Goal: Answer question/provide support: Share knowledge or assist other users

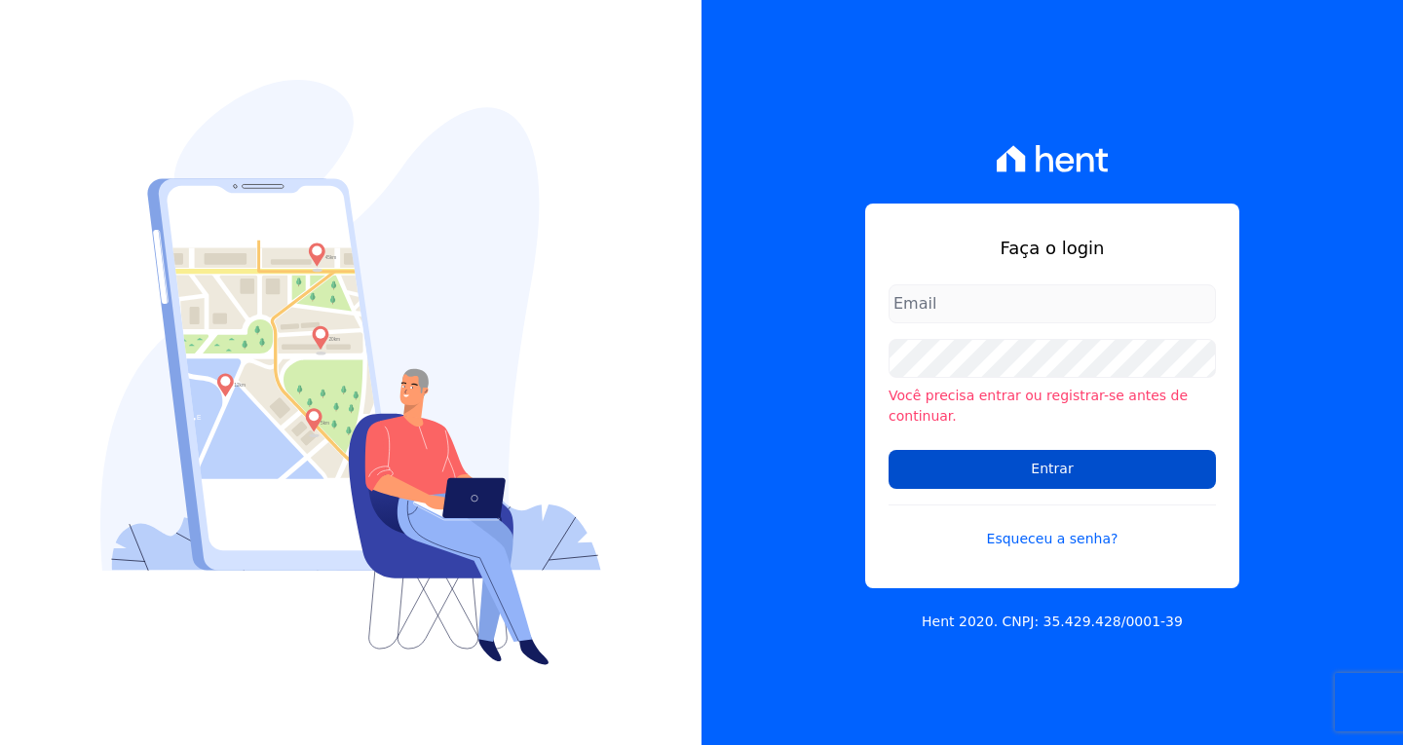
type input "[EMAIL_ADDRESS][DOMAIN_NAME]"
click at [1052, 457] on input "Entrar" at bounding box center [1052, 469] width 327 height 39
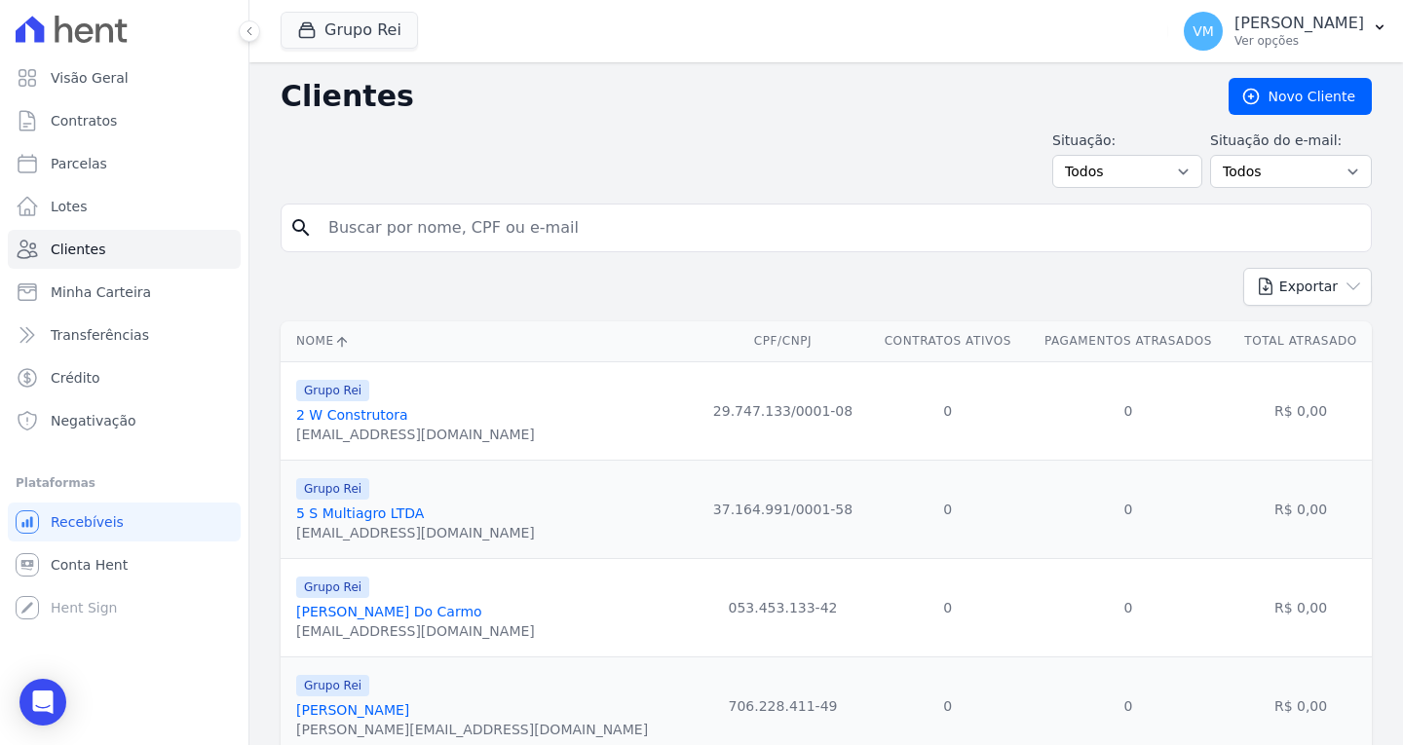
click at [465, 244] on input "search" at bounding box center [840, 228] width 1047 height 39
paste input "01048621146"
type input "01048621146"
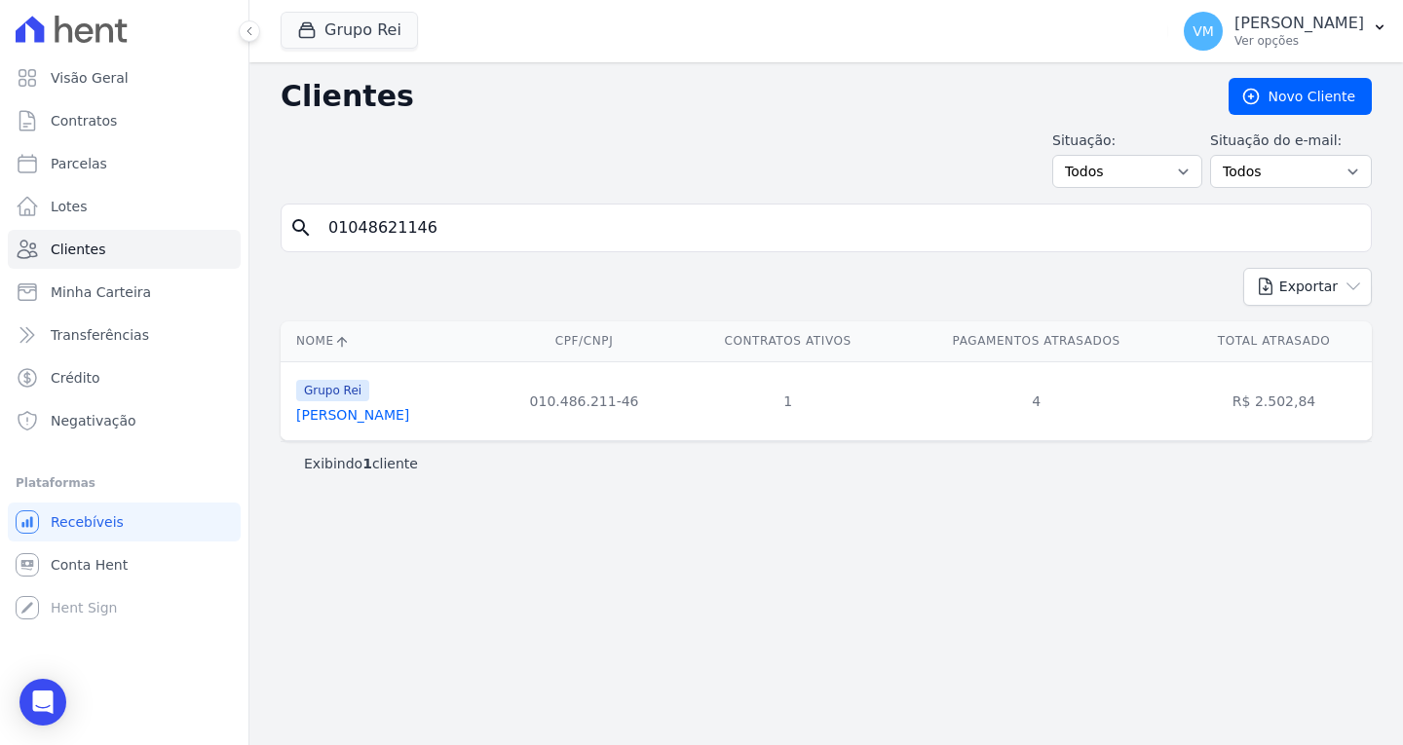
click at [346, 419] on link "[PERSON_NAME]" at bounding box center [352, 415] width 113 height 16
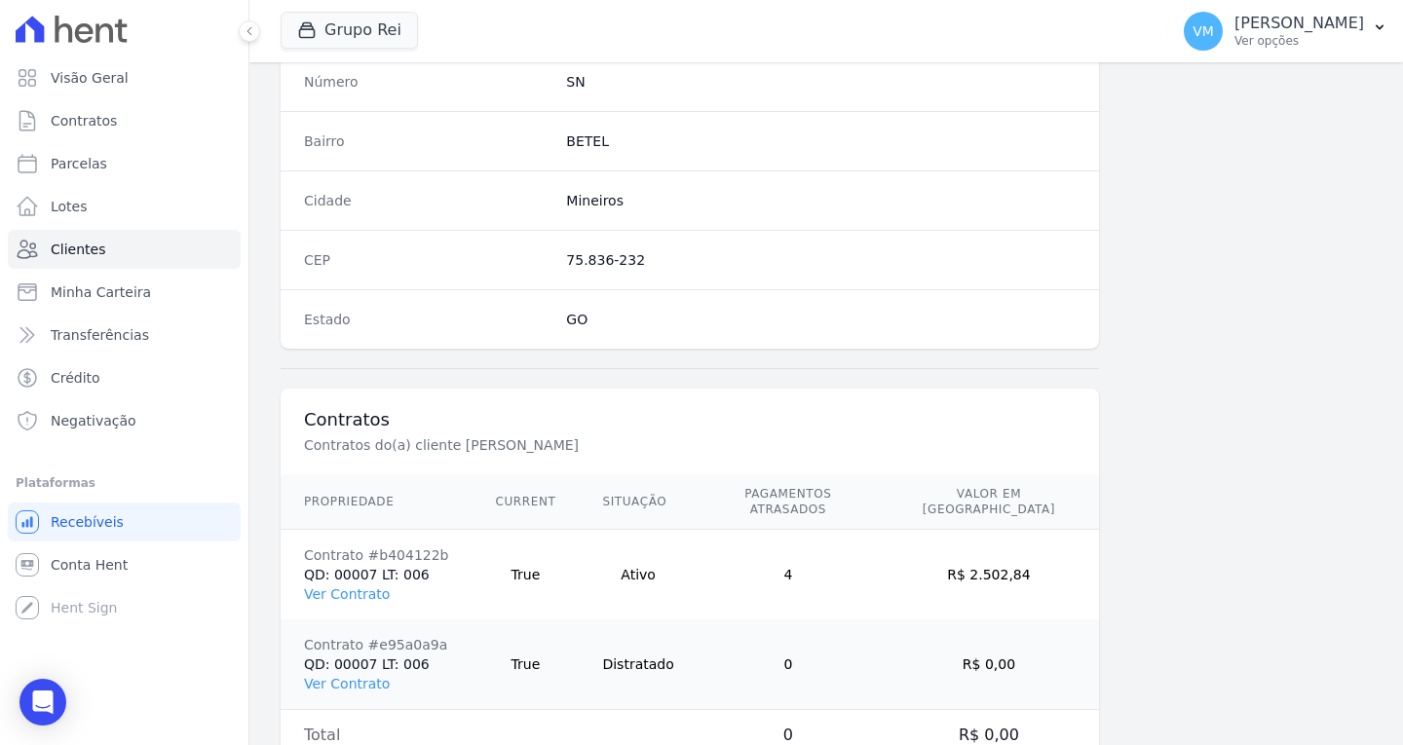
scroll to position [1167, 0]
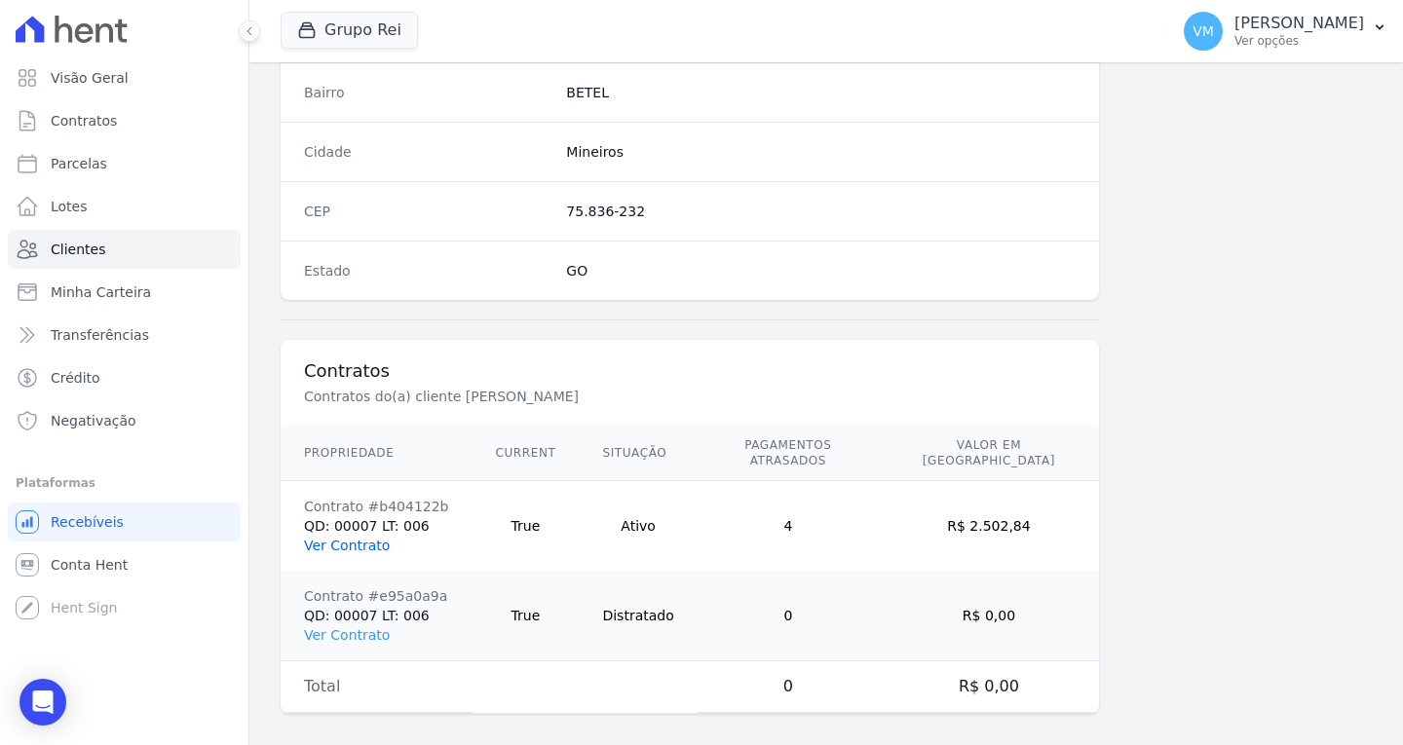
click at [358, 538] on link "Ver Contrato" at bounding box center [347, 546] width 86 height 16
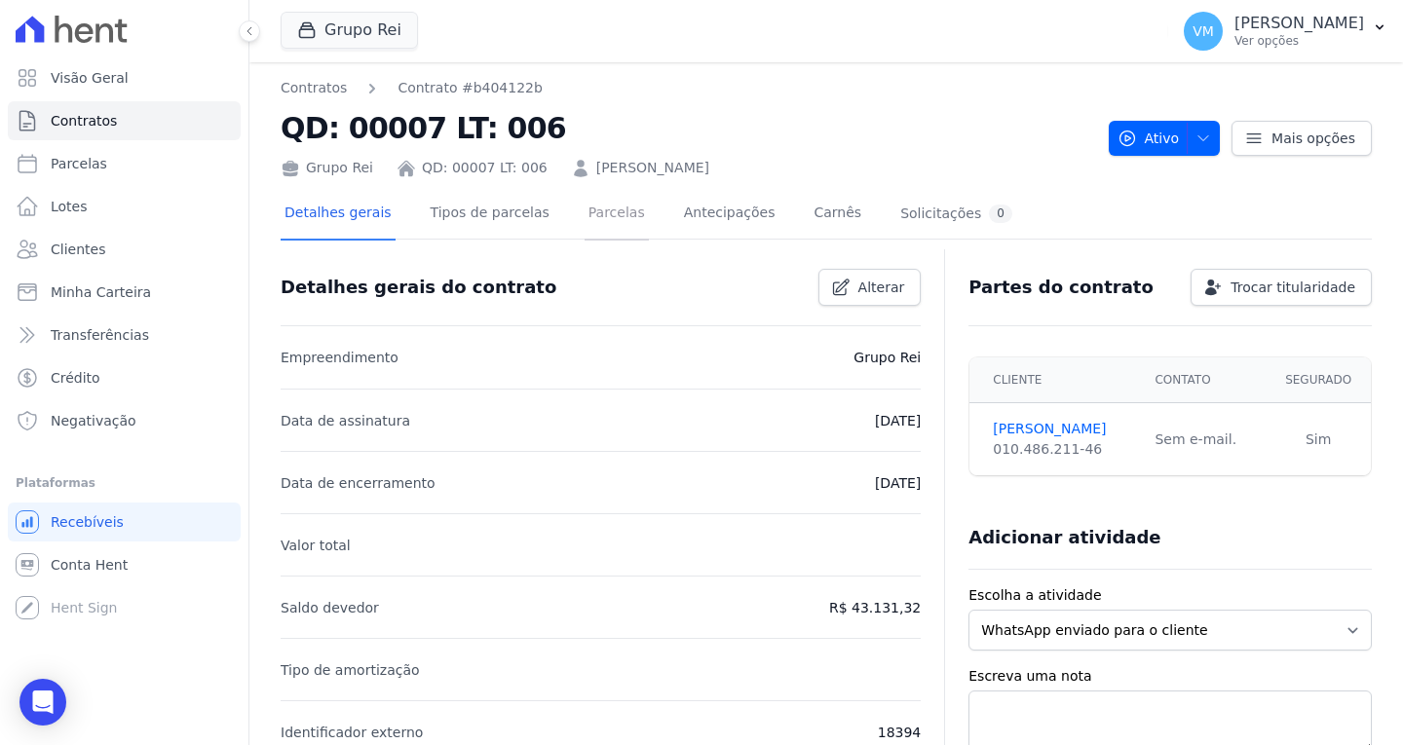
click at [592, 218] on link "Parcelas" at bounding box center [617, 215] width 64 height 52
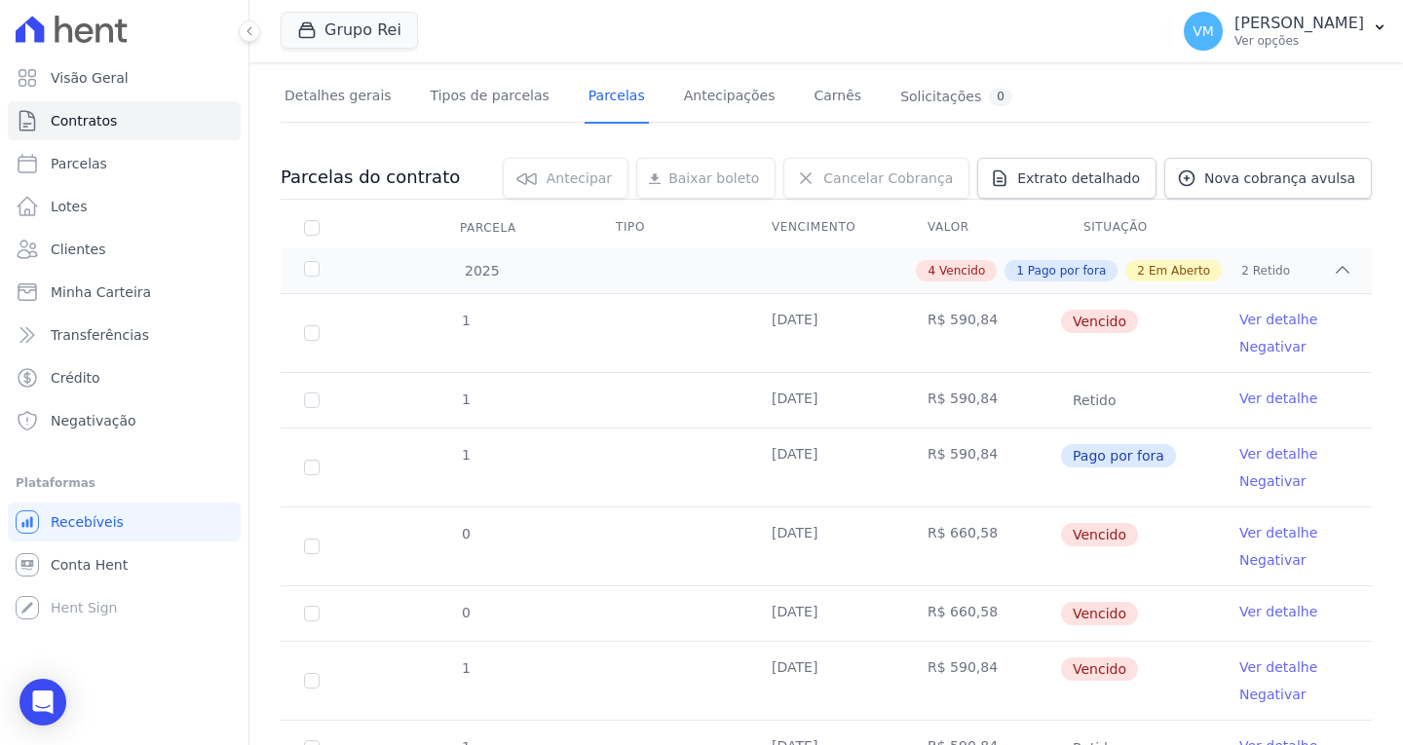
scroll to position [150, 0]
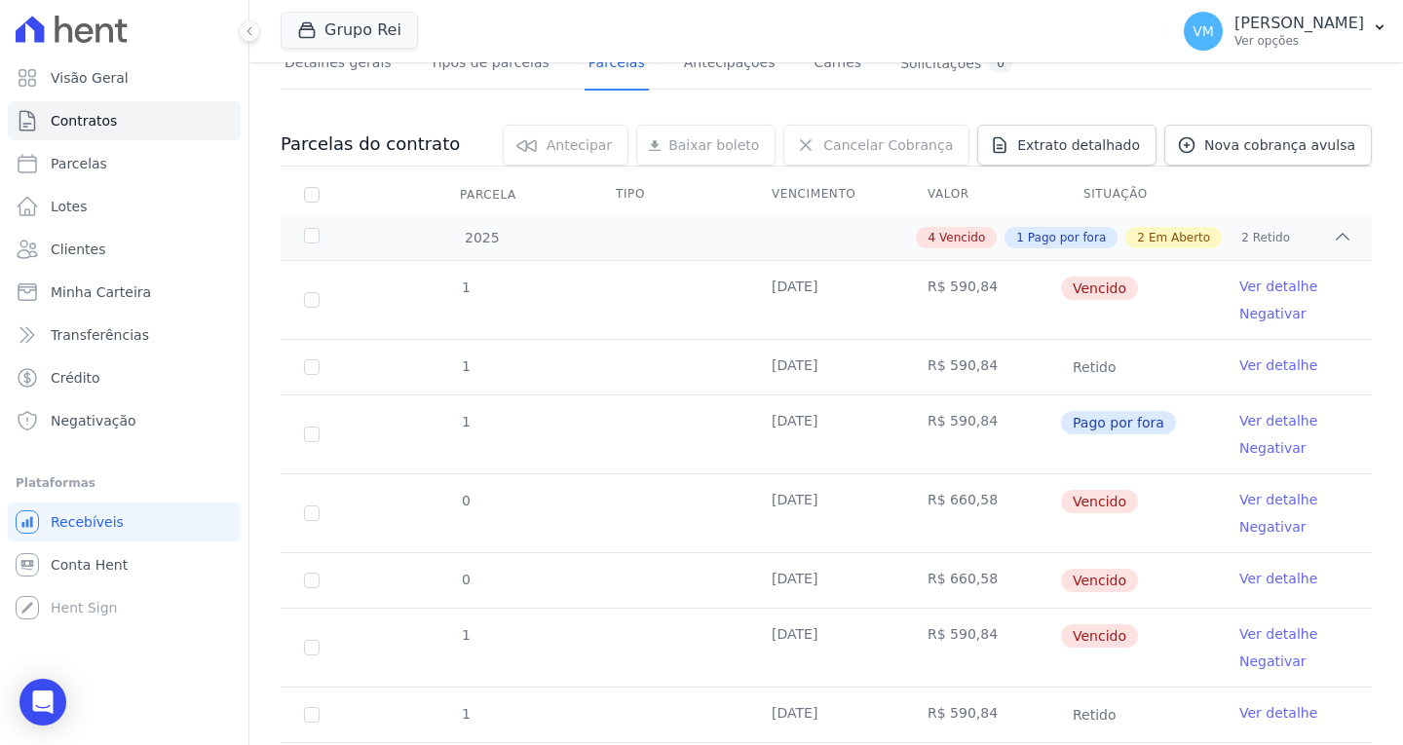
drag, startPoint x: 48, startPoint y: 696, endPoint x: 68, endPoint y: 672, distance: 31.1
click at [48, 696] on icon "Open Intercom Messenger" at bounding box center [43, 702] width 20 height 23
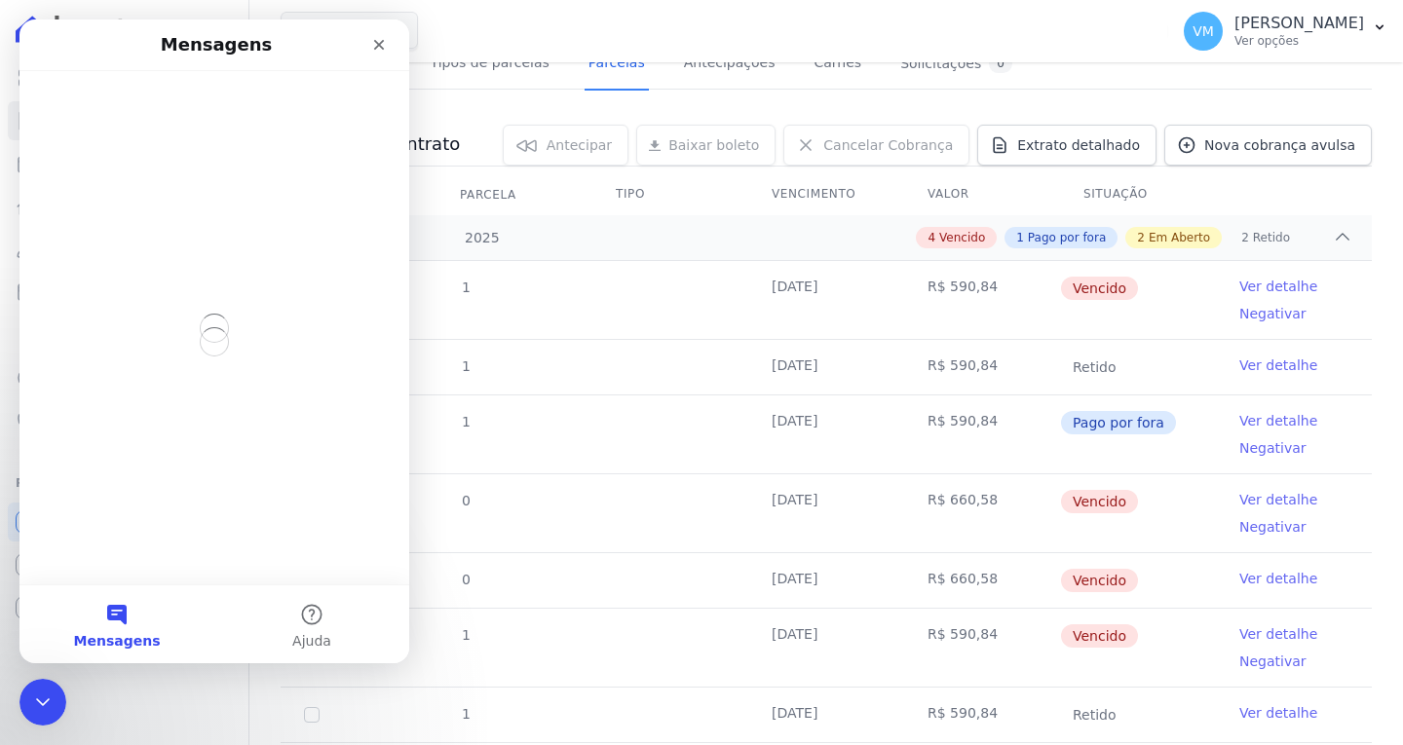
scroll to position [0, 0]
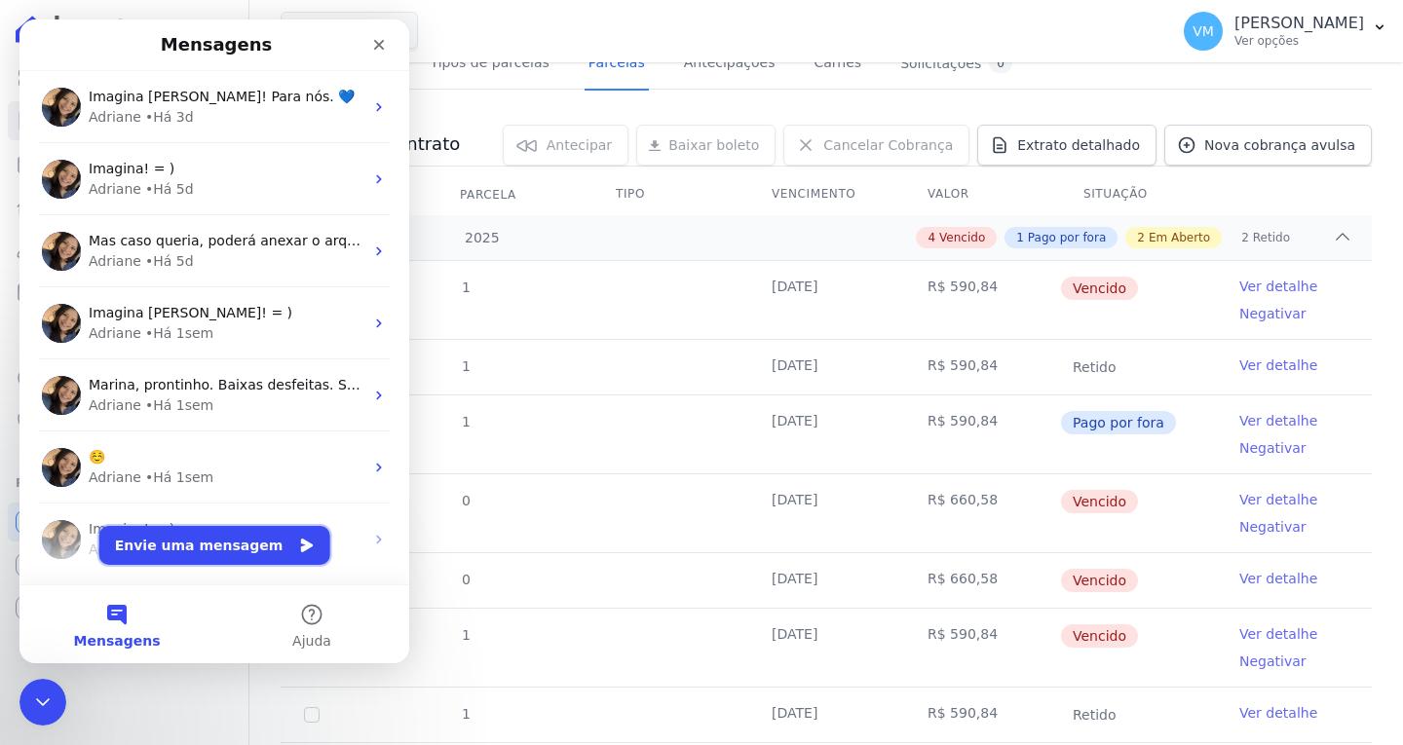
click at [237, 553] on button "Envie uma mensagem" at bounding box center [214, 545] width 231 height 39
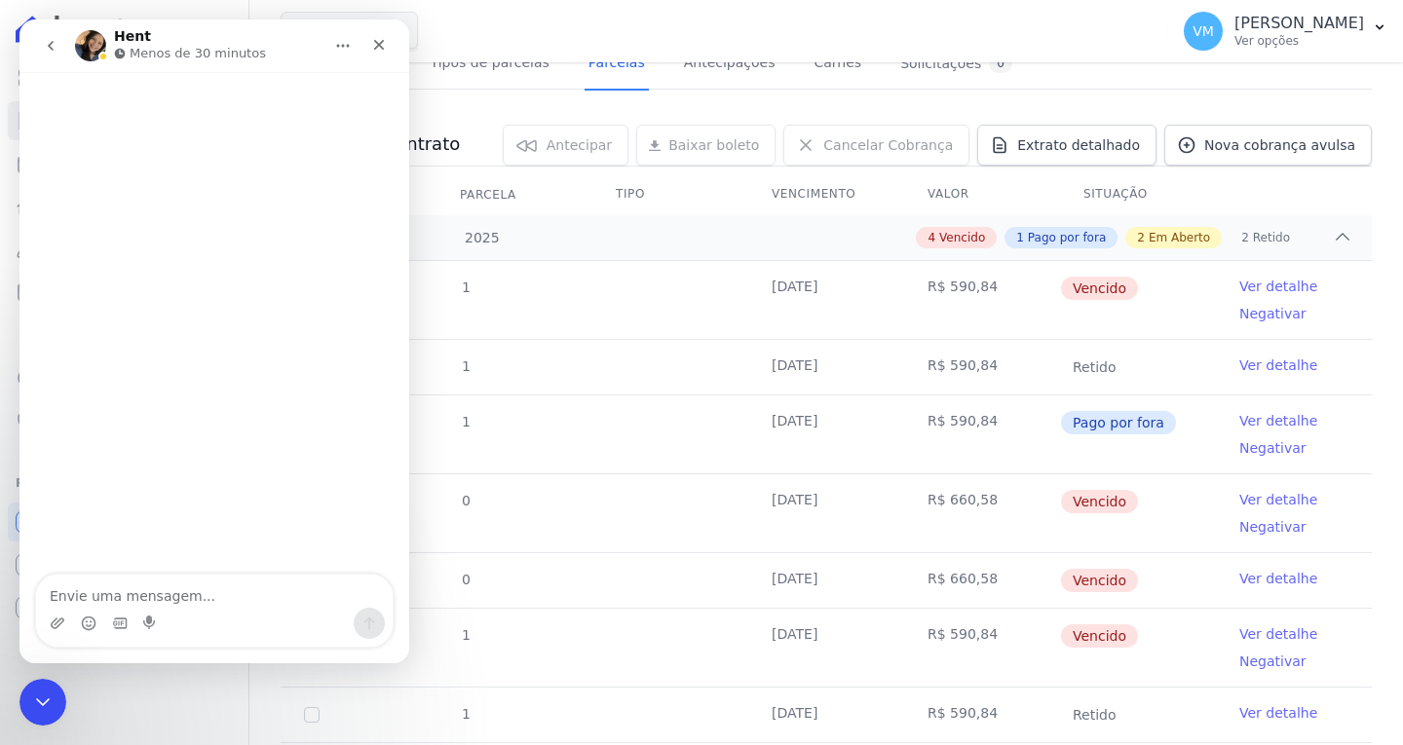
click at [200, 599] on textarea "Envie uma mensagem..." at bounding box center [214, 591] width 357 height 33
type textarea "b"
type textarea "Boa tarde"
type textarea "T"
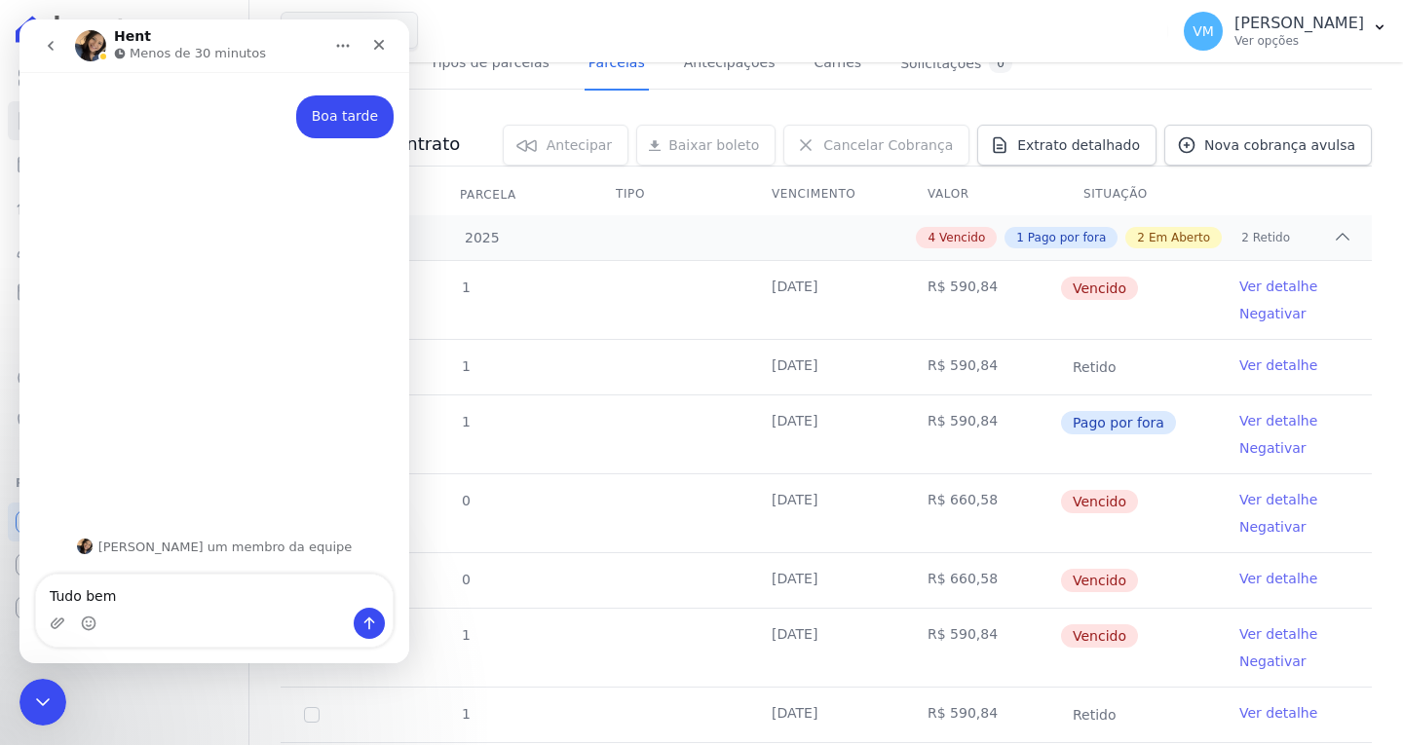
type textarea "Tudo bem?"
type textarea "Aqui é a Marina"
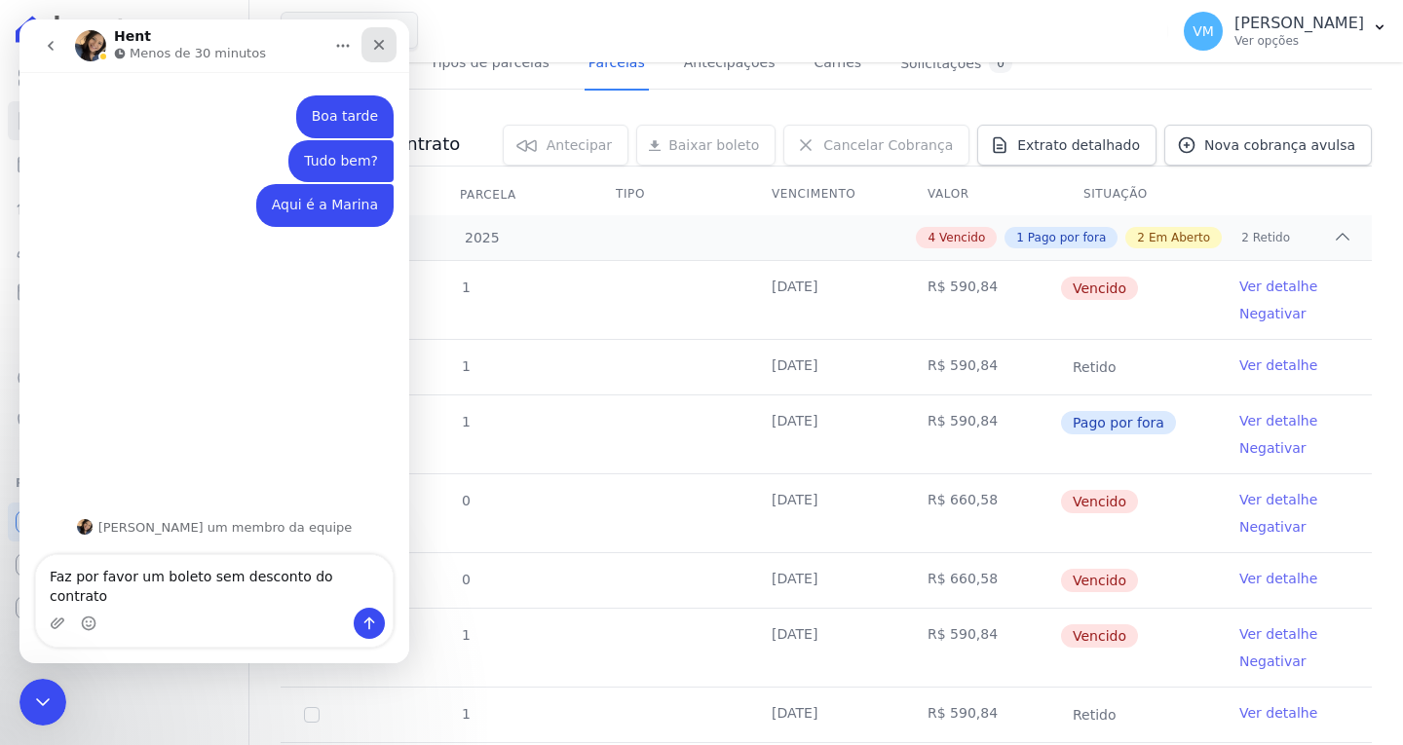
type textarea "Faz por favor um boleto sem desconto do contrato"
click at [377, 49] on icon "Fechar" at bounding box center [379, 45] width 16 height 16
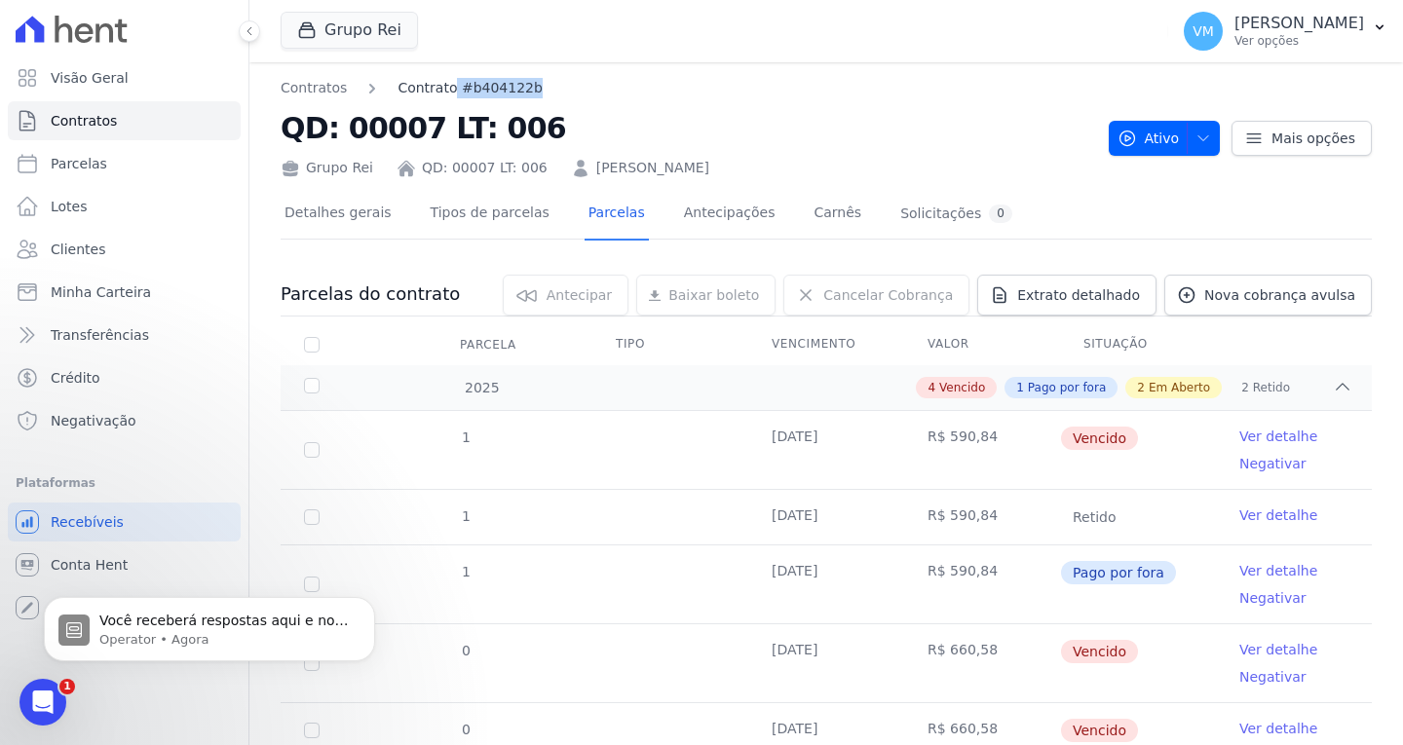
drag, startPoint x: 518, startPoint y: 85, endPoint x: 448, endPoint y: 86, distance: 70.2
click at [448, 86] on nav "Contratos Contrato #b404122b" at bounding box center [687, 88] width 813 height 20
copy link "#b404122b"
click at [40, 694] on icon "Abertura do Messenger da Intercom" at bounding box center [40, 700] width 32 height 32
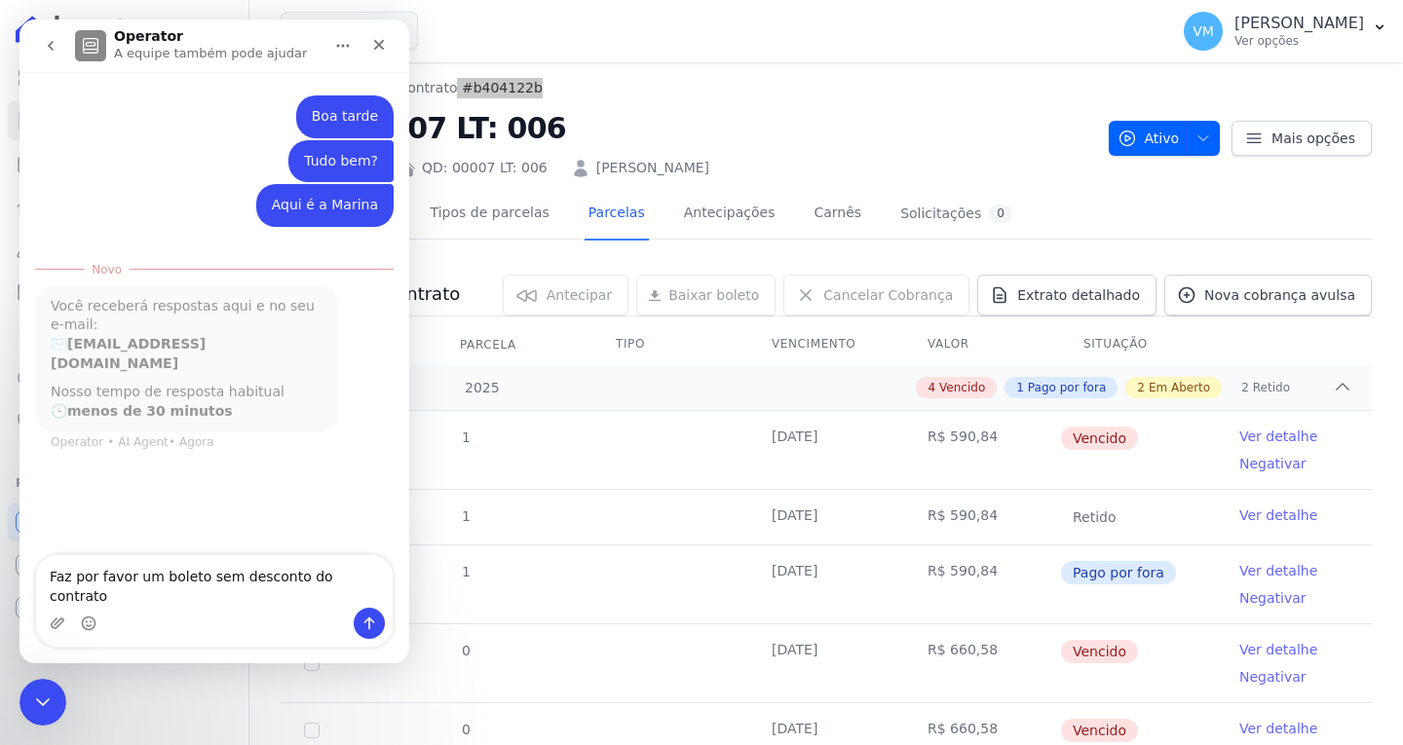
scroll to position [3, 0]
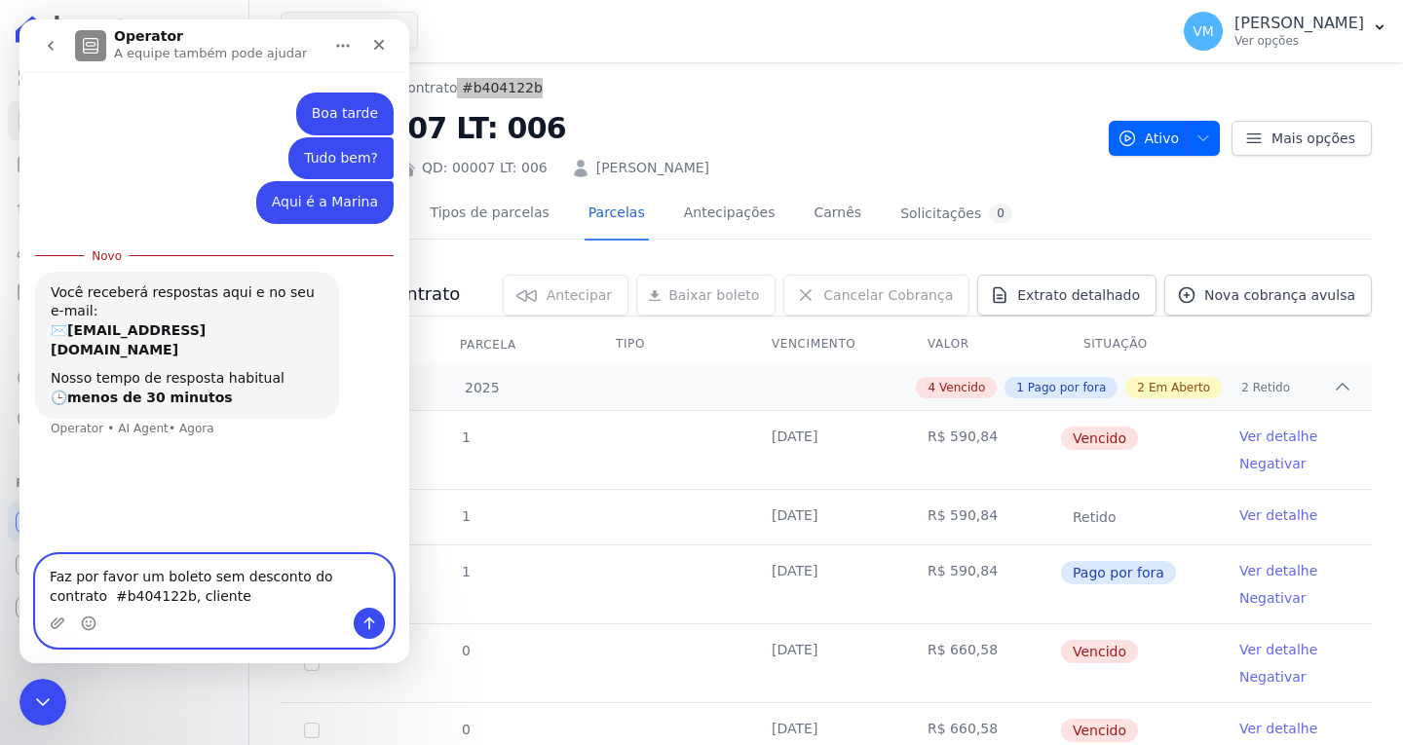
click at [211, 598] on textarea "Faz por favor um boleto sem desconto do contrato #b404122b, cliente" at bounding box center [214, 581] width 357 height 53
paste textarea "[PERSON_NAME]"
type textarea "Faz por favor um boleto sem desconto do contrato #b404122b, cliente [PERSON_NAM…"
click at [363, 622] on icon "Enviar uma mensagem" at bounding box center [370, 624] width 16 height 16
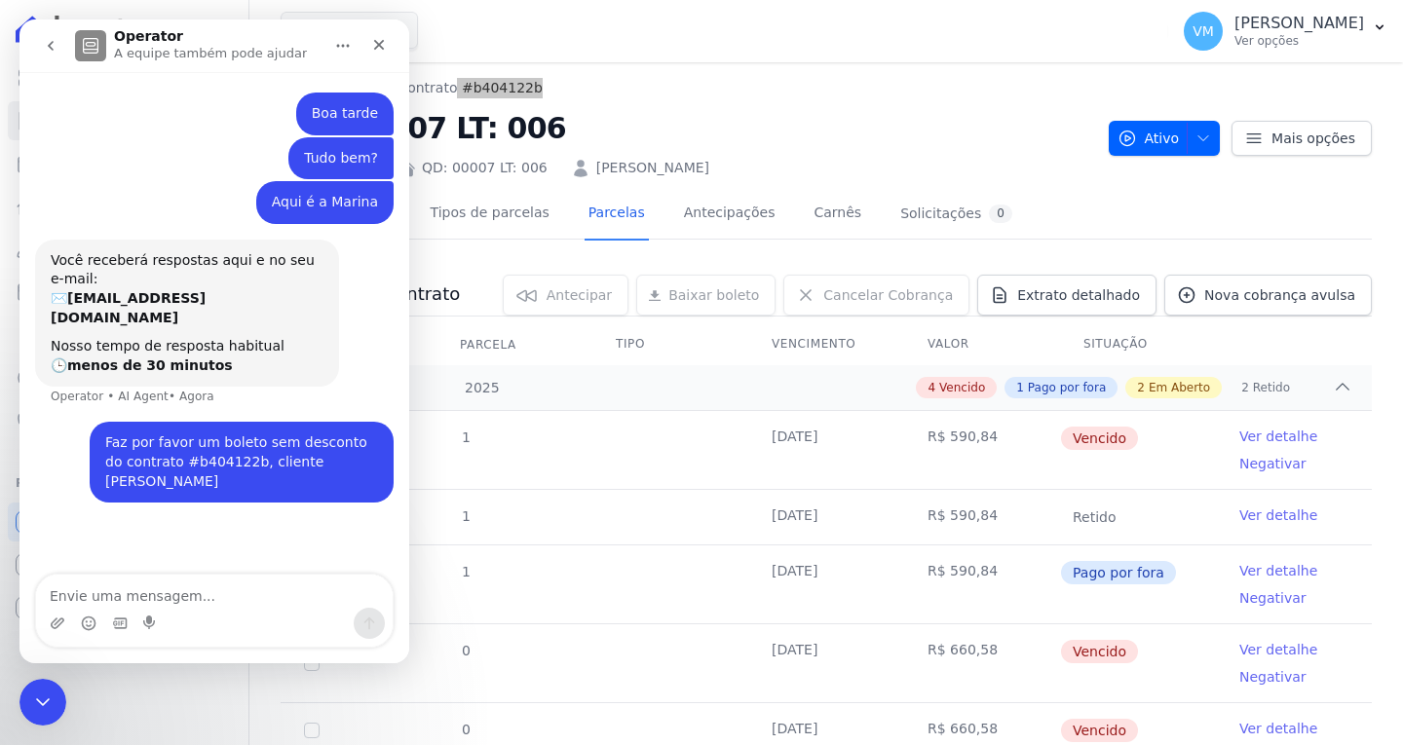
click at [200, 609] on div "Messenger da Intercom" at bounding box center [214, 623] width 357 height 31
click at [201, 596] on textarea "Envie uma mensagem..." at bounding box center [214, 591] width 357 height 33
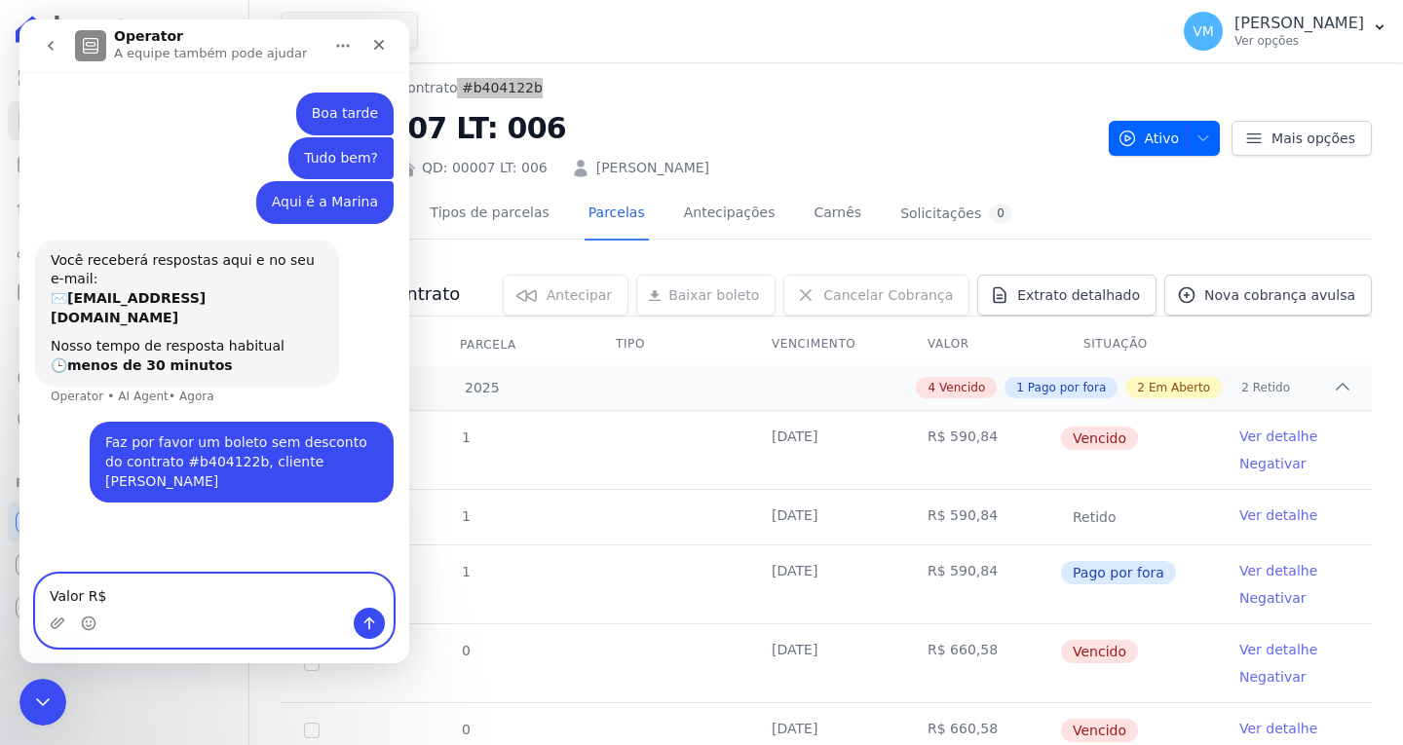
paste textarea "631,99"
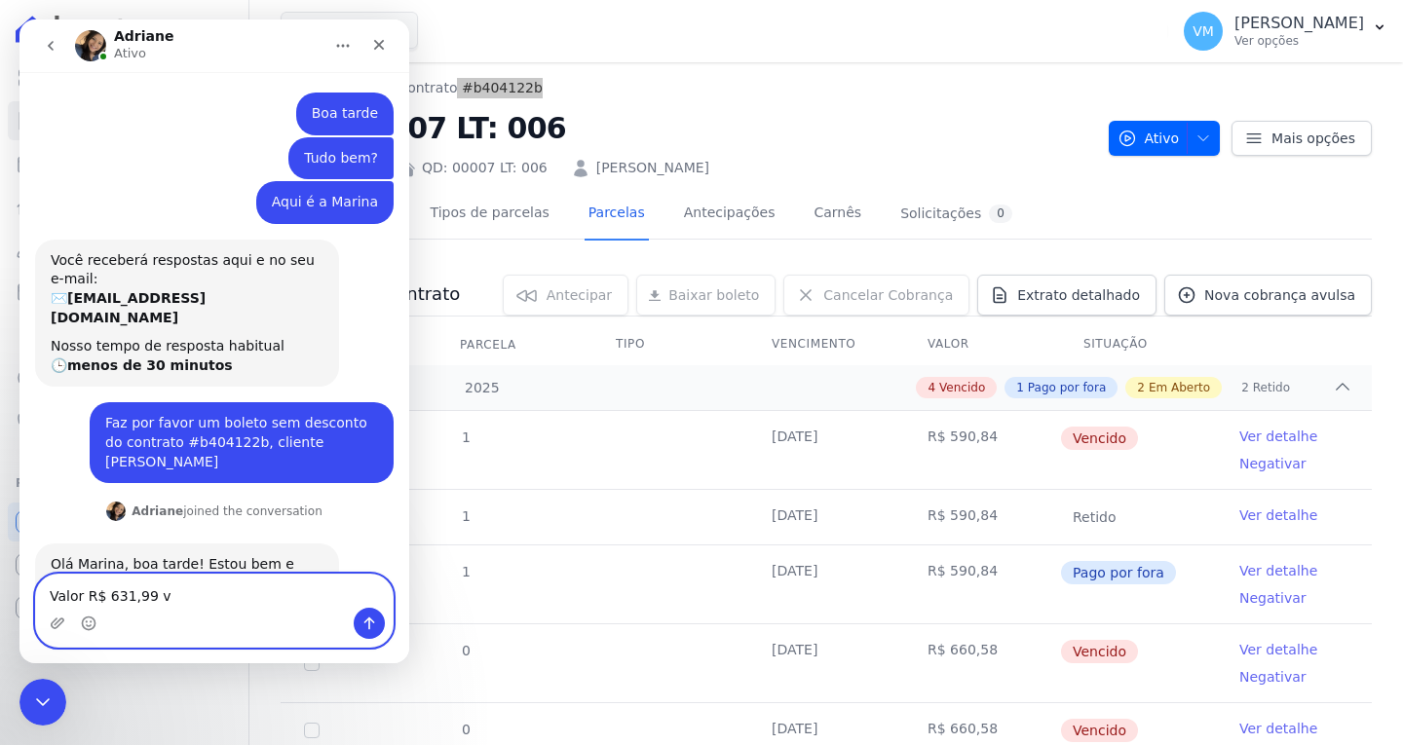
scroll to position [18, 0]
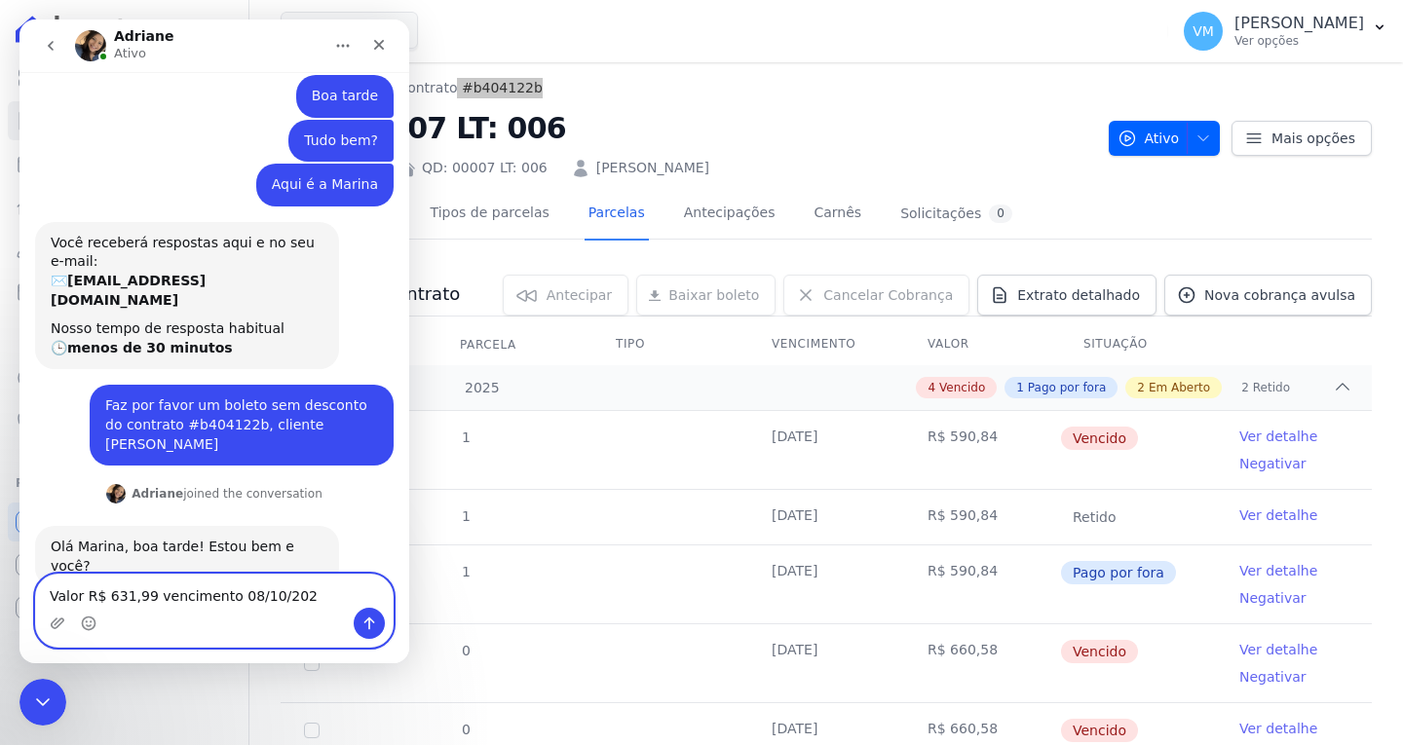
type textarea "Valor R$ 631,99 vencimento [DATE]"
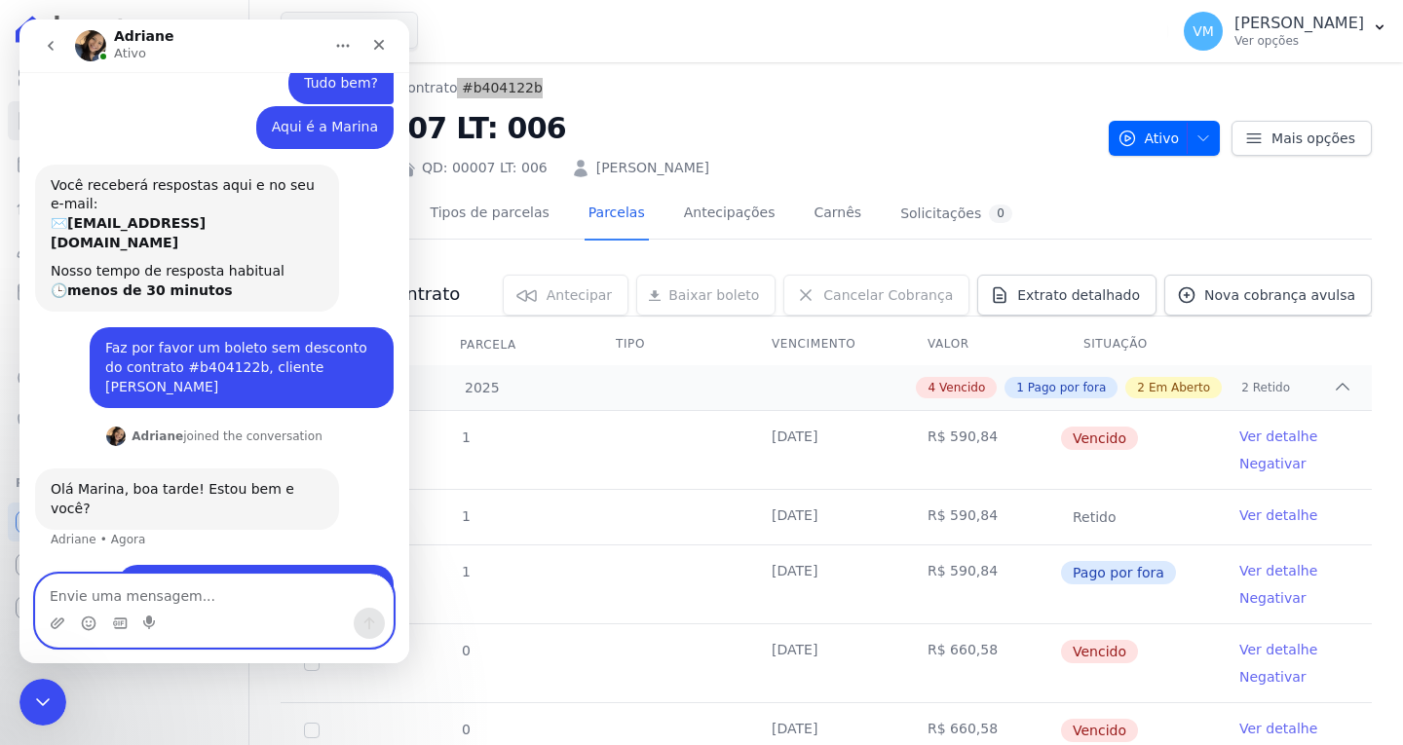
click at [164, 602] on textarea "Envie uma mensagem..." at bounding box center [214, 591] width 357 height 33
type textarea "por favor"
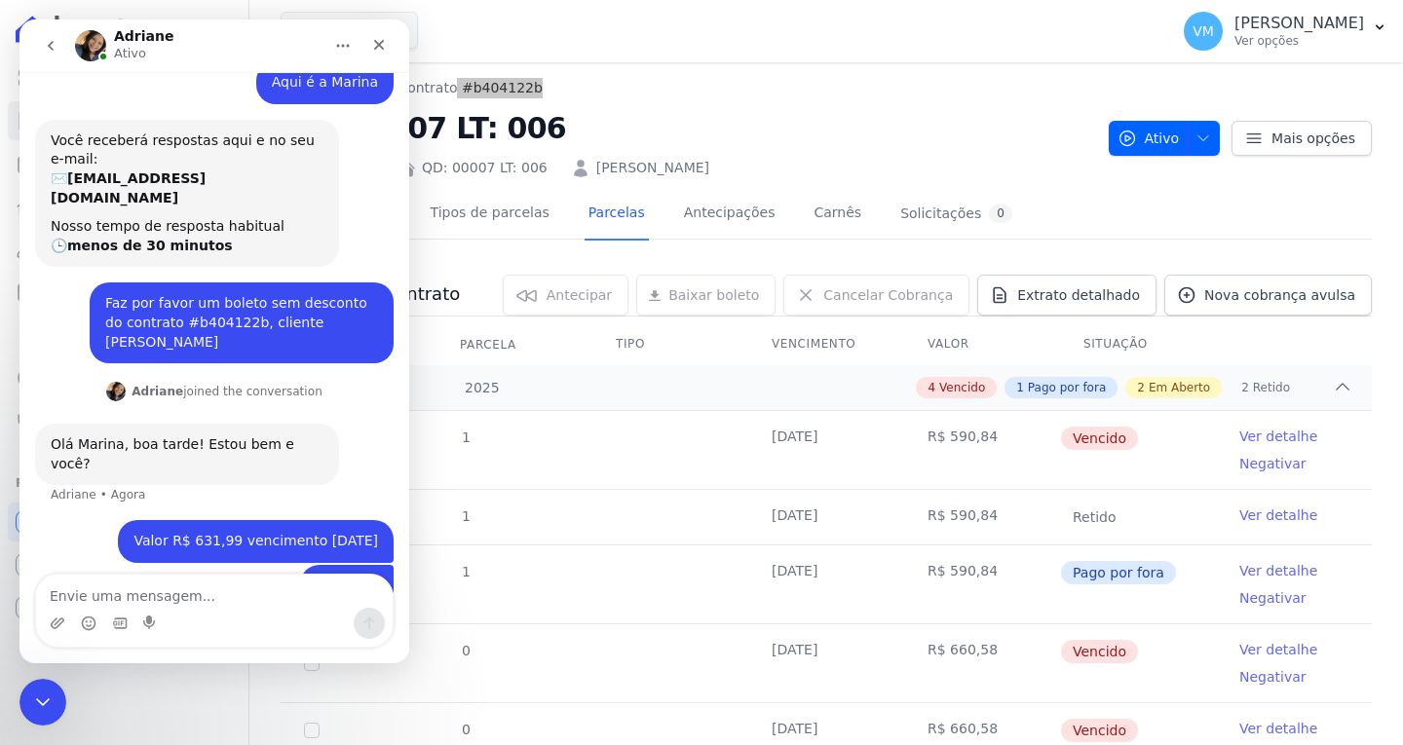
click at [108, 436] on div "Olá Marina, boa tarde! Estou bem e você?" at bounding box center [187, 455] width 273 height 38
drag, startPoint x: 134, startPoint y: 407, endPoint x: 43, endPoint y: 423, distance: 92.0
click at [43, 424] on div "Olá Marina, boa tarde! Estou bem e você? Adriane • Agora" at bounding box center [187, 454] width 304 height 61
click at [297, 436] on div "Olá Marina, boa tarde! Estou bem e você?" at bounding box center [187, 455] width 273 height 38
click at [319, 424] on div "Olá Marina, boa tarde! Estou bem e você? Adriane • Agora" at bounding box center [214, 472] width 359 height 96
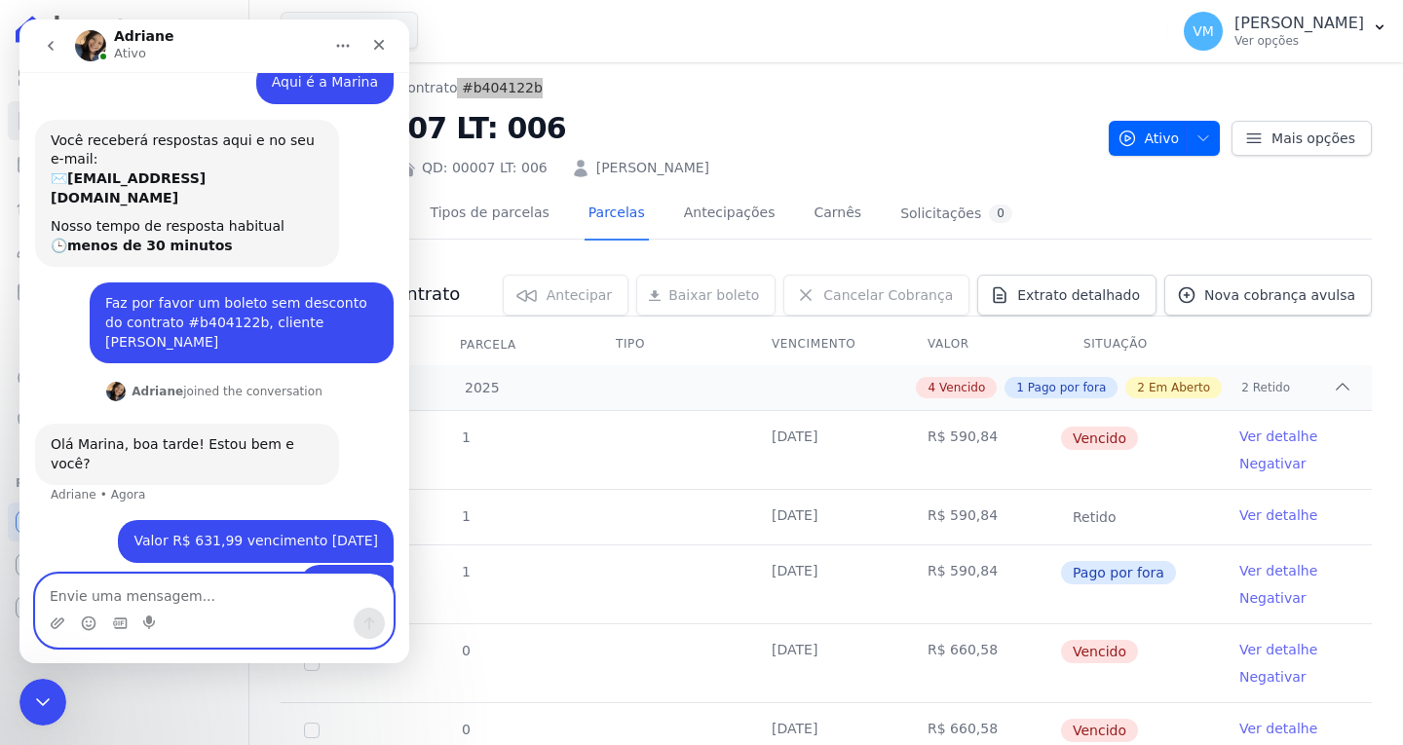
click at [157, 591] on textarea "Envie uma mensagem..." at bounding box center [214, 591] width 357 height 33
type textarea "Estou bem"
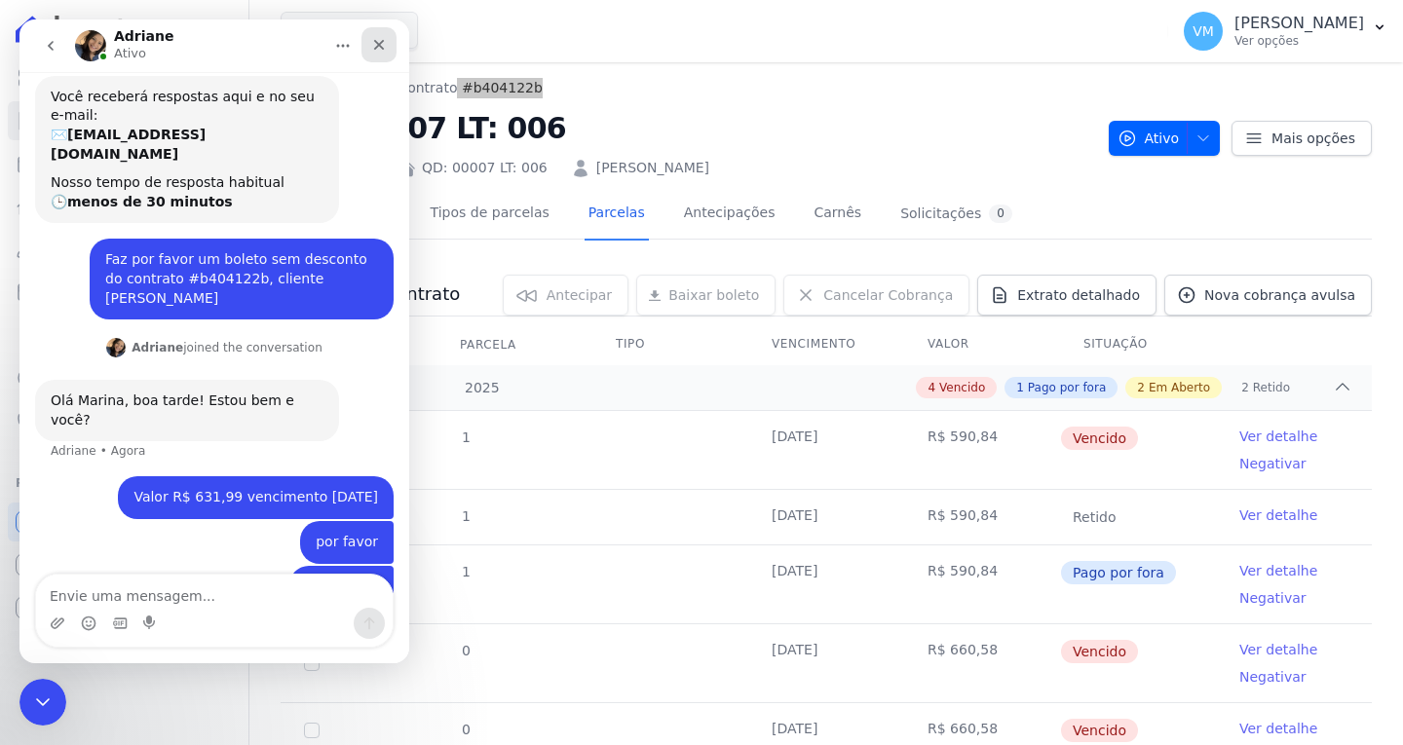
click at [382, 57] on div "Fechar" at bounding box center [379, 44] width 35 height 35
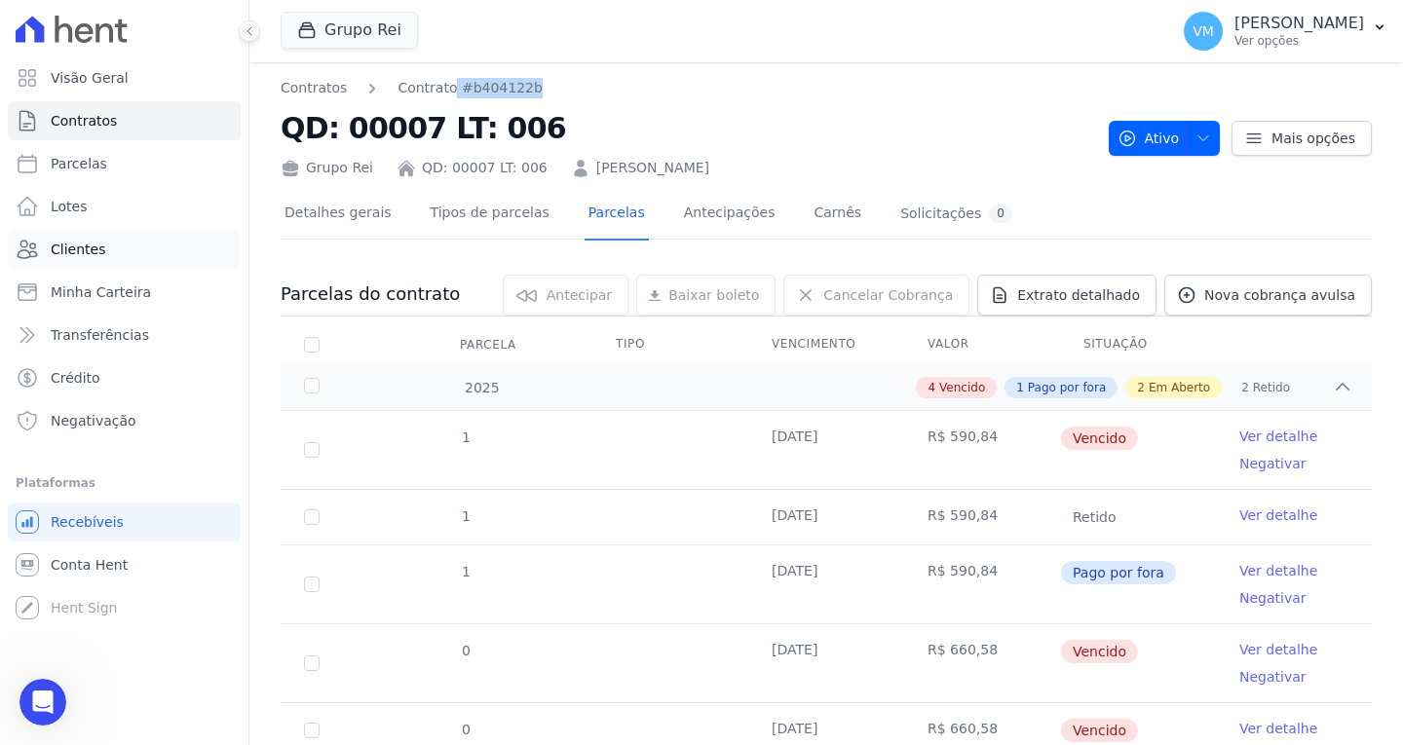
click at [102, 256] on link "Clientes" at bounding box center [124, 249] width 233 height 39
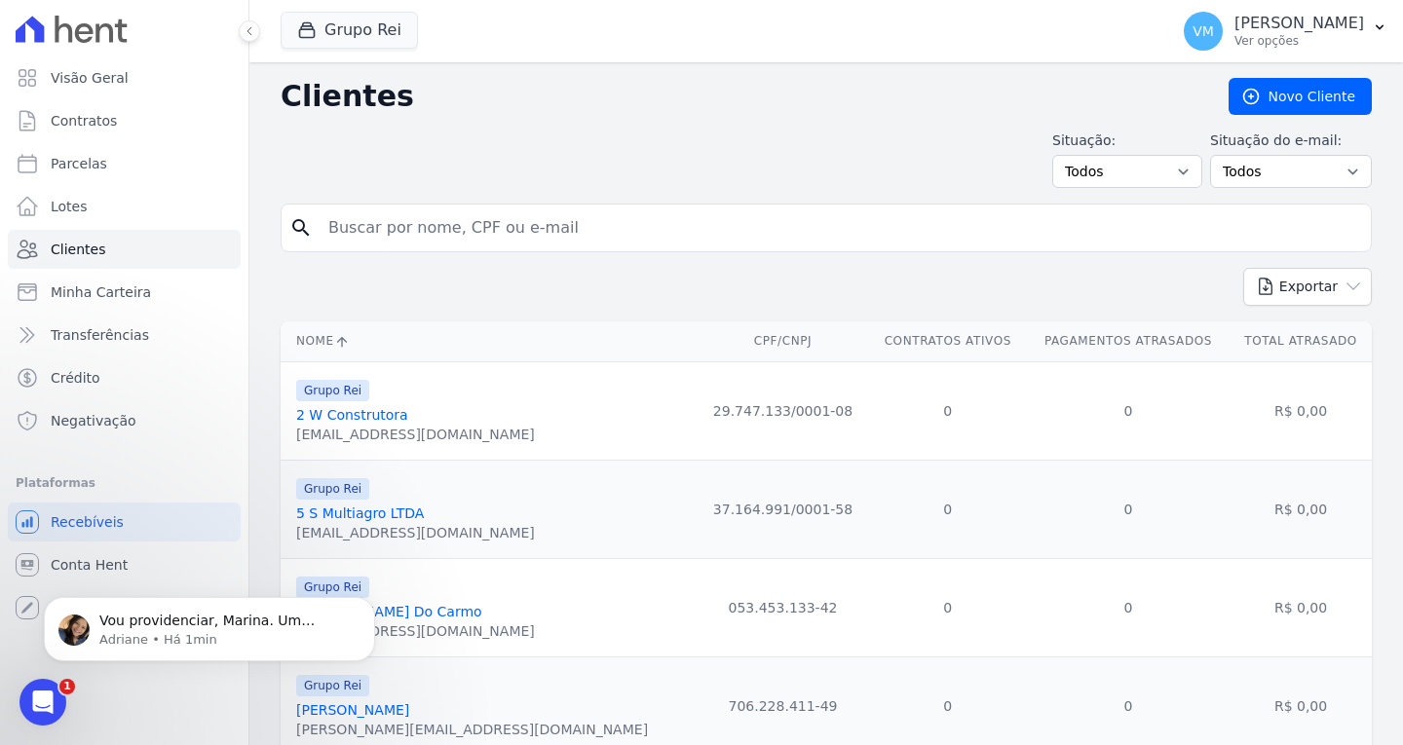
click at [522, 233] on input "search" at bounding box center [840, 228] width 1047 height 39
paste input "04070727132"
type input "04070727132"
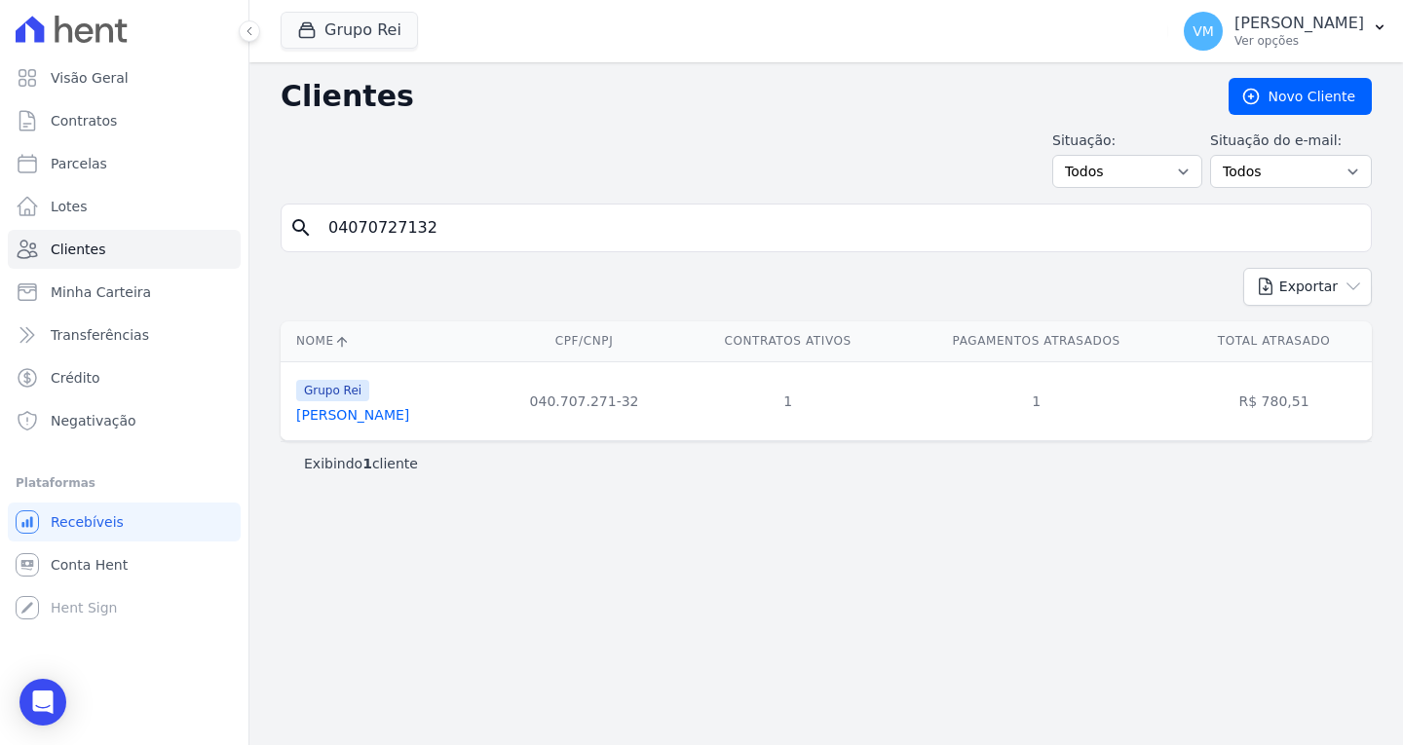
click at [391, 419] on link "[PERSON_NAME]" at bounding box center [352, 415] width 113 height 16
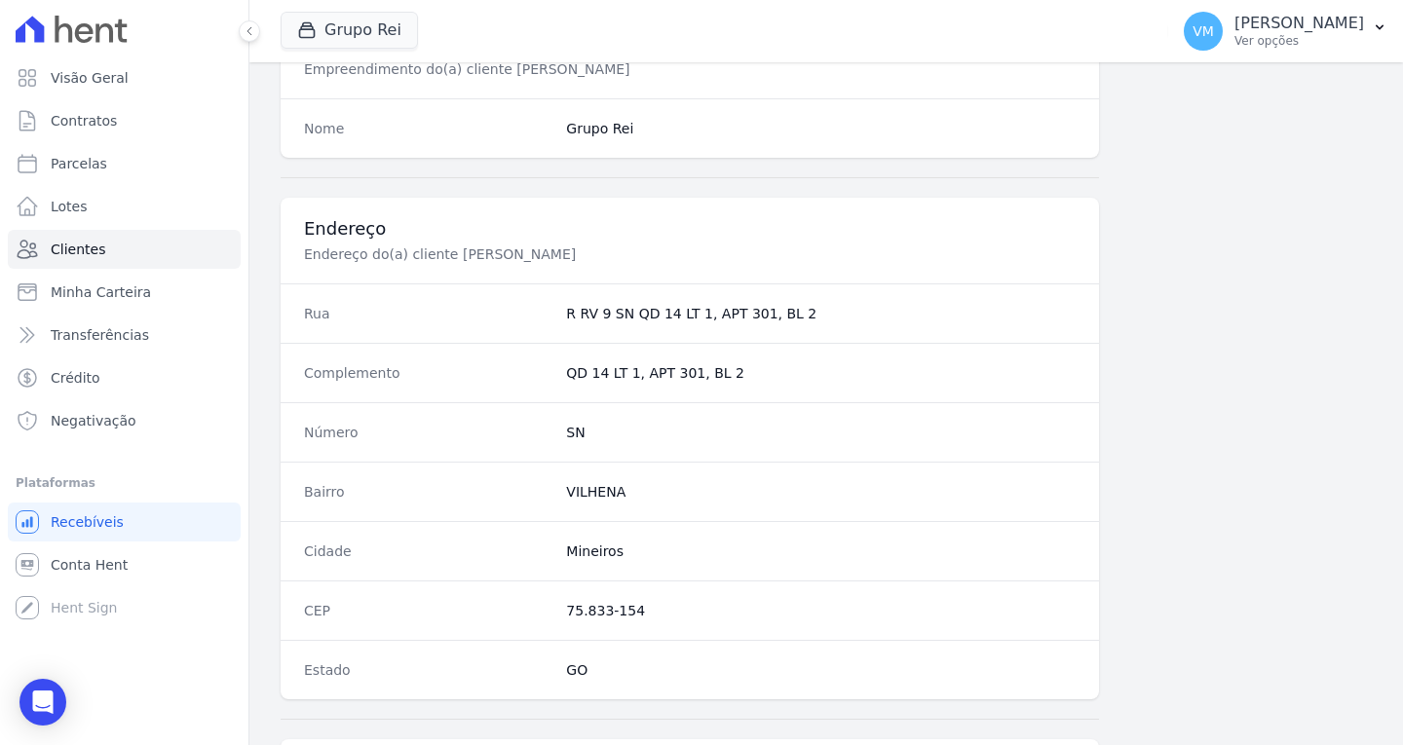
scroll to position [1167, 0]
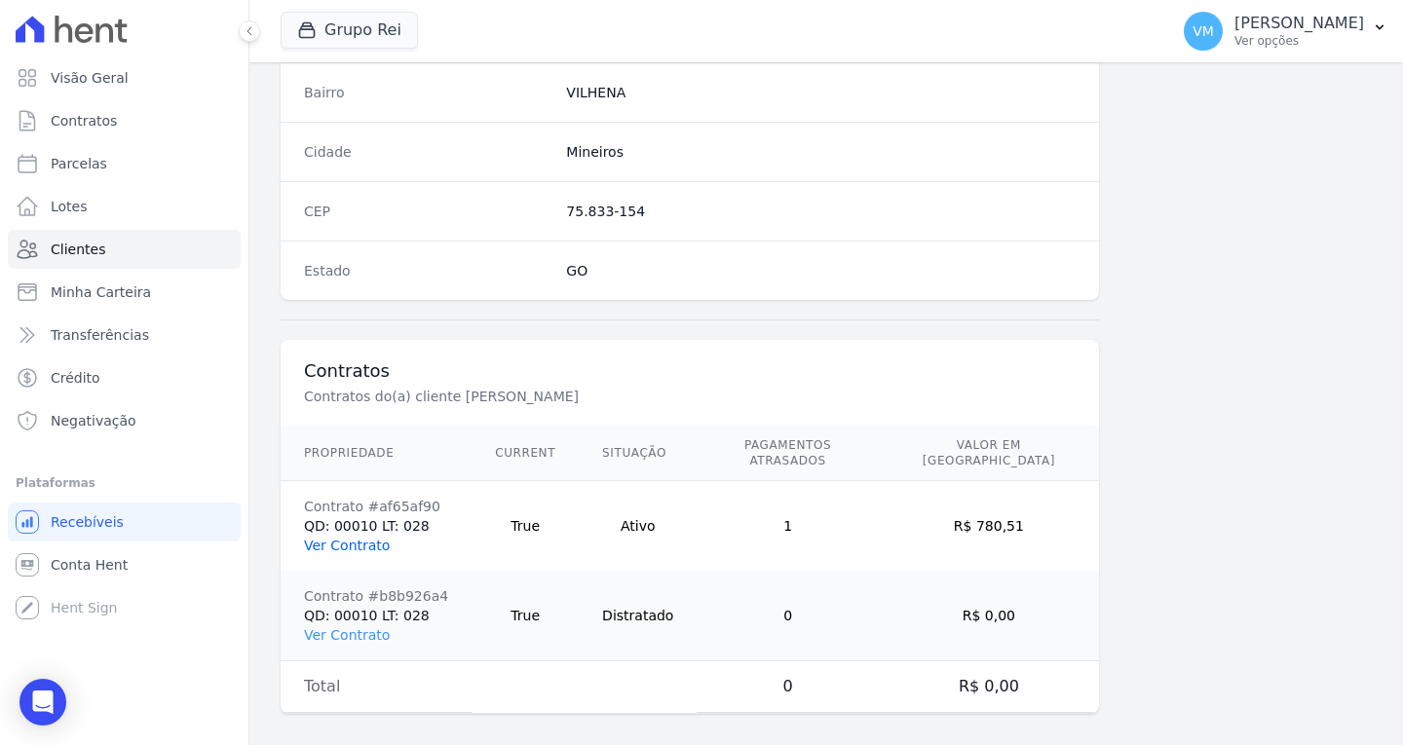
click at [366, 538] on link "Ver Contrato" at bounding box center [347, 546] width 86 height 16
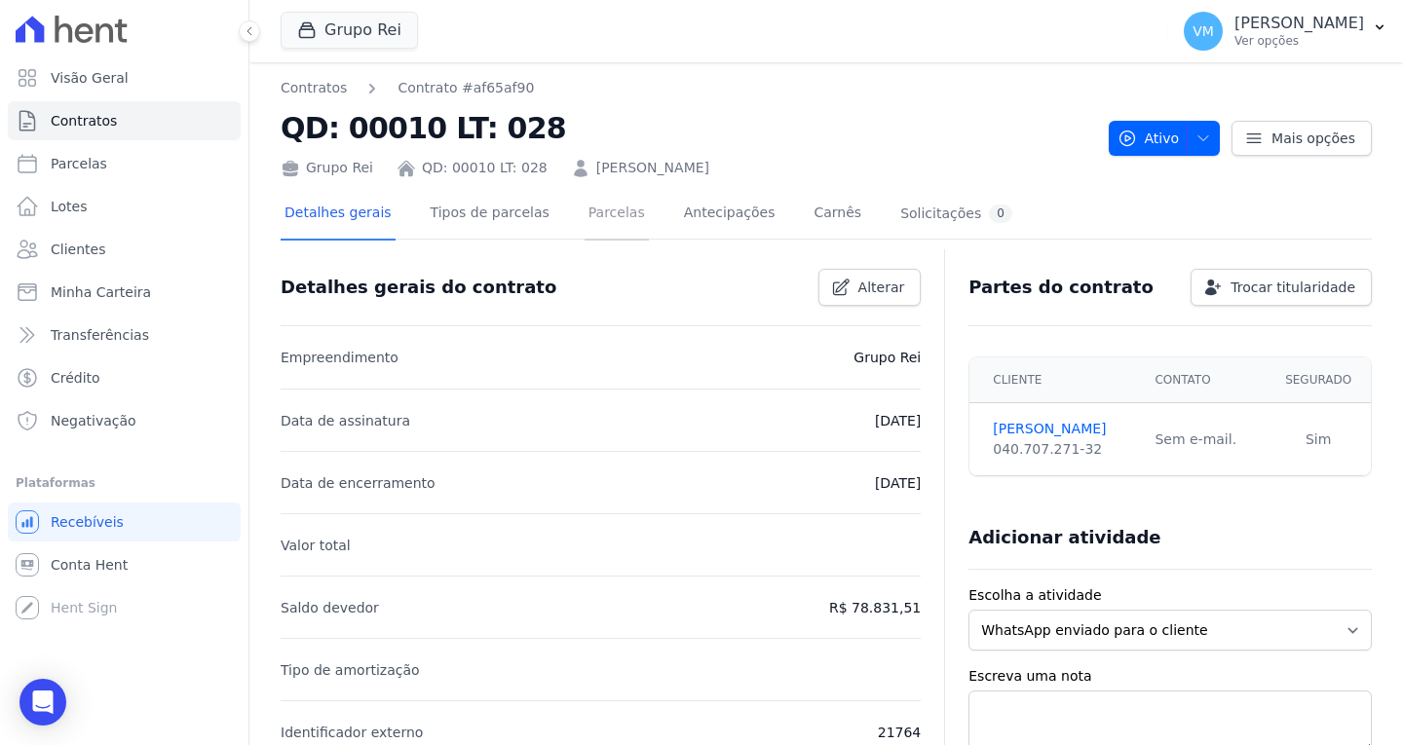
click at [602, 206] on link "Parcelas" at bounding box center [617, 215] width 64 height 52
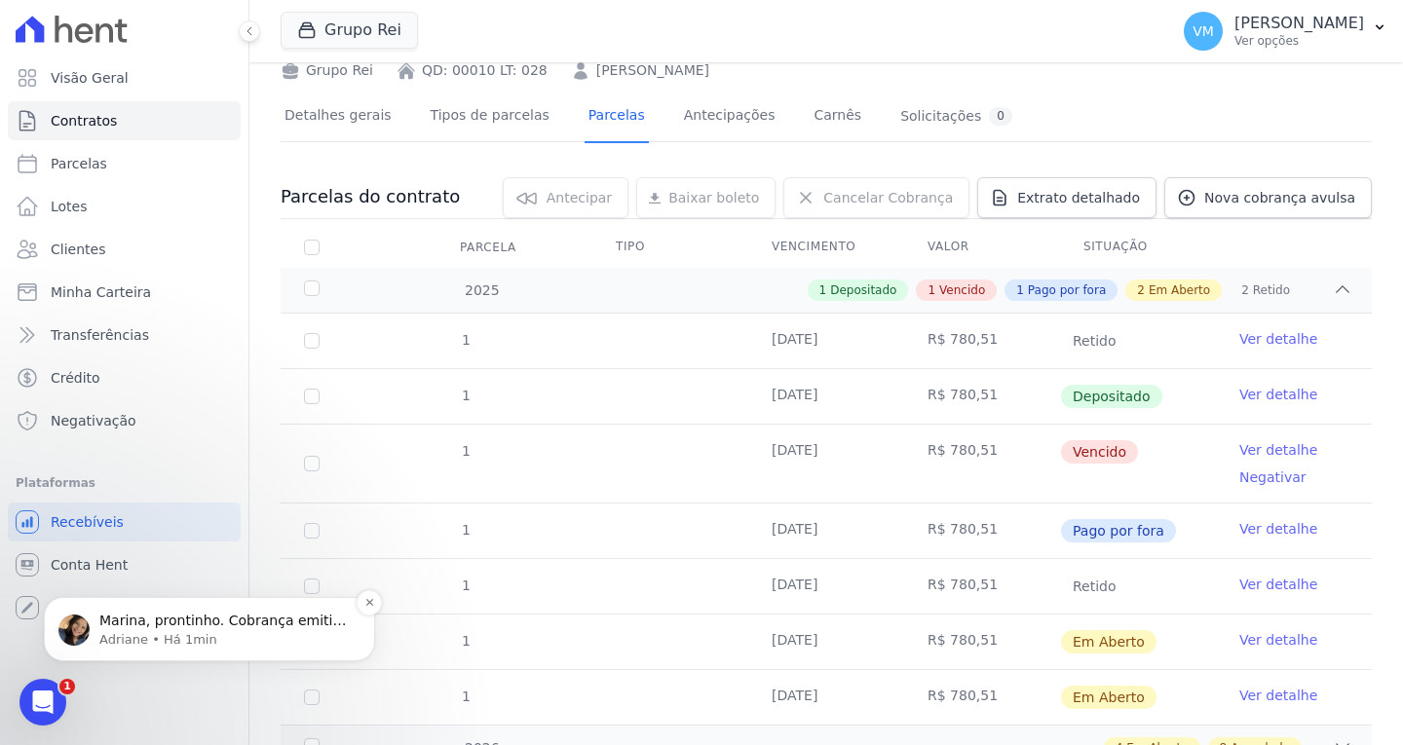
click at [175, 635] on p "Adriane • Há 1min" at bounding box center [224, 640] width 251 height 18
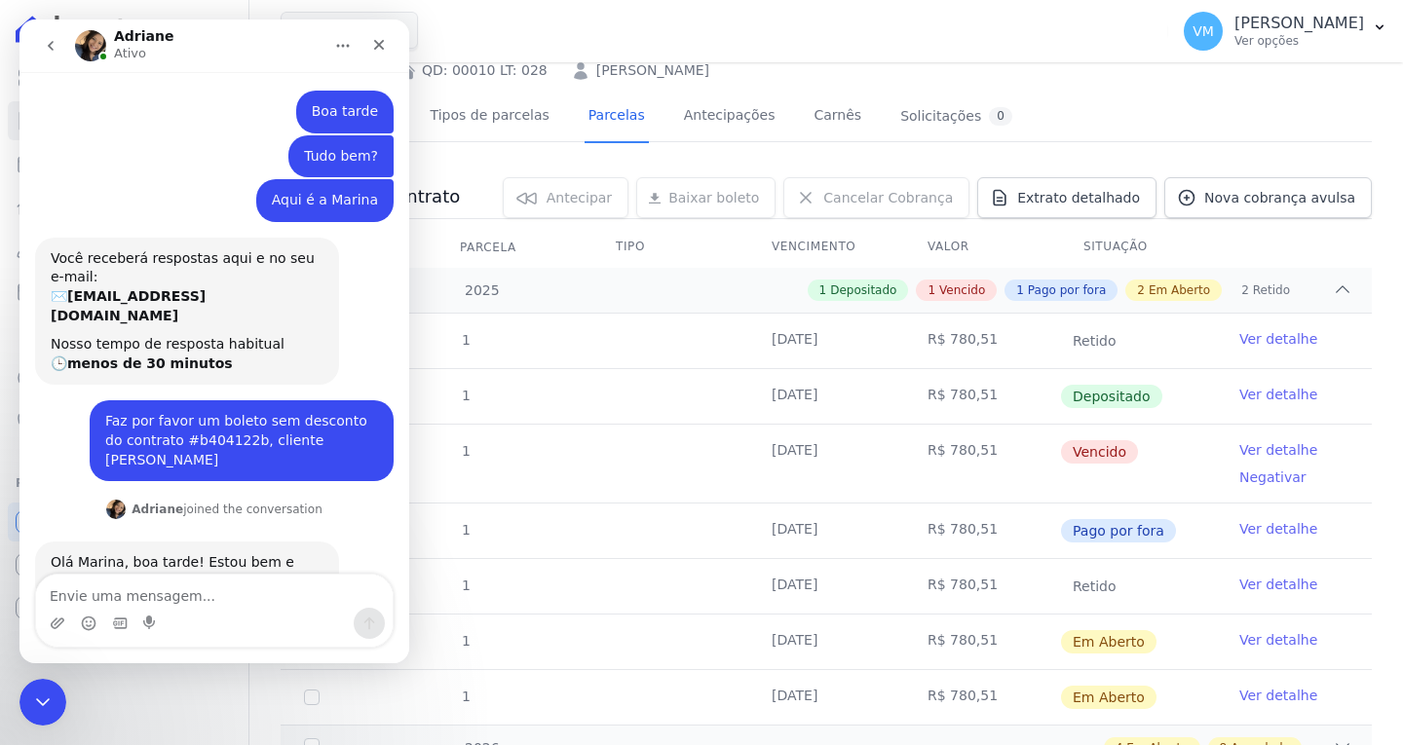
scroll to position [318, 0]
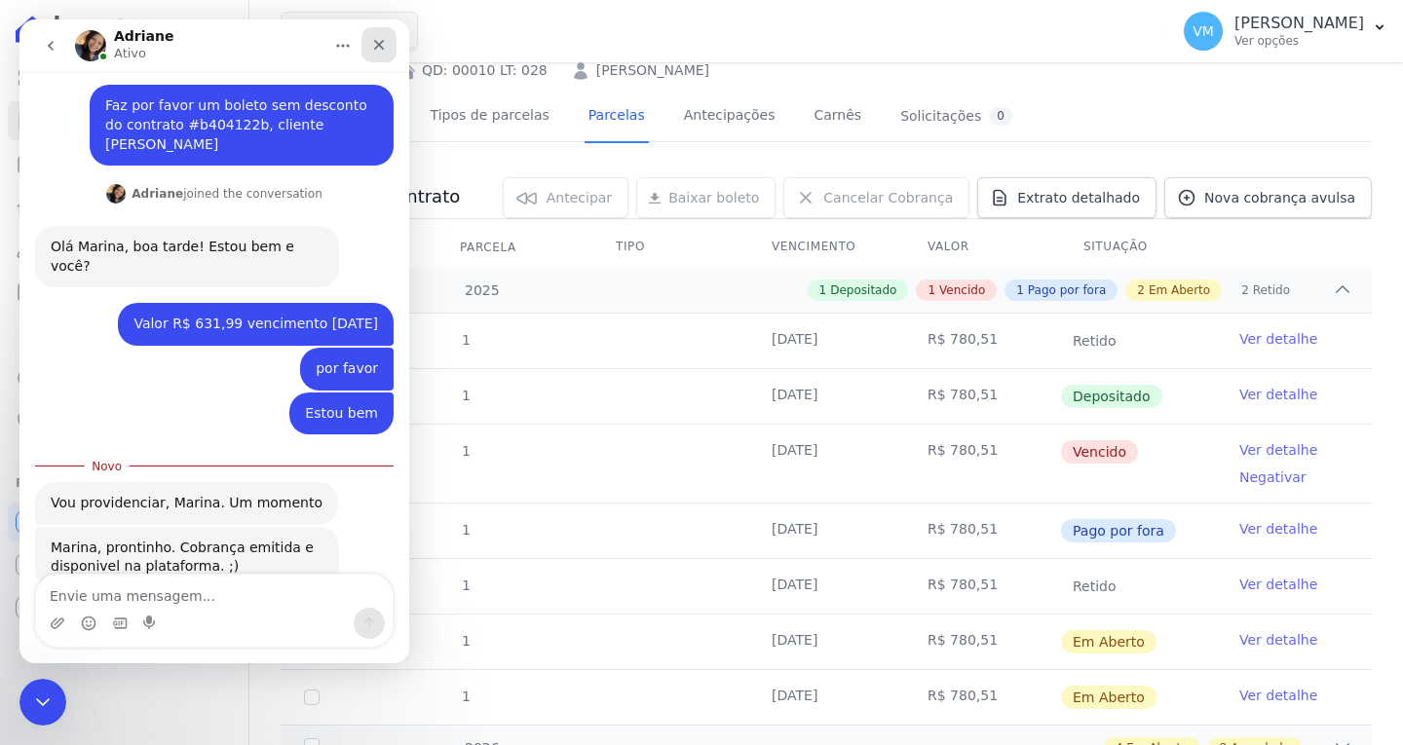
click at [380, 45] on icon "Fechar" at bounding box center [379, 45] width 11 height 11
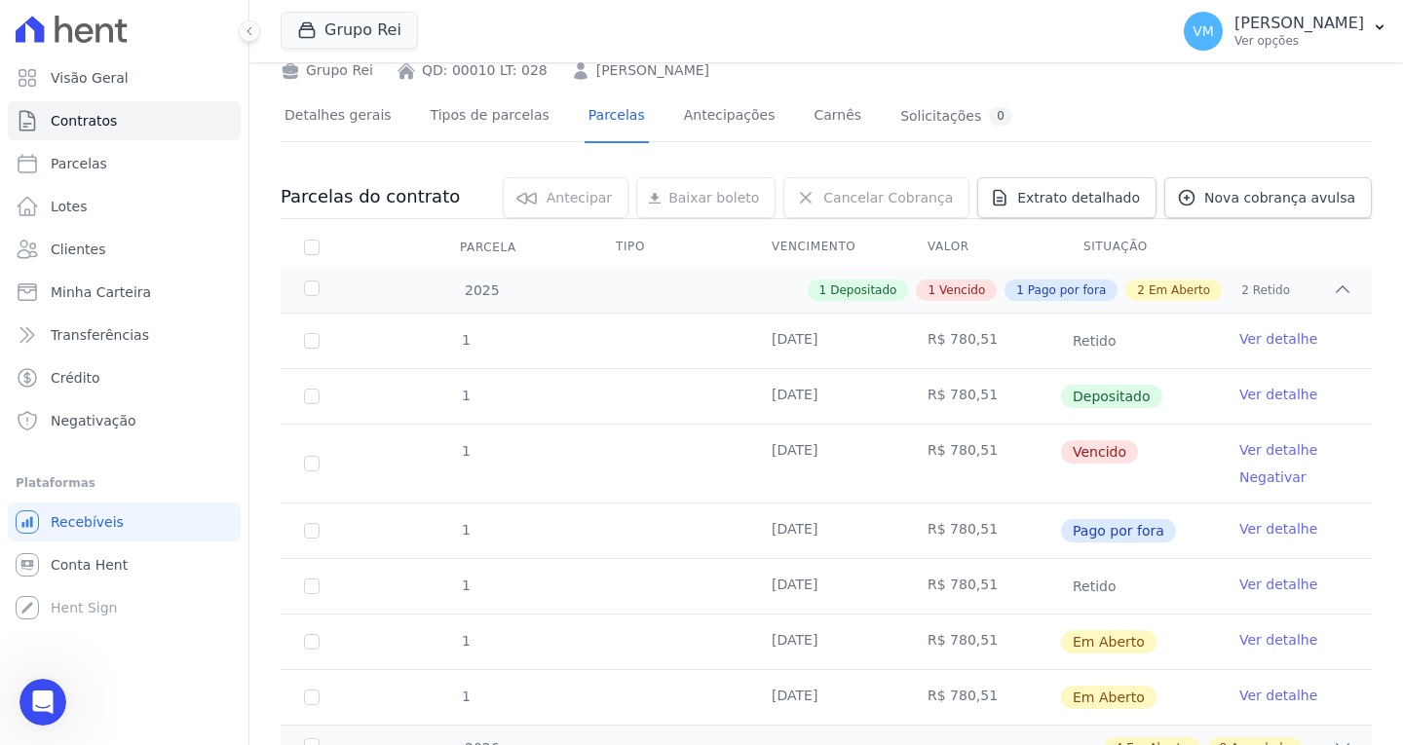
scroll to position [286, 0]
click at [101, 256] on link "Clientes" at bounding box center [124, 249] width 233 height 39
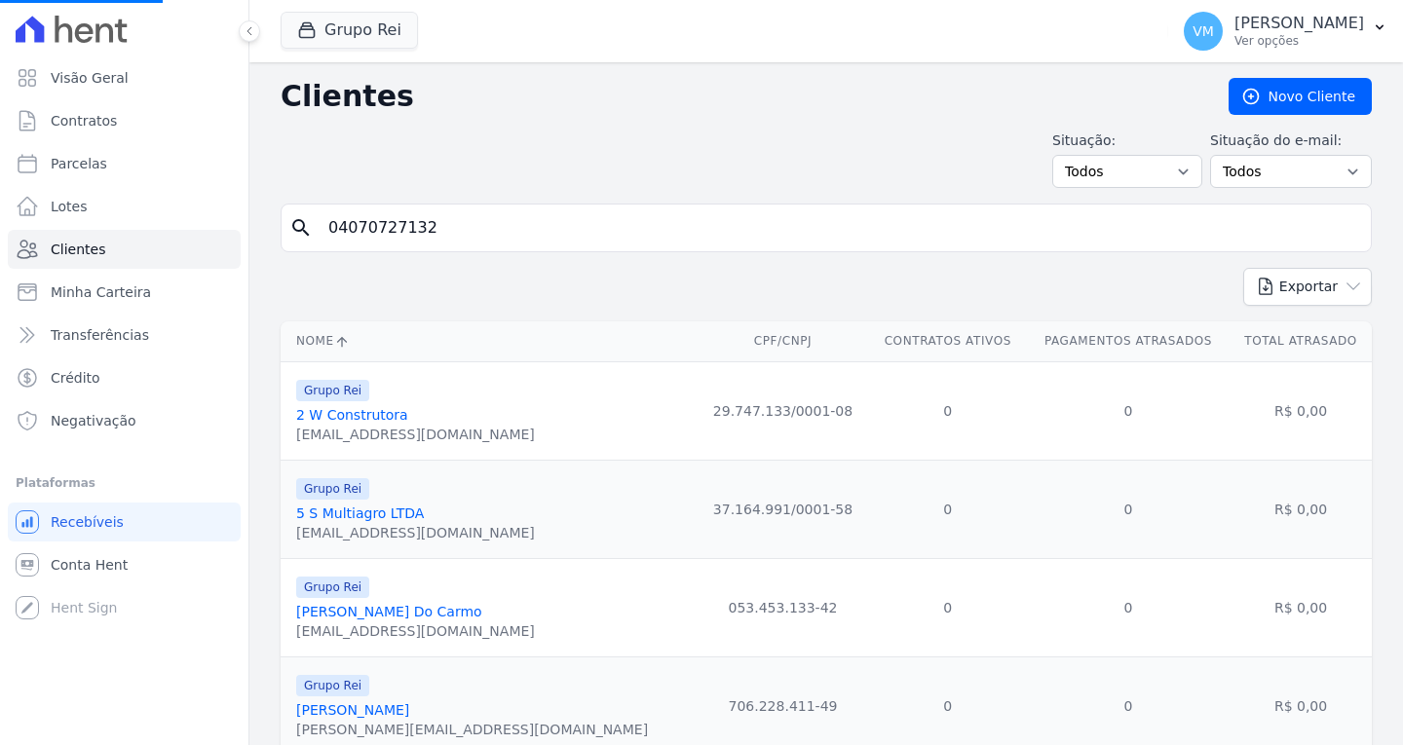
click at [506, 219] on input "04070727132" at bounding box center [840, 228] width 1047 height 39
click at [530, 225] on input "search" at bounding box center [840, 228] width 1047 height 39
paste input "01048621146"
type input "01048621146"
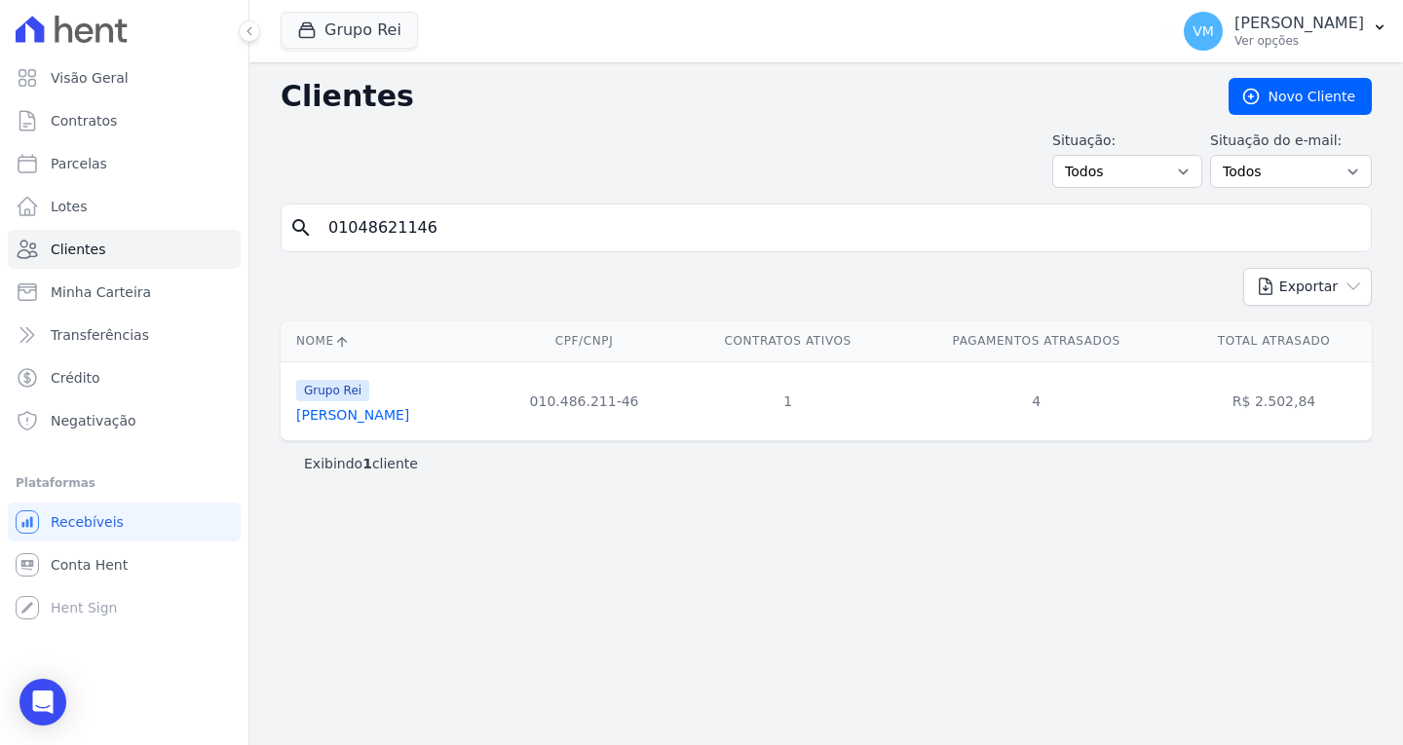
click at [317, 419] on link "[PERSON_NAME]" at bounding box center [352, 415] width 113 height 16
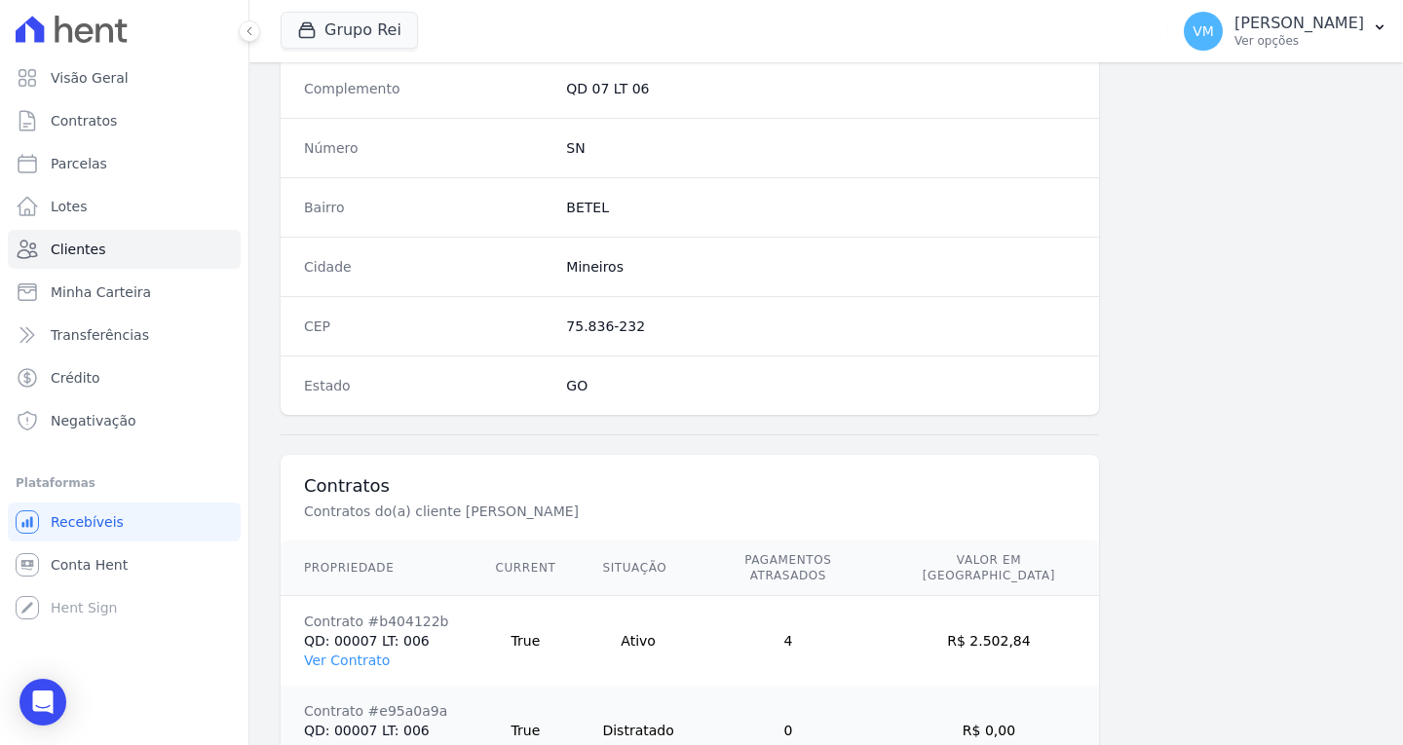
scroll to position [1167, 0]
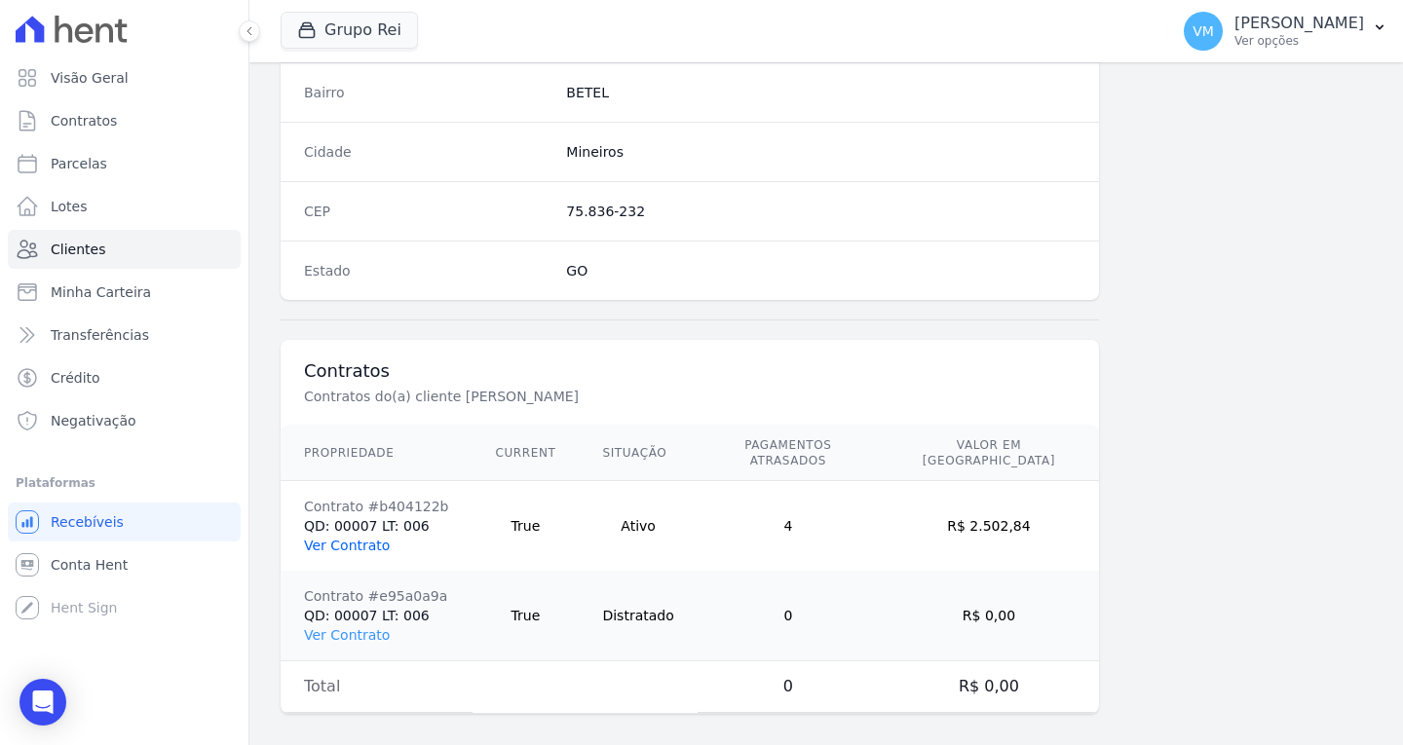
click at [338, 538] on link "Ver Contrato" at bounding box center [347, 546] width 86 height 16
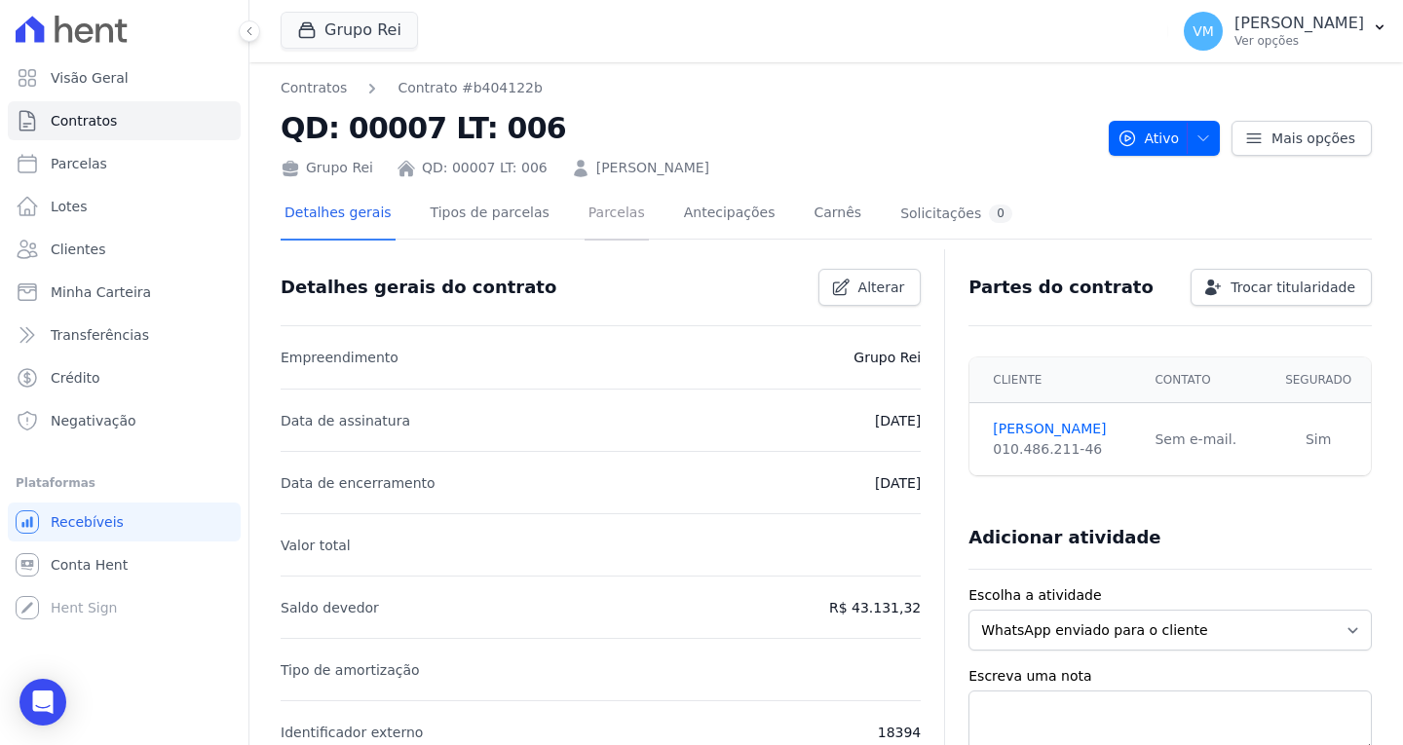
click at [594, 210] on link "Parcelas" at bounding box center [617, 215] width 64 height 52
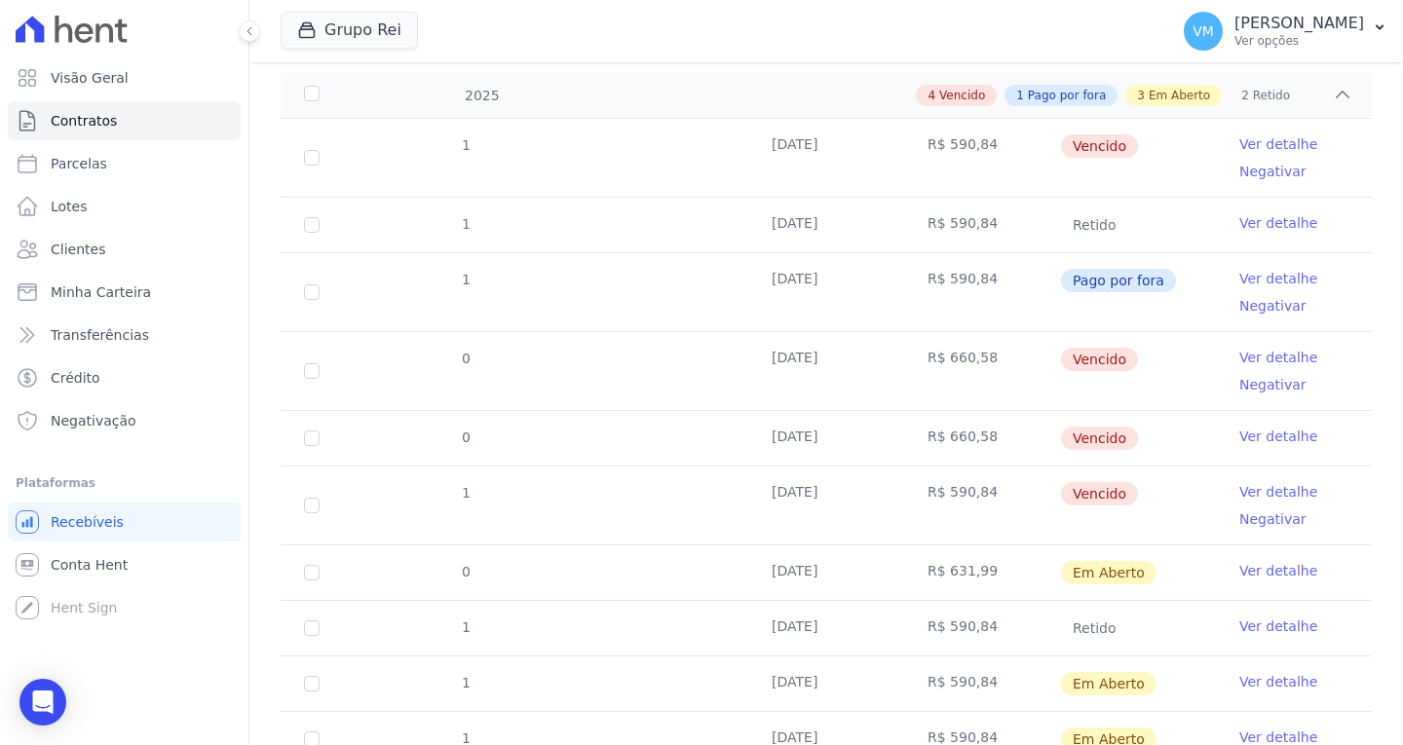
scroll to position [390, 0]
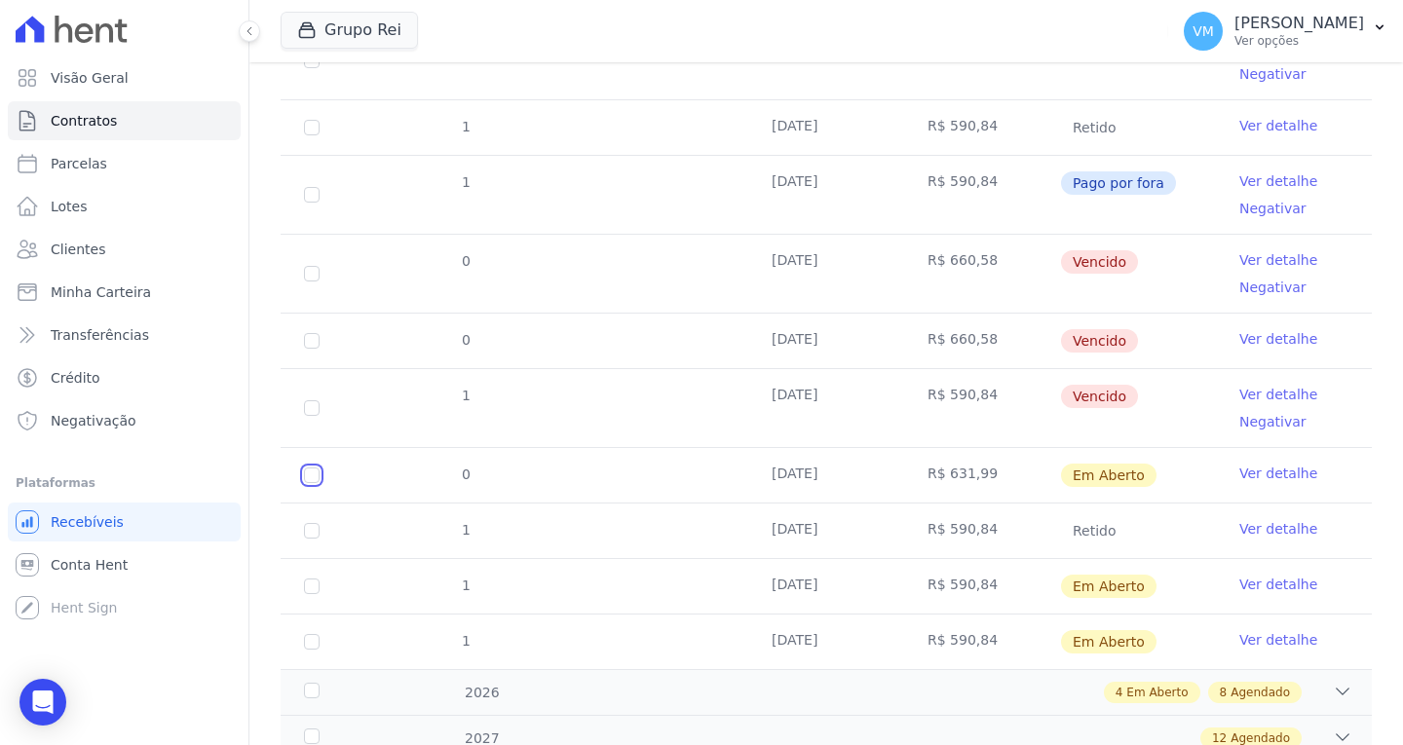
click at [311, 472] on input "checkbox" at bounding box center [312, 476] width 16 height 16
checkbox input "true"
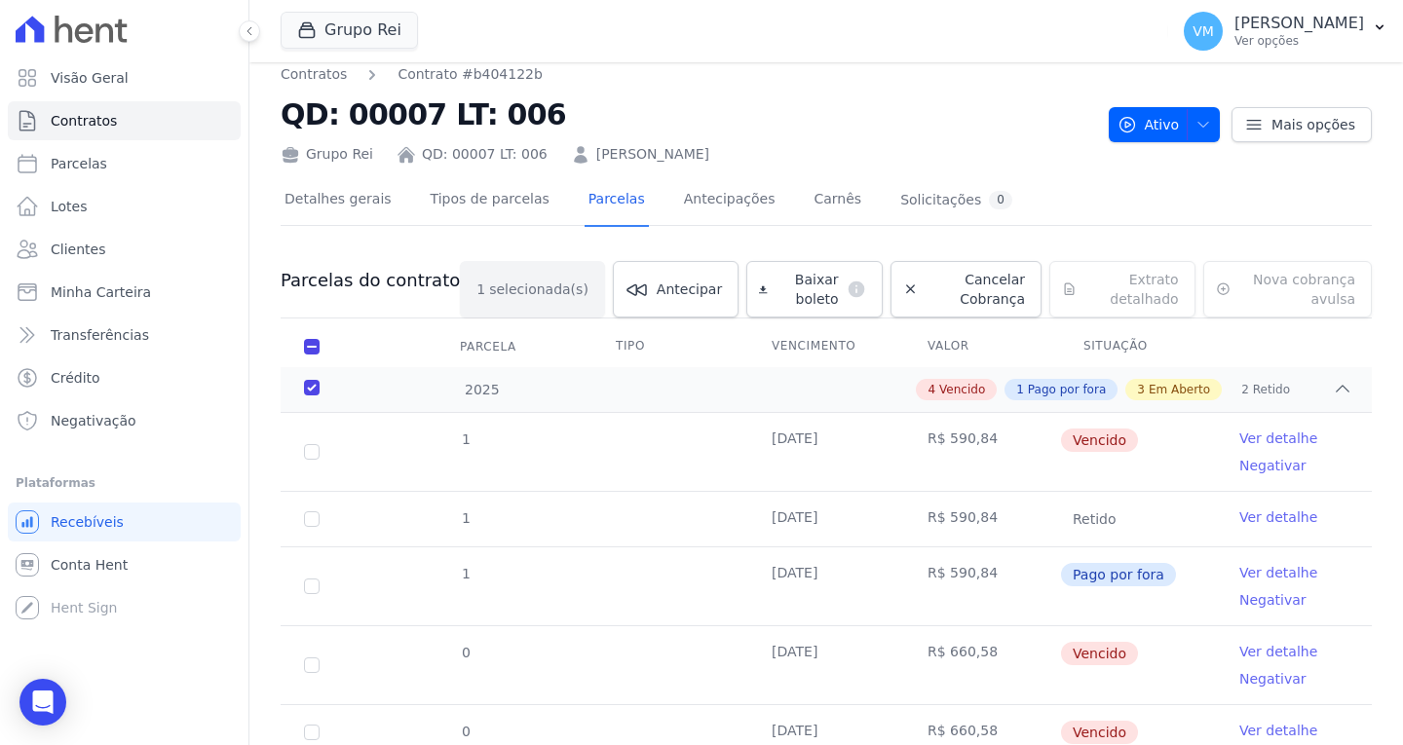
scroll to position [0, 0]
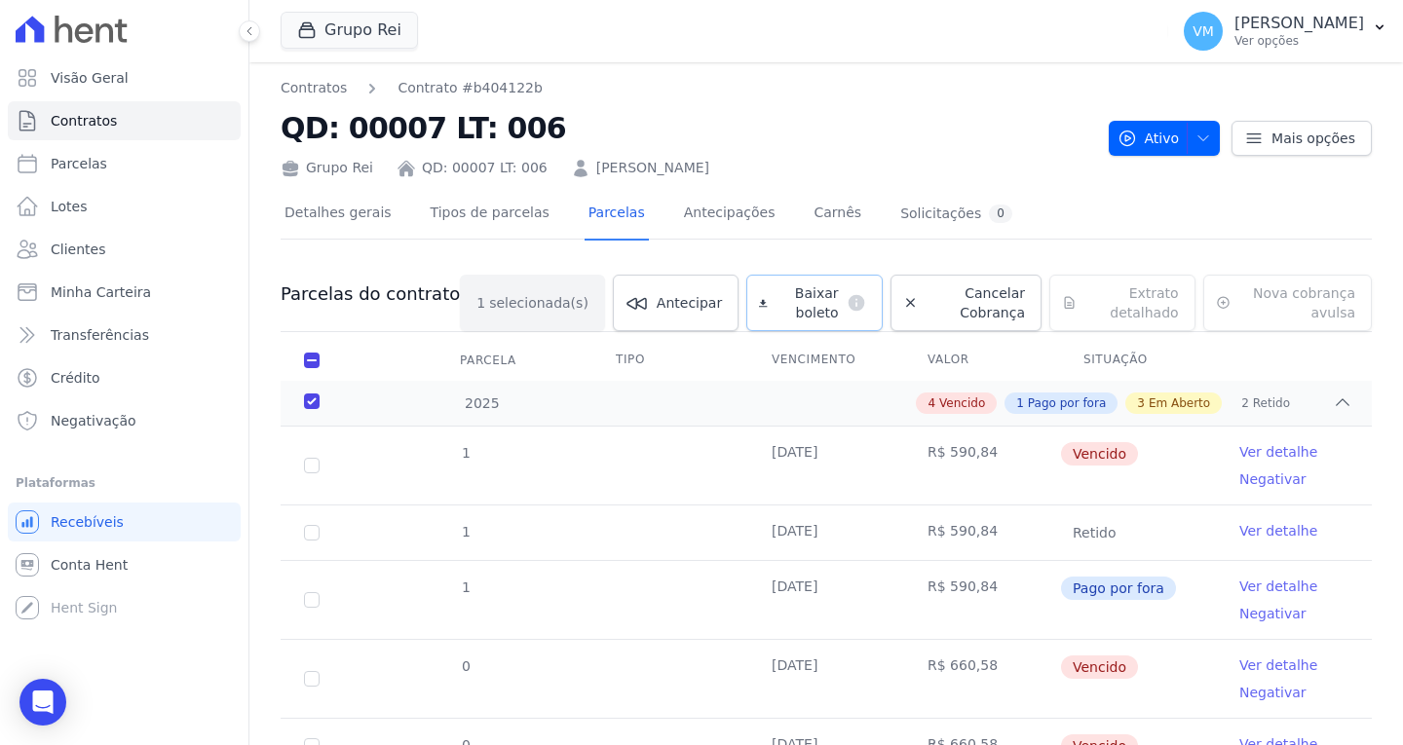
drag, startPoint x: 788, startPoint y: 305, endPoint x: 764, endPoint y: 318, distance: 27.5
click at [788, 305] on span "Baixar boleto" at bounding box center [807, 303] width 63 height 39
click at [105, 251] on link "Clientes" at bounding box center [124, 249] width 233 height 39
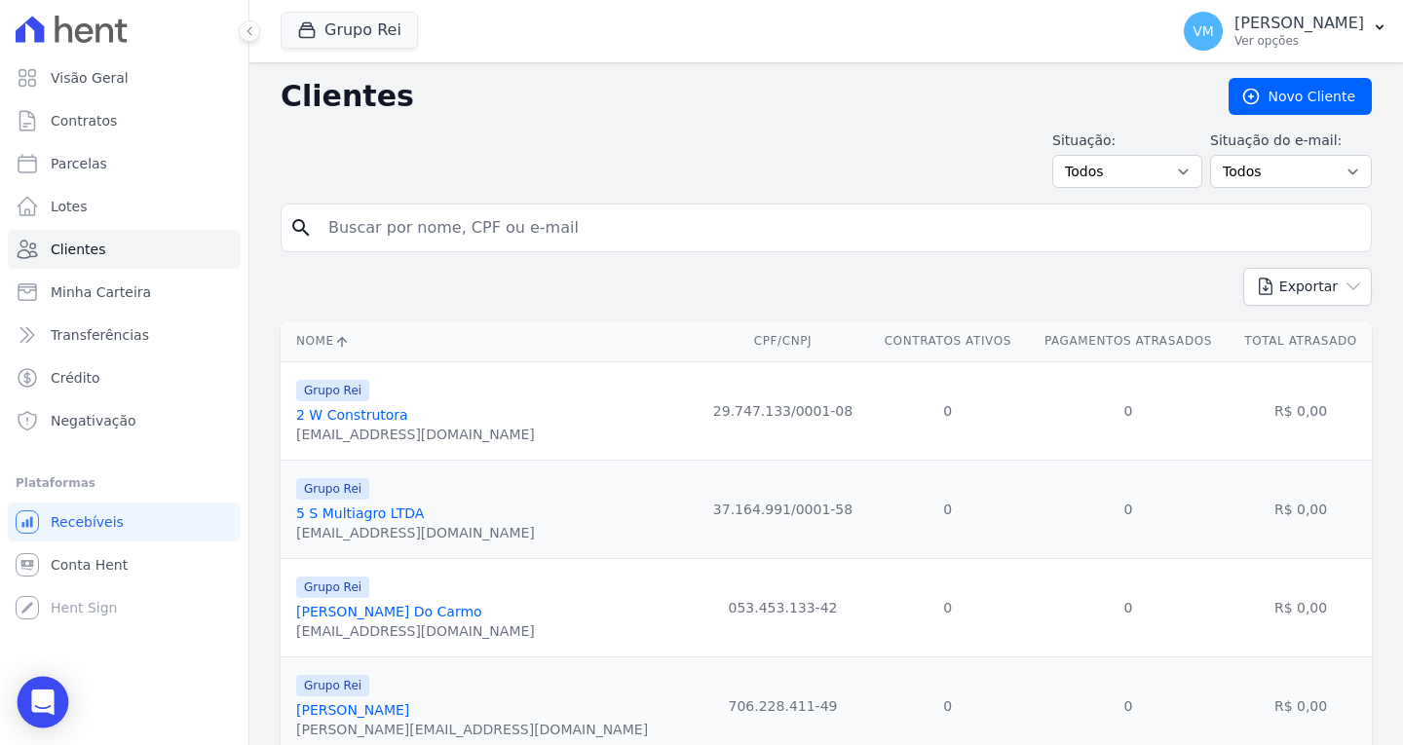
click at [46, 691] on icon "Open Intercom Messenger" at bounding box center [42, 702] width 25 height 25
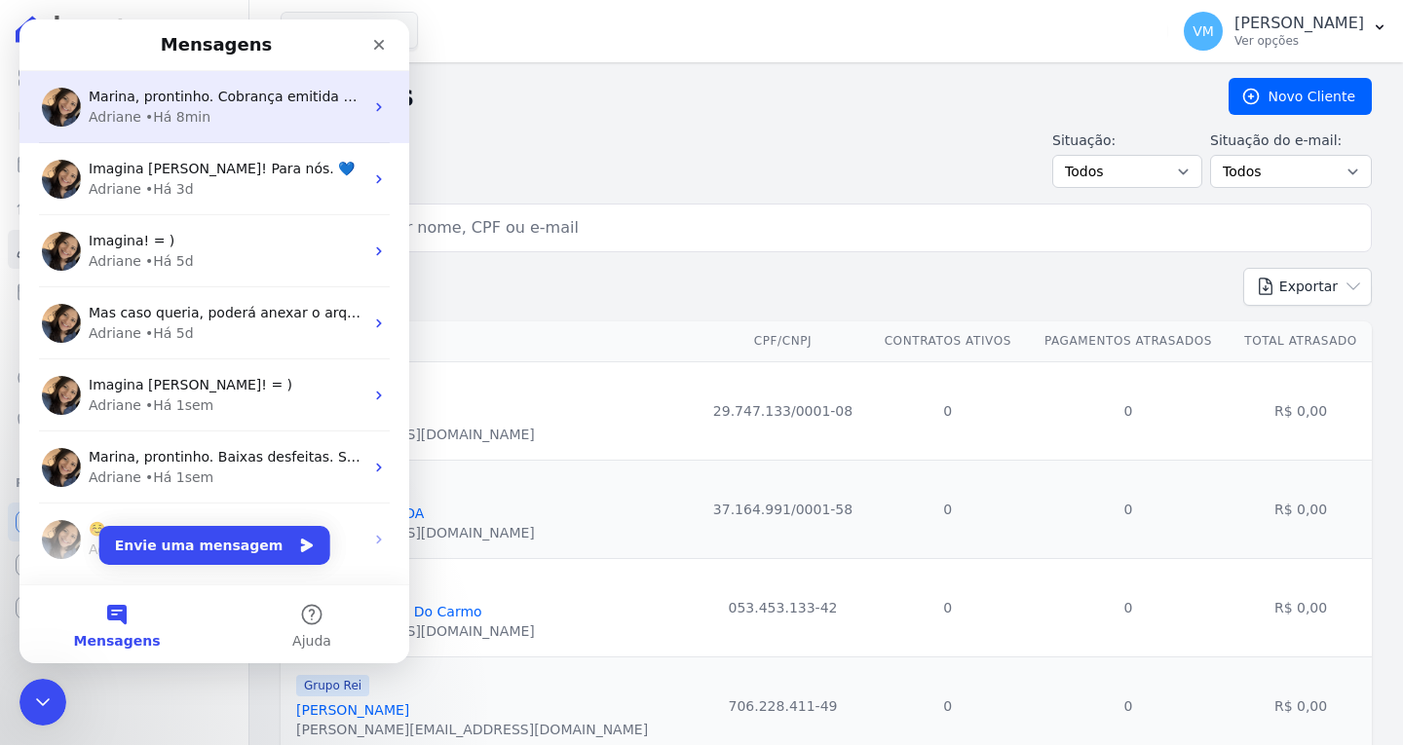
click at [211, 103] on span "Marina, prontinho. Cobrança emitida e disponivel na plataforma. ;)" at bounding box center [317, 97] width 456 height 16
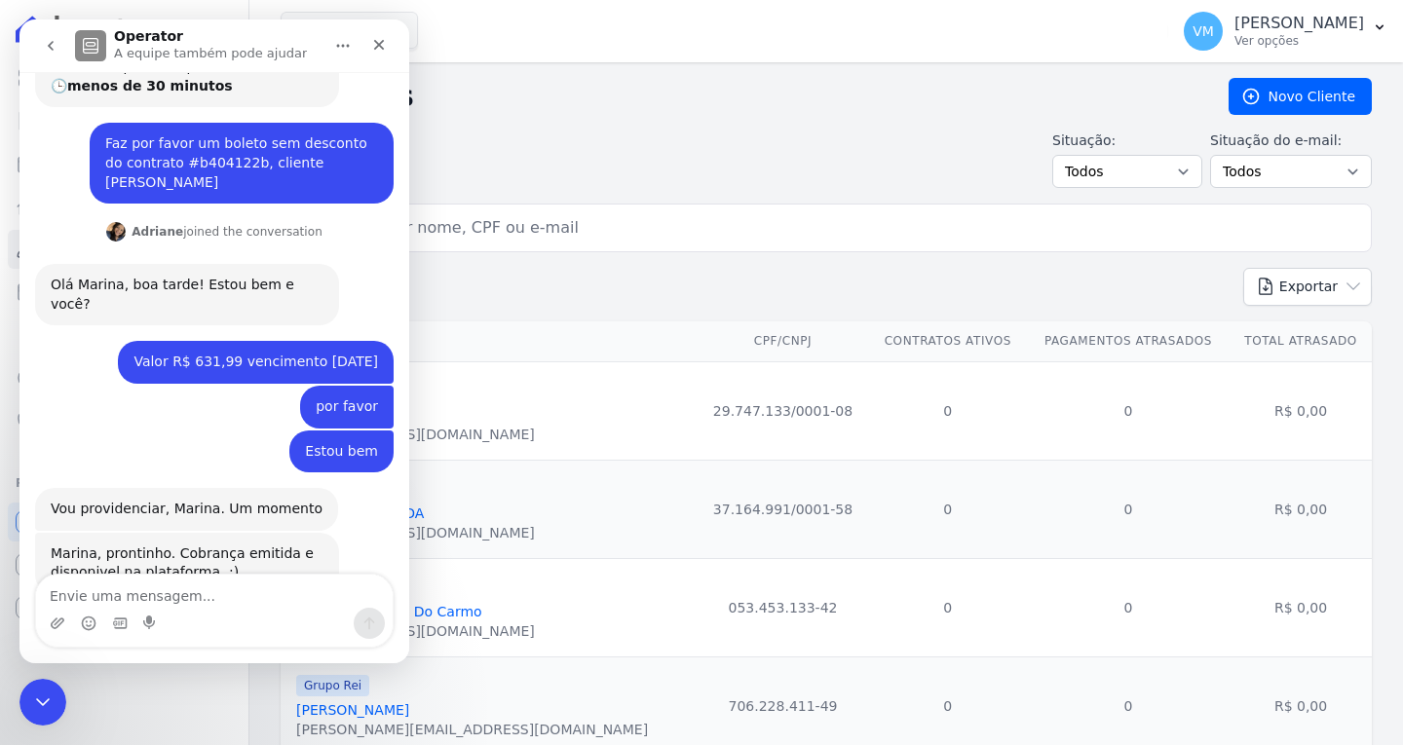
scroll to position [286, 0]
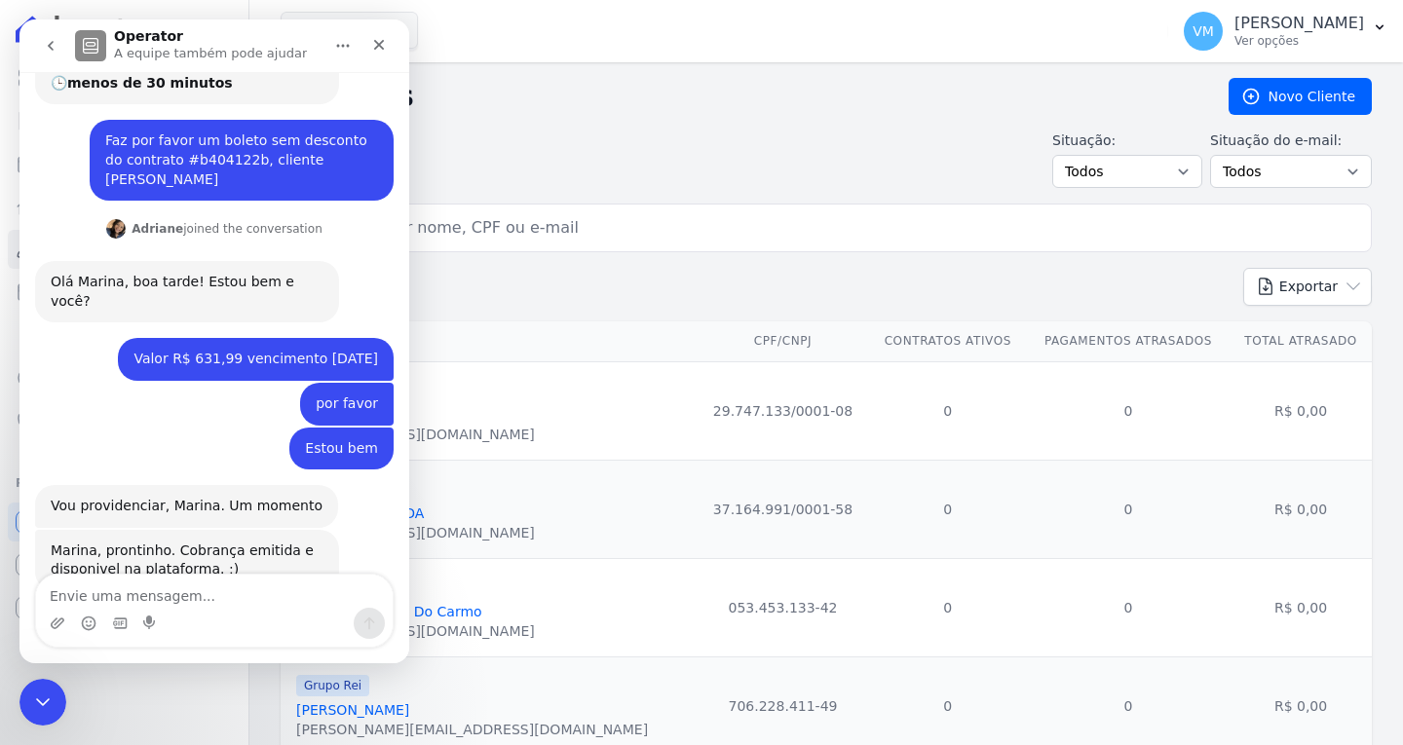
click at [188, 587] on textarea "Envie uma mensagem..." at bounding box center [214, 591] width 357 height 33
click at [181, 593] on textarea "Envie uma mensagem..." at bounding box center [214, 591] width 357 height 33
type textarea "Obrigada"
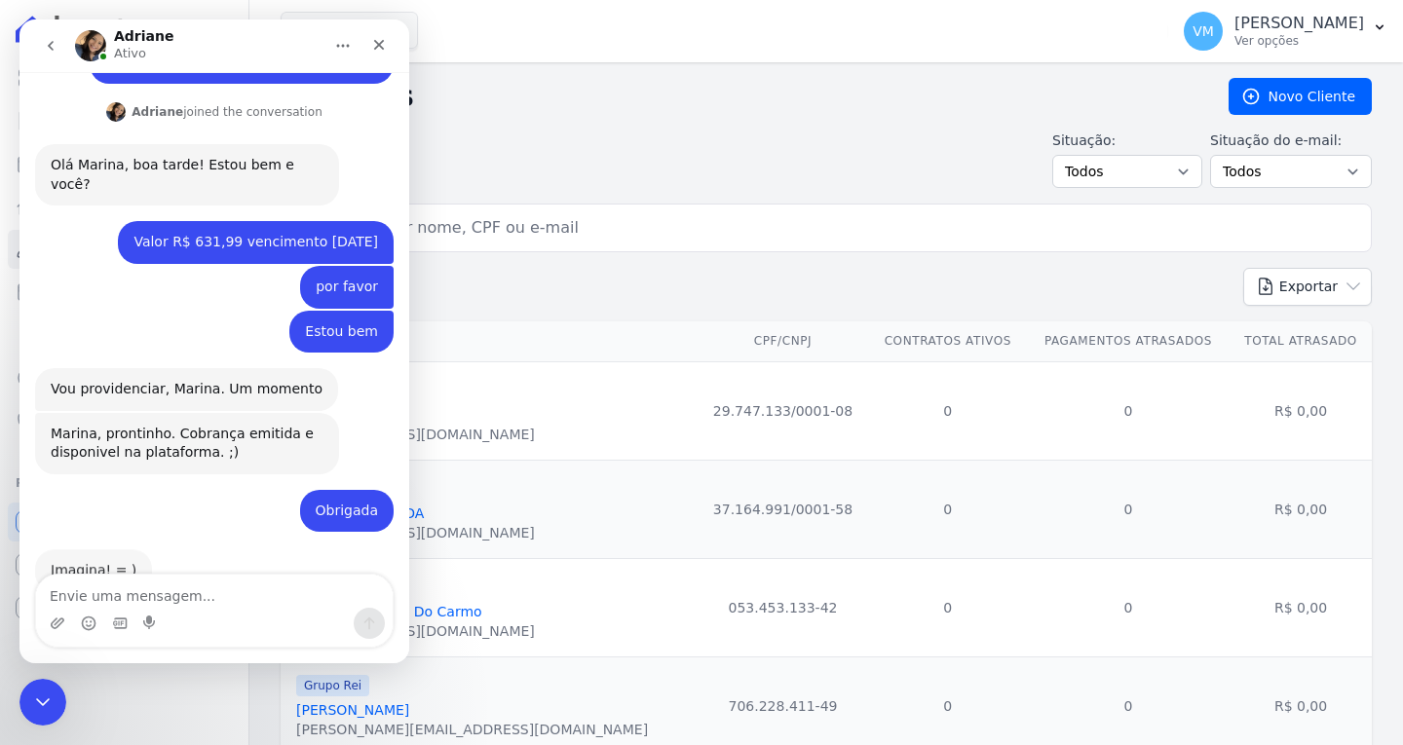
scroll to position [401, 0]
click at [560, 217] on input "search" at bounding box center [840, 228] width 1047 height 39
click at [492, 232] on input "search" at bounding box center [840, 228] width 1047 height 39
click at [379, 49] on icon "Fechar" at bounding box center [379, 45] width 16 height 16
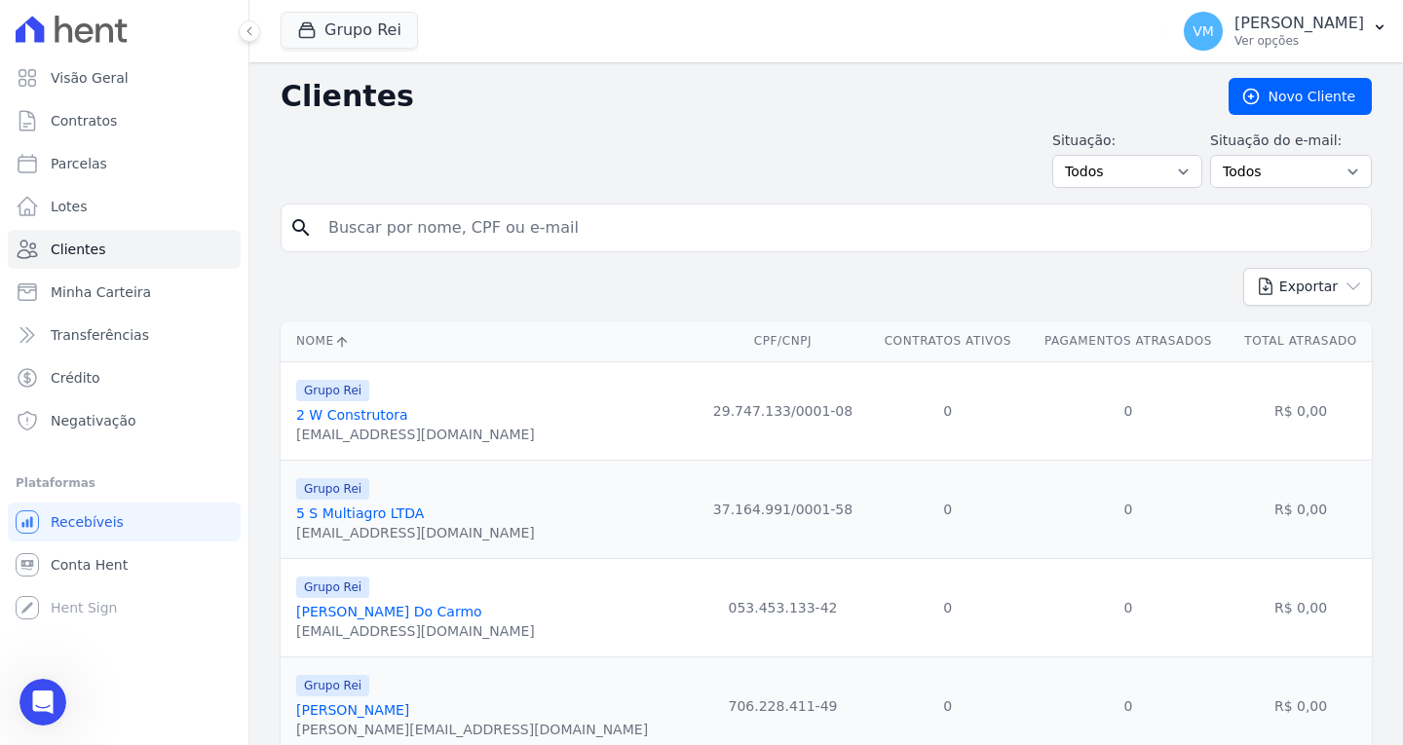
scroll to position [0, 0]
click at [437, 218] on input "search" at bounding box center [840, 228] width 1047 height 39
paste input "04070727132"
type input "04070727132"
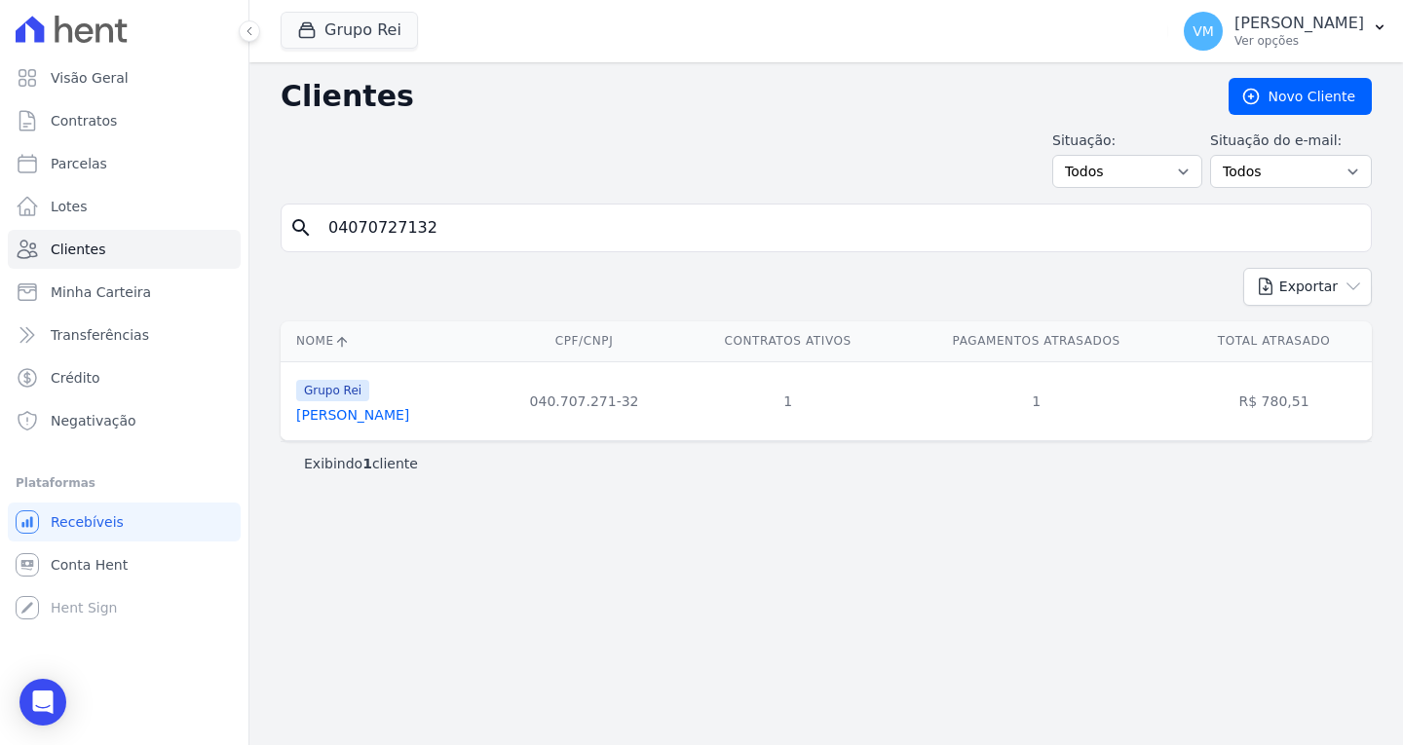
click at [376, 413] on link "[PERSON_NAME]" at bounding box center [352, 415] width 113 height 16
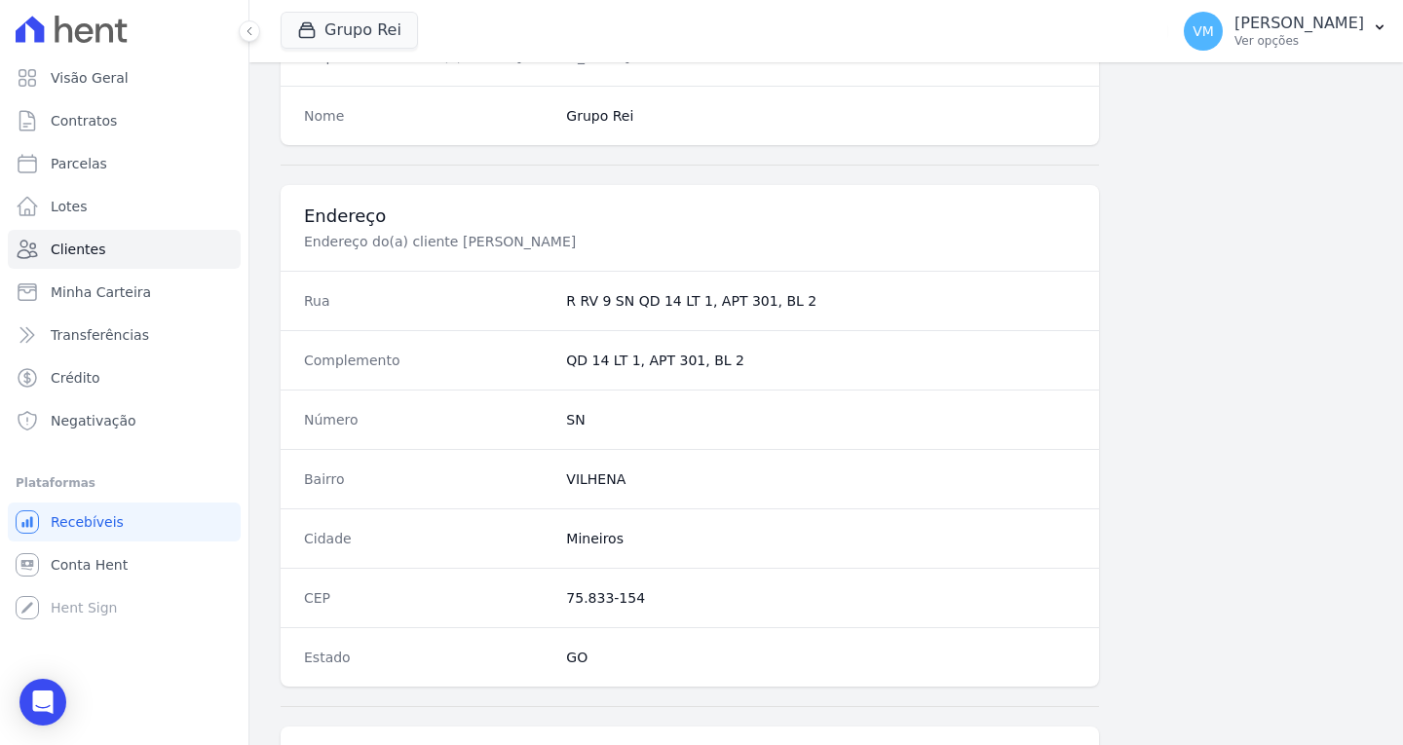
scroll to position [1167, 0]
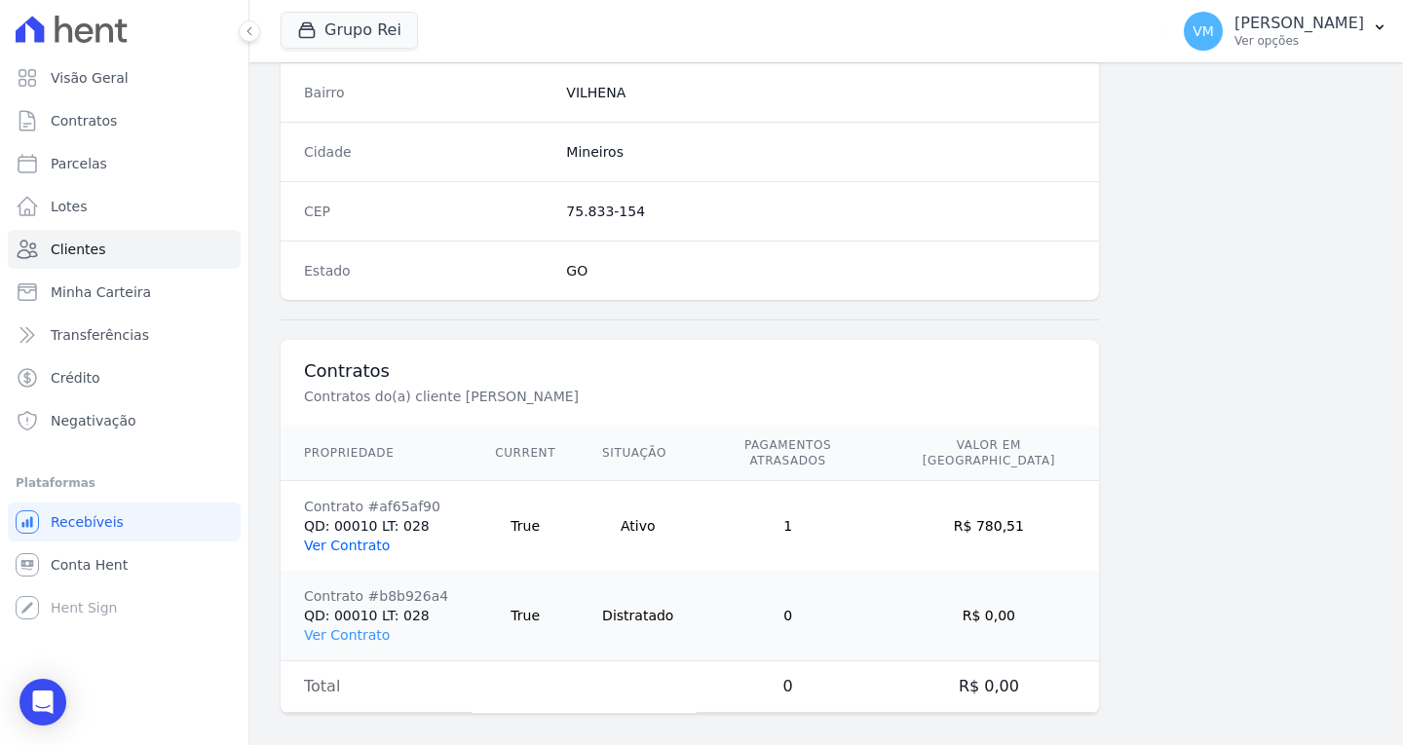
click at [339, 538] on link "Ver Contrato" at bounding box center [347, 546] width 86 height 16
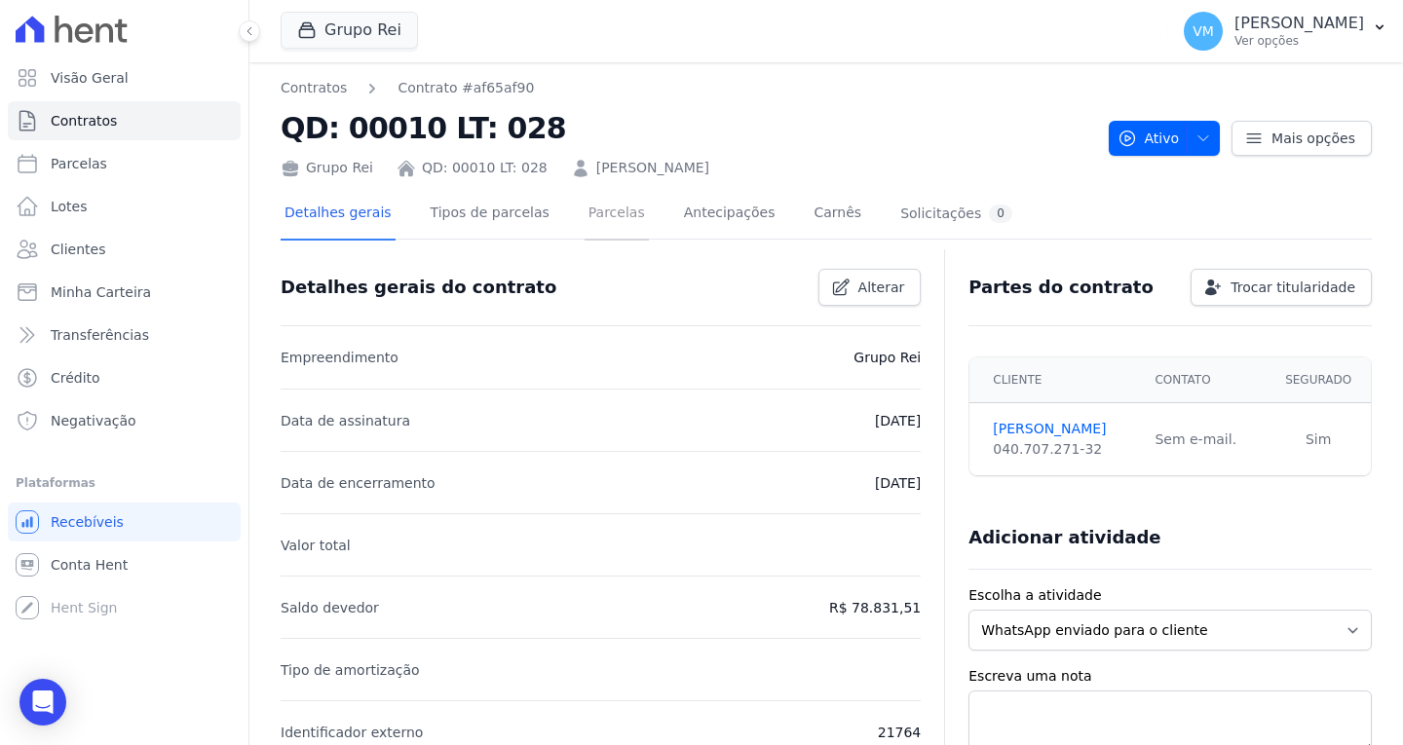
click at [585, 220] on link "Parcelas" at bounding box center [617, 215] width 64 height 52
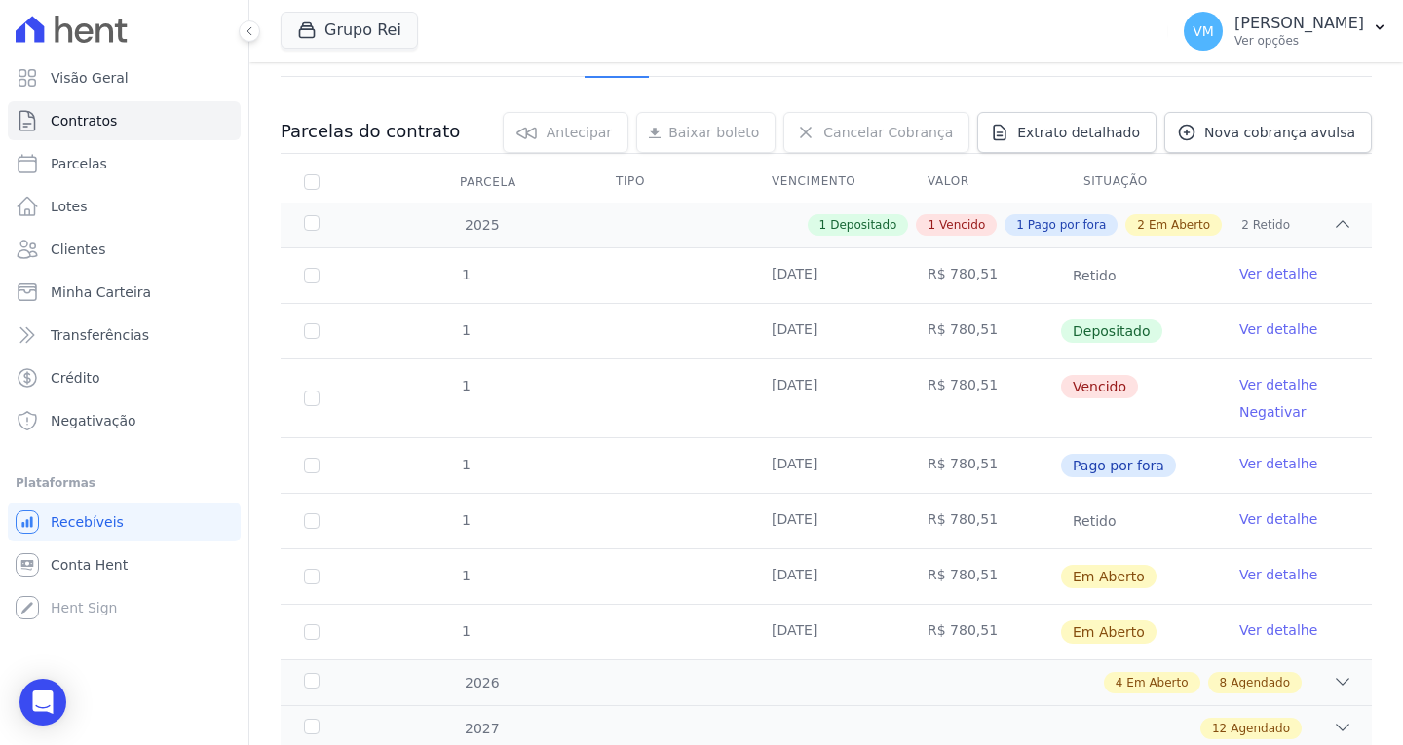
scroll to position [195, 0]
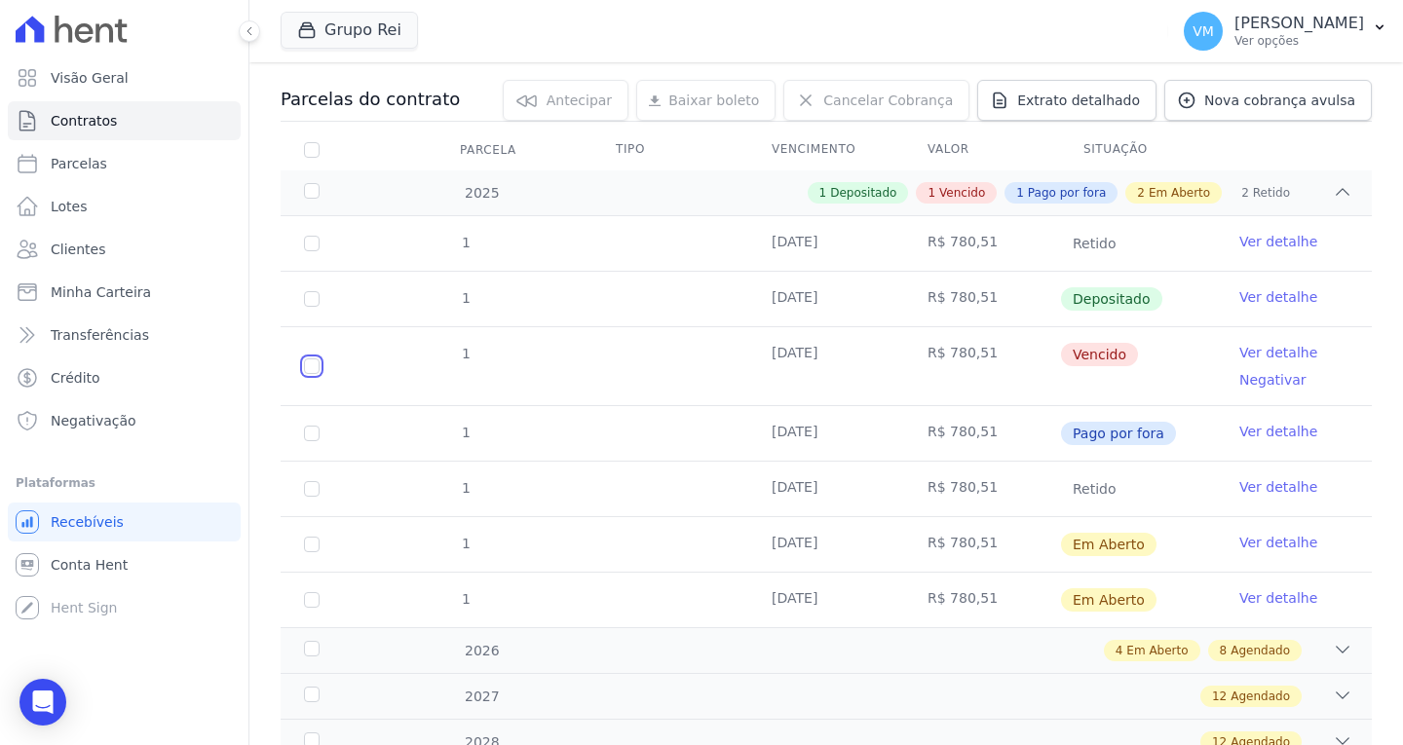
click at [308, 370] on input "checkbox" at bounding box center [312, 367] width 16 height 16
checkbox input "true"
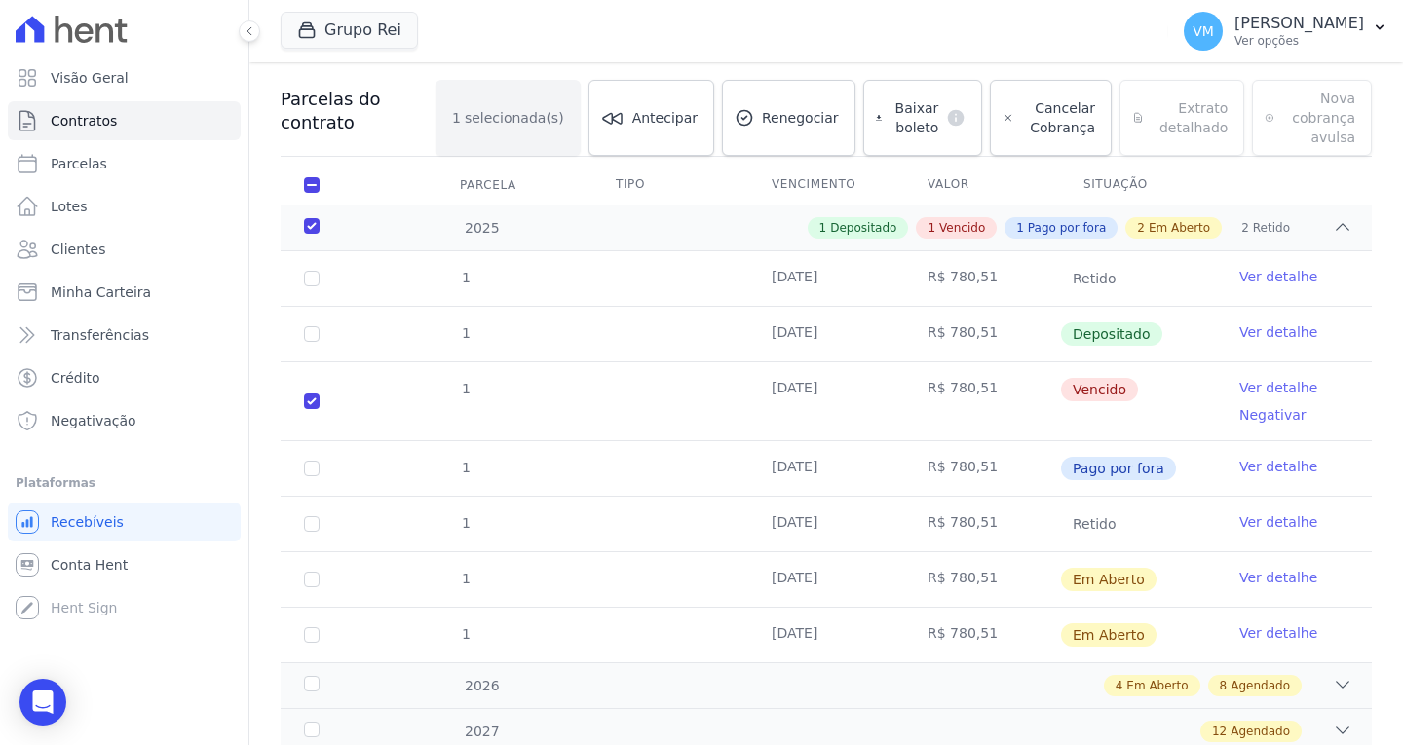
click at [1264, 385] on link "Ver detalhe" at bounding box center [1279, 387] width 78 height 19
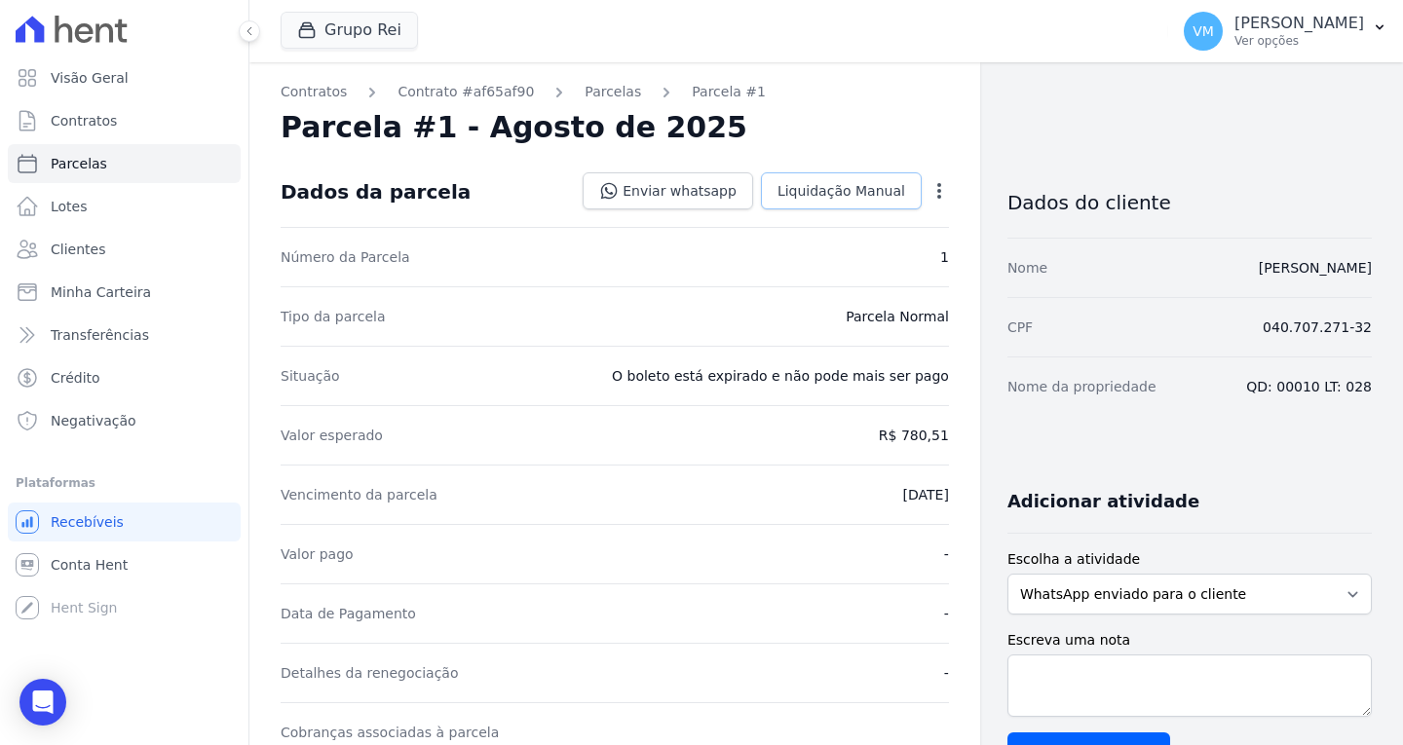
click at [858, 190] on span "Liquidação Manual" at bounding box center [842, 190] width 128 height 19
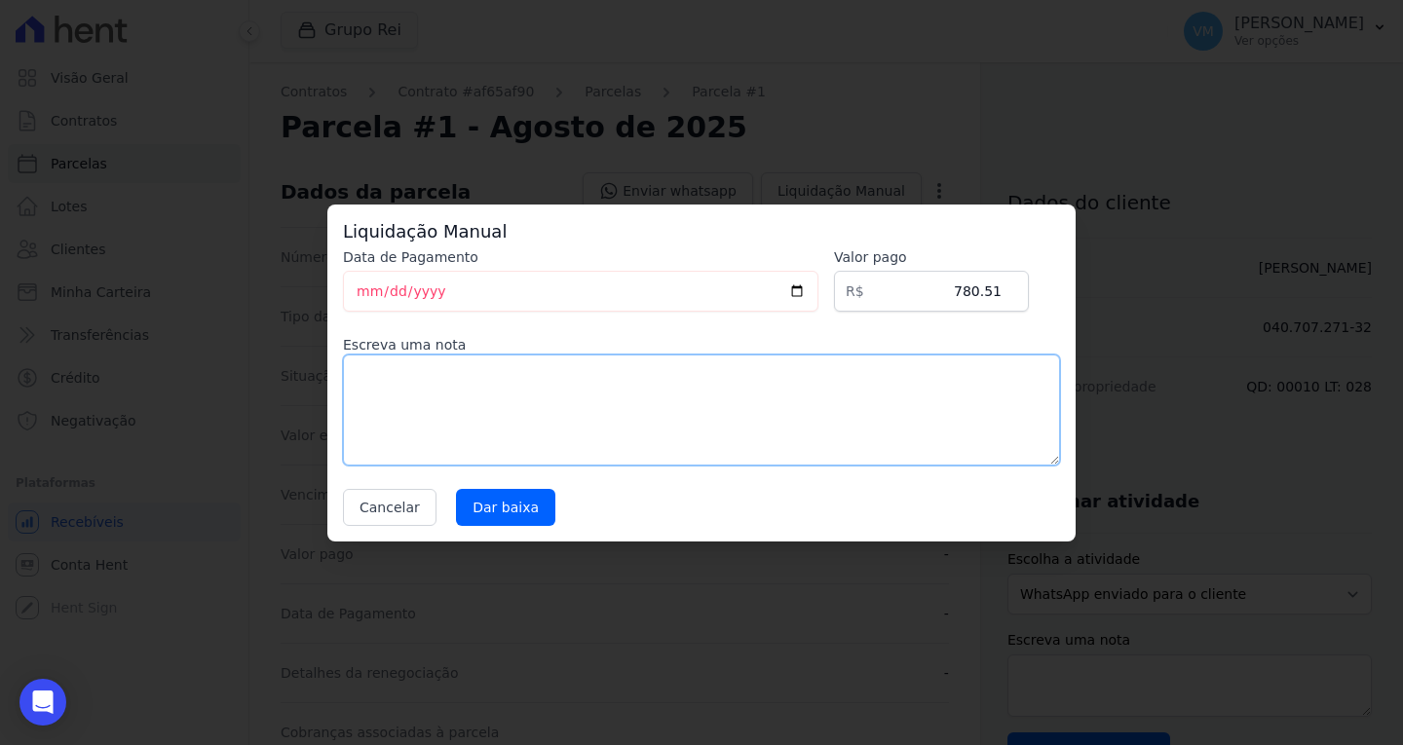
click at [451, 394] on textarea at bounding box center [701, 410] width 717 height 111
type textarea "valor pago em outro boleto"
click at [512, 505] on input "Dar baixa" at bounding box center [505, 507] width 99 height 37
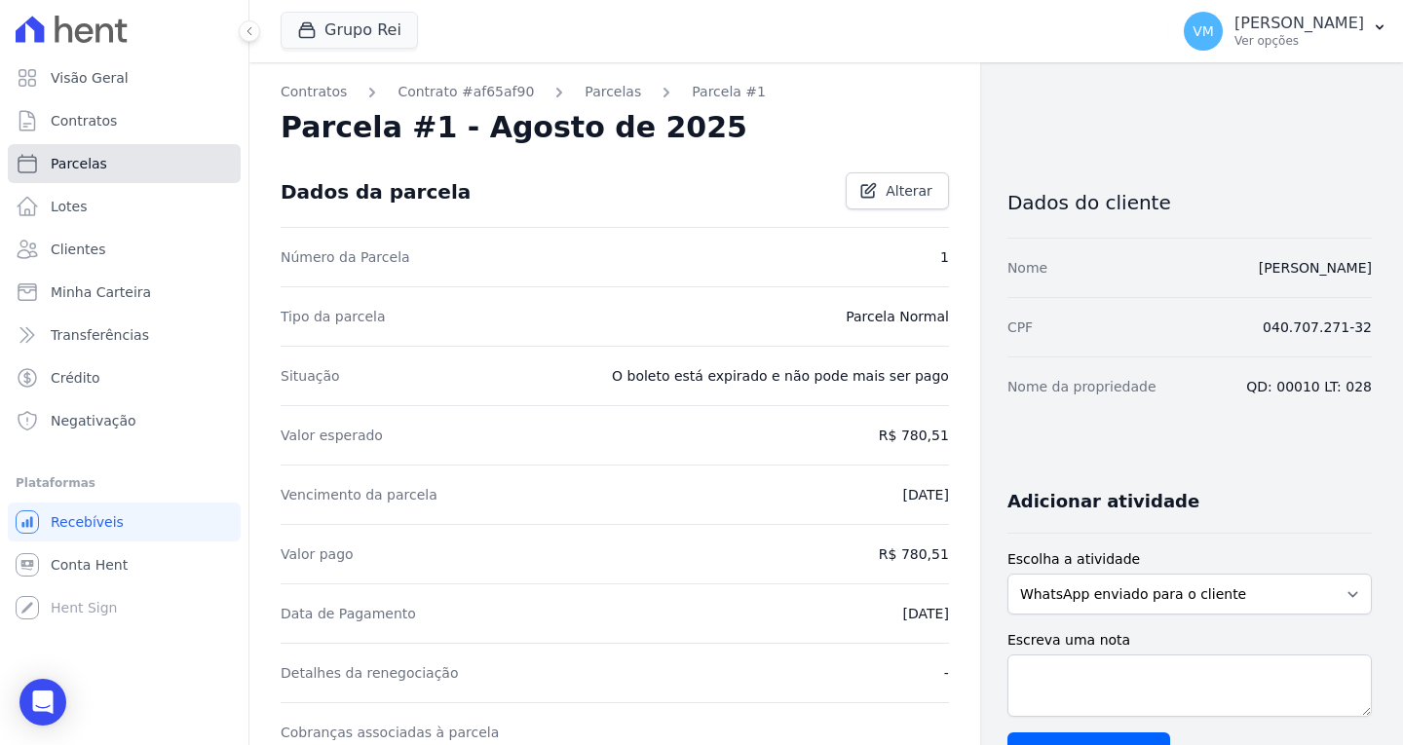
drag, startPoint x: 103, startPoint y: 156, endPoint x: 126, endPoint y: 156, distance: 22.4
click at [103, 156] on link "Parcelas" at bounding box center [124, 163] width 233 height 39
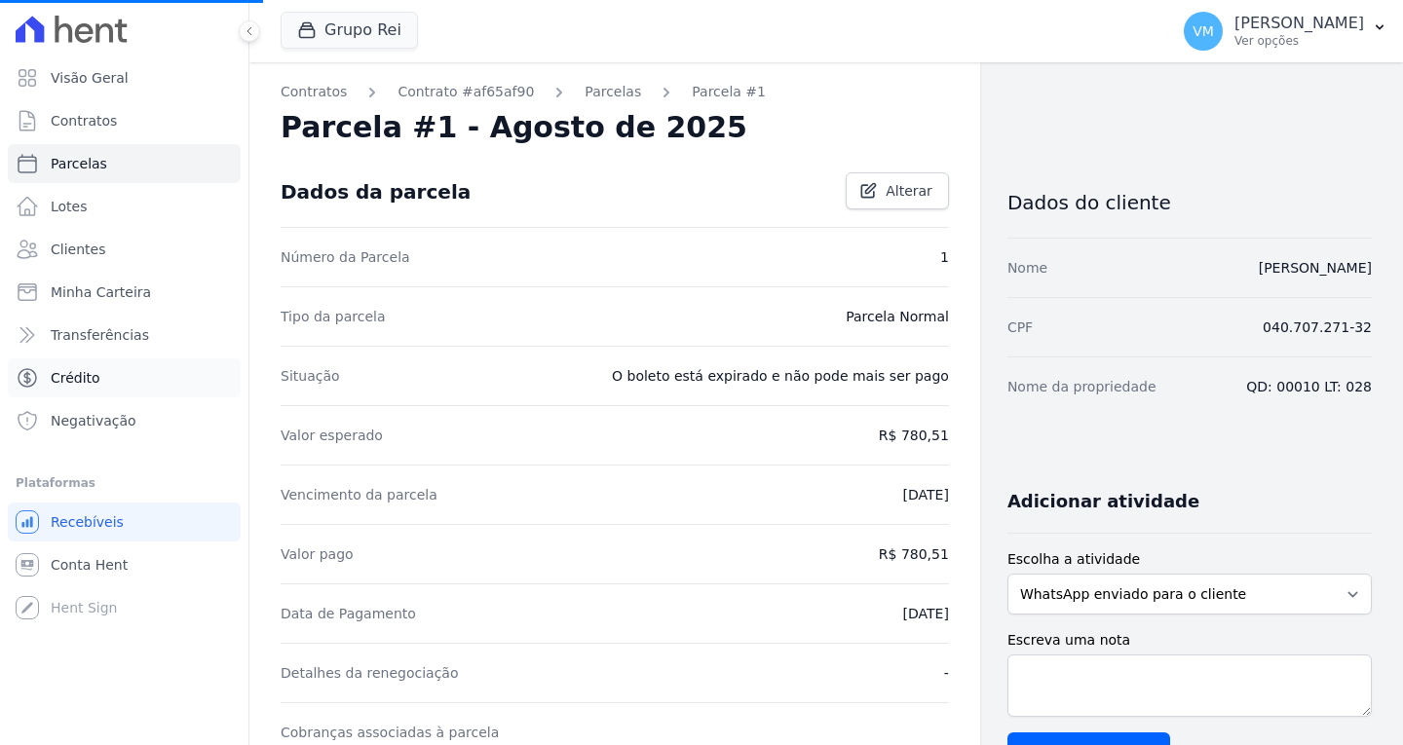
select select
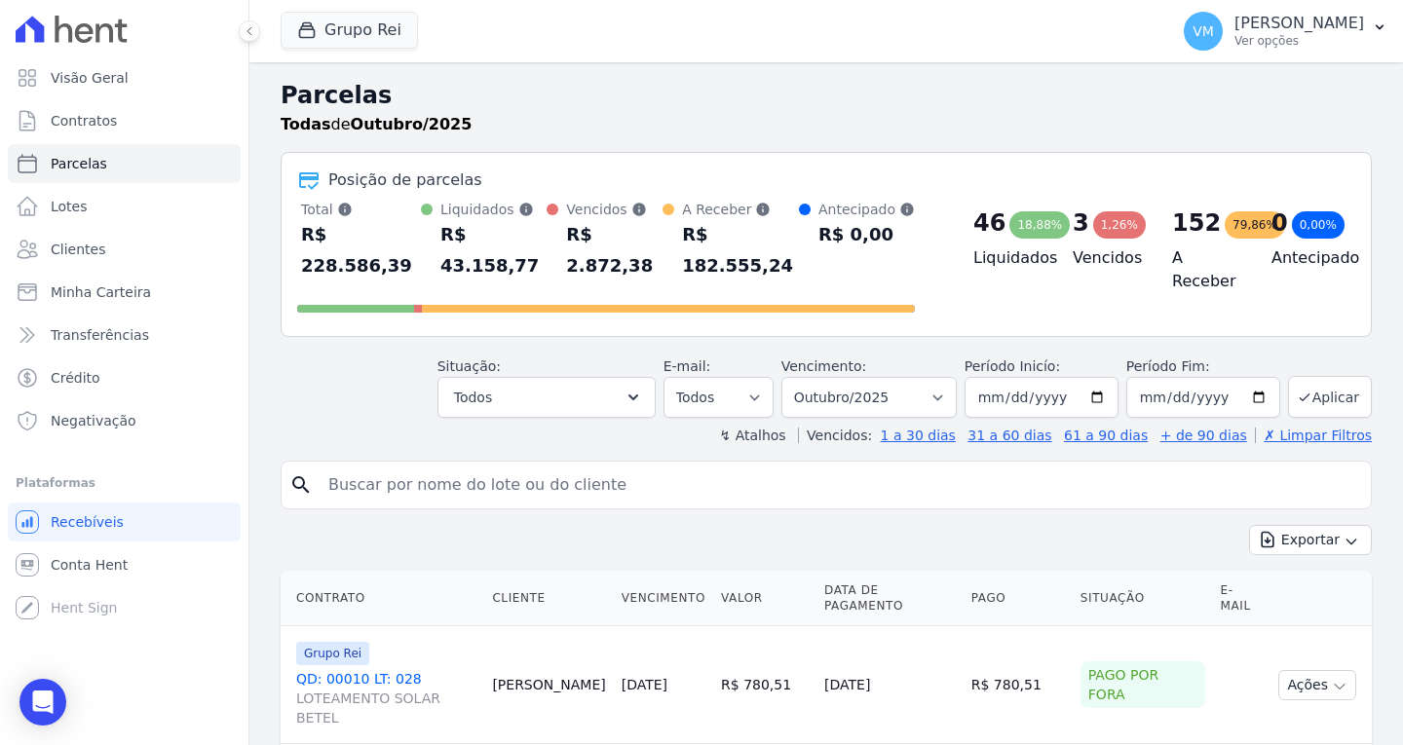
drag, startPoint x: 41, startPoint y: 688, endPoint x: 458, endPoint y: 418, distance: 496.8
click at [44, 686] on div "Open Intercom Messenger" at bounding box center [42, 702] width 47 height 47
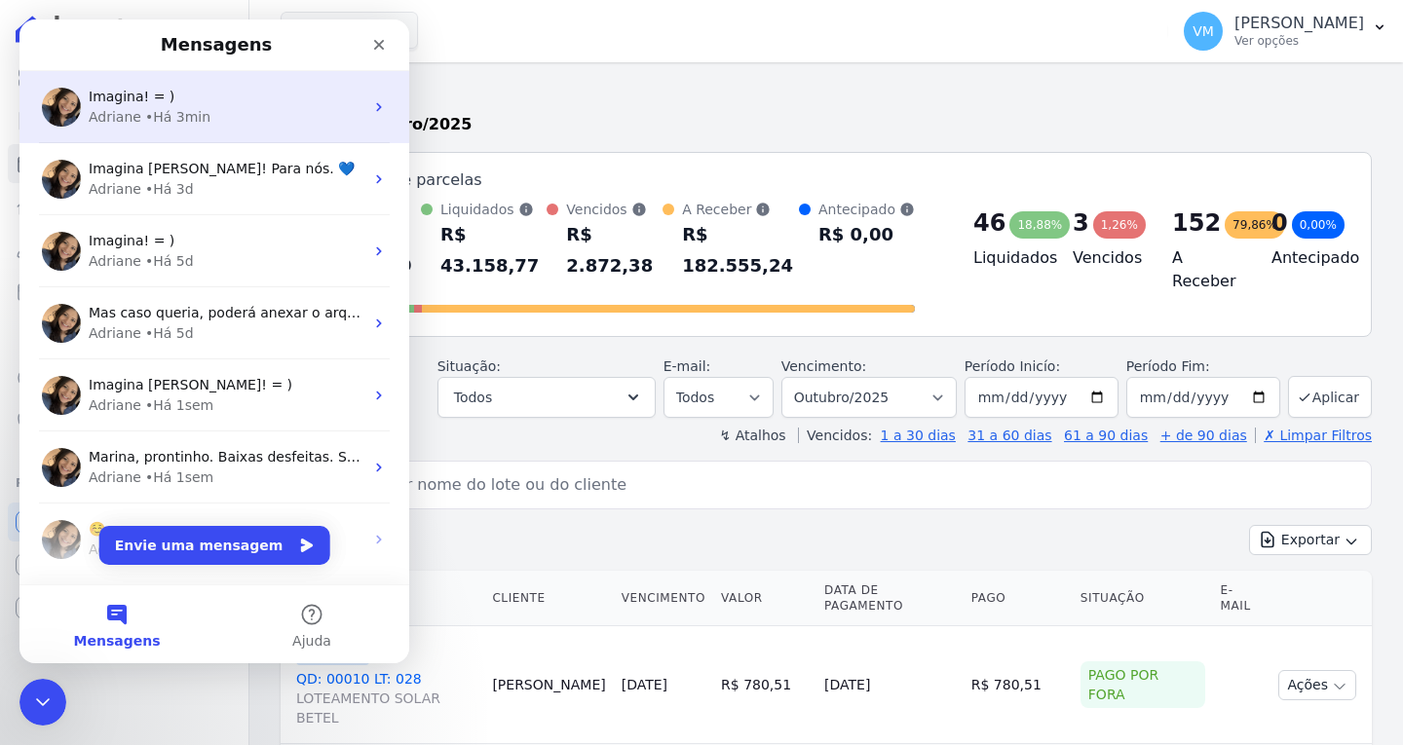
click at [225, 102] on div "Imagina! = )" at bounding box center [226, 97] width 275 height 20
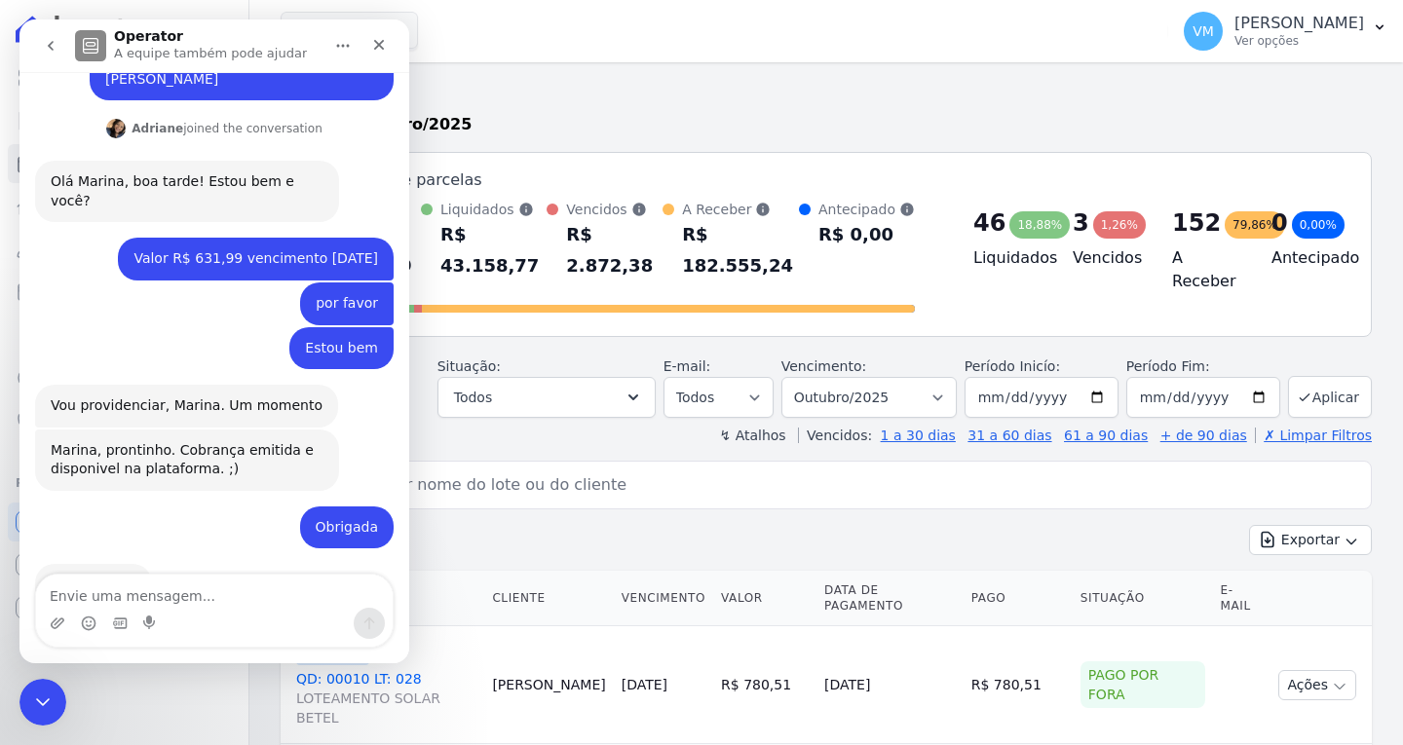
scroll to position [401, 0]
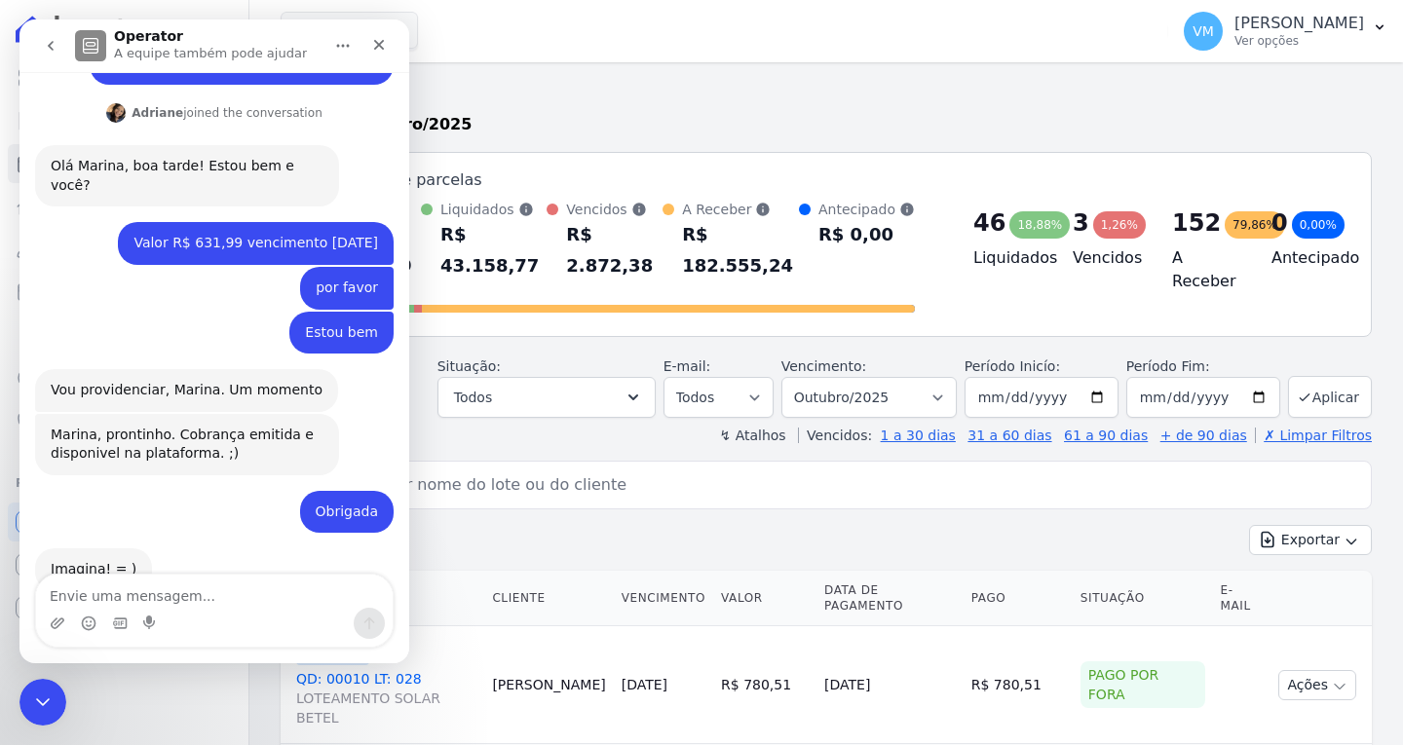
click at [183, 592] on textarea "Envie uma mensagem..." at bounding box center [214, 591] width 357 height 33
type textarea "Preciso que faça outro no contrato"
click at [370, 51] on div "Fechar" at bounding box center [379, 44] width 35 height 35
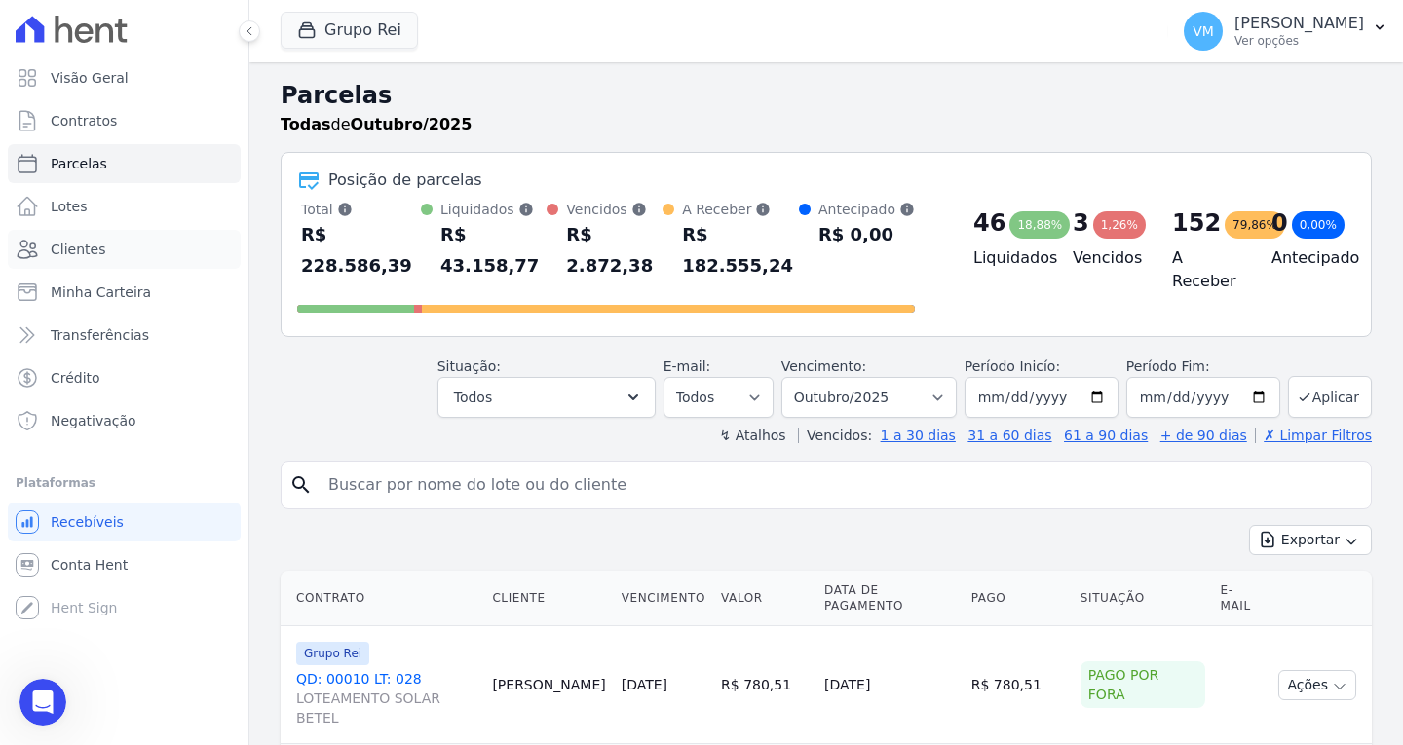
click at [115, 248] on link "Clientes" at bounding box center [124, 249] width 233 height 39
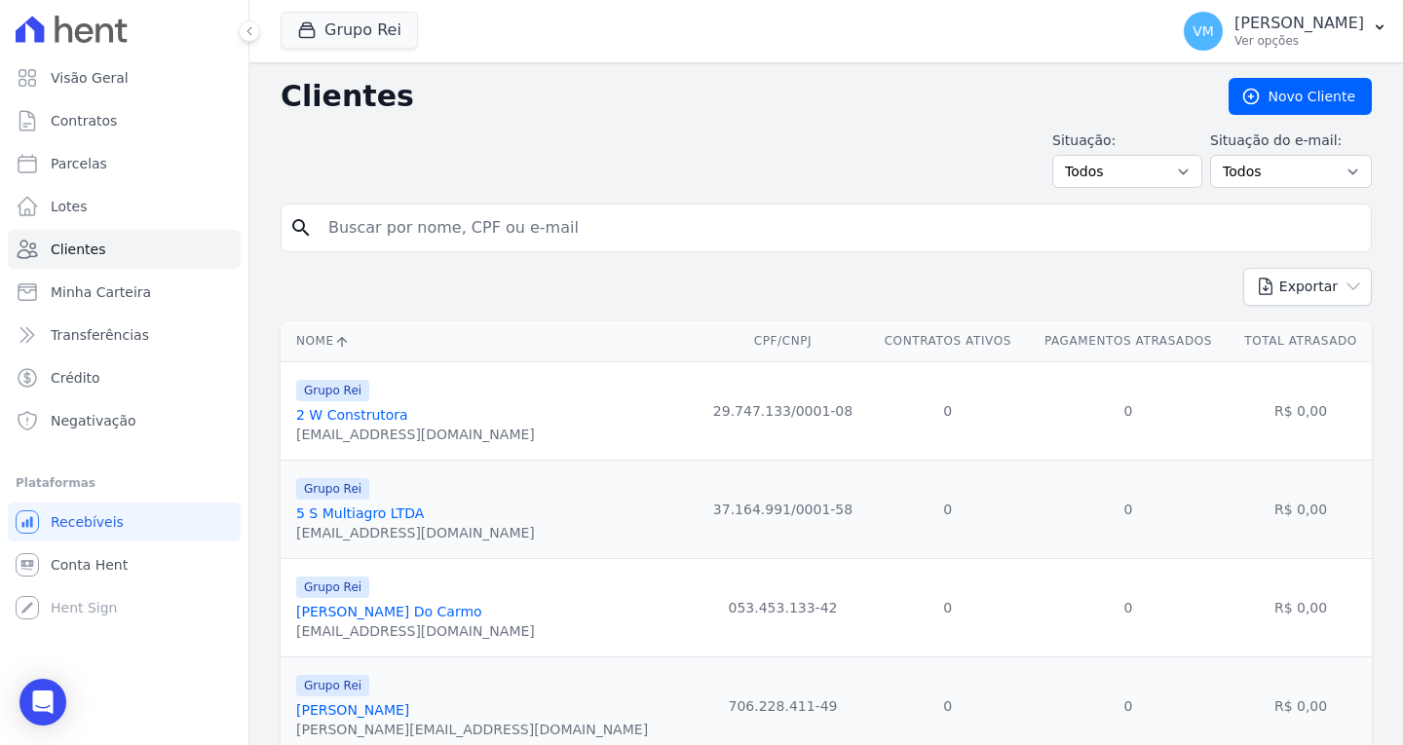
click at [439, 217] on input "search" at bounding box center [840, 228] width 1047 height 39
paste input "04070727132"
type input "04070727132"
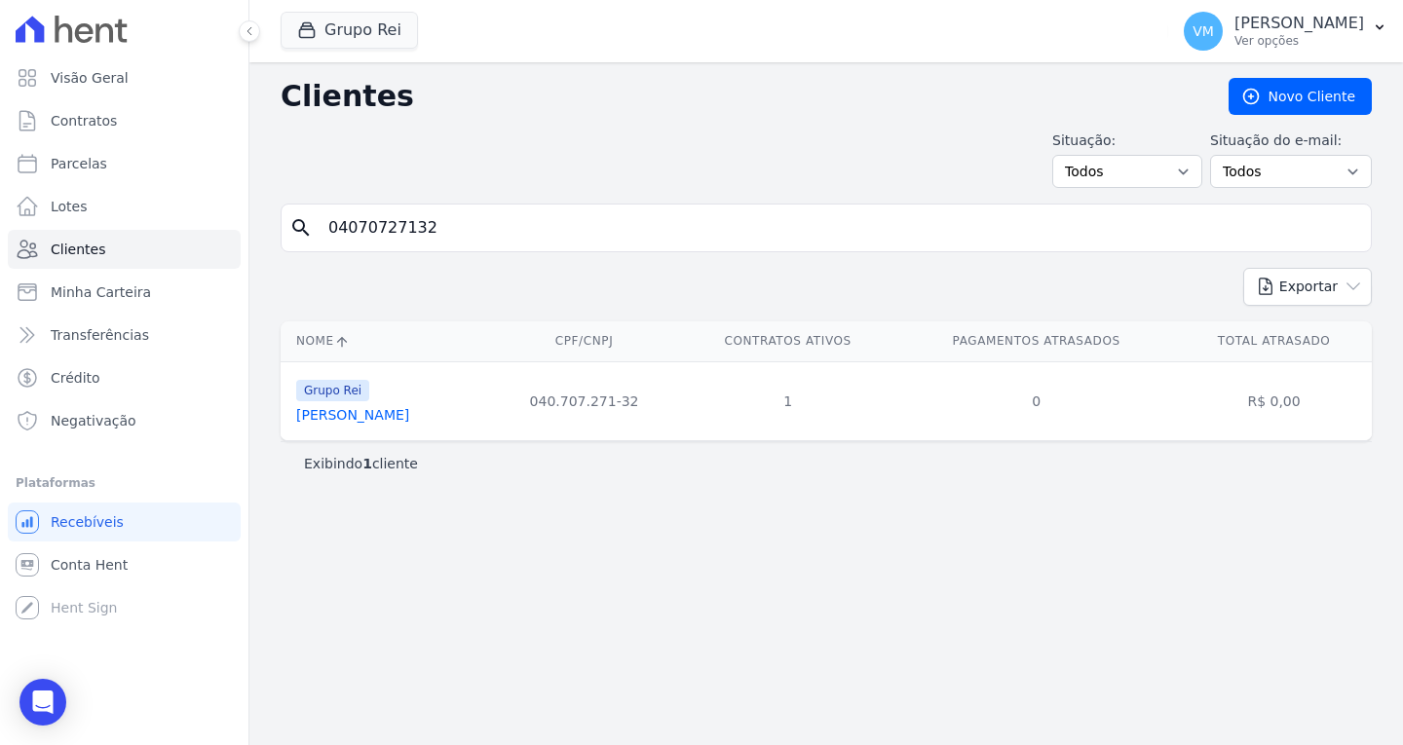
click at [379, 410] on link "[PERSON_NAME]" at bounding box center [352, 415] width 113 height 16
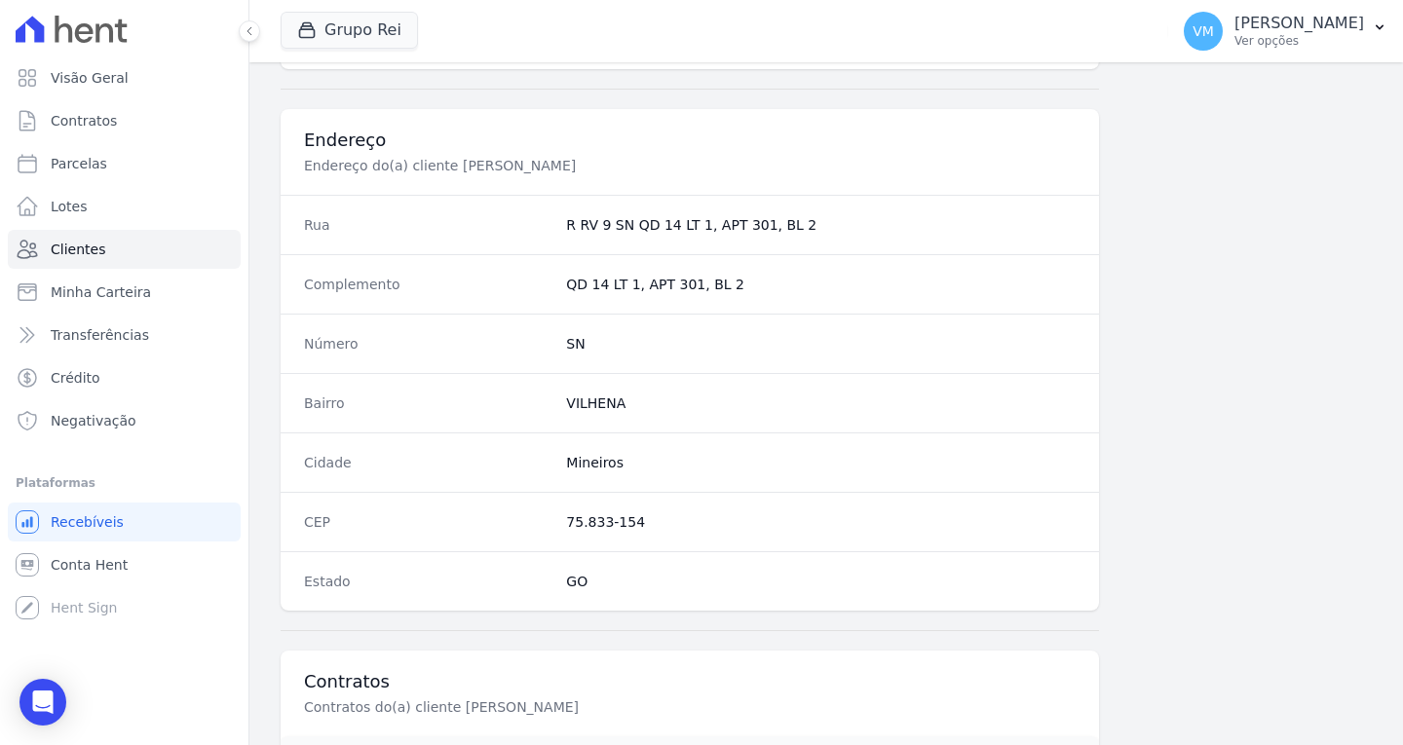
scroll to position [1167, 0]
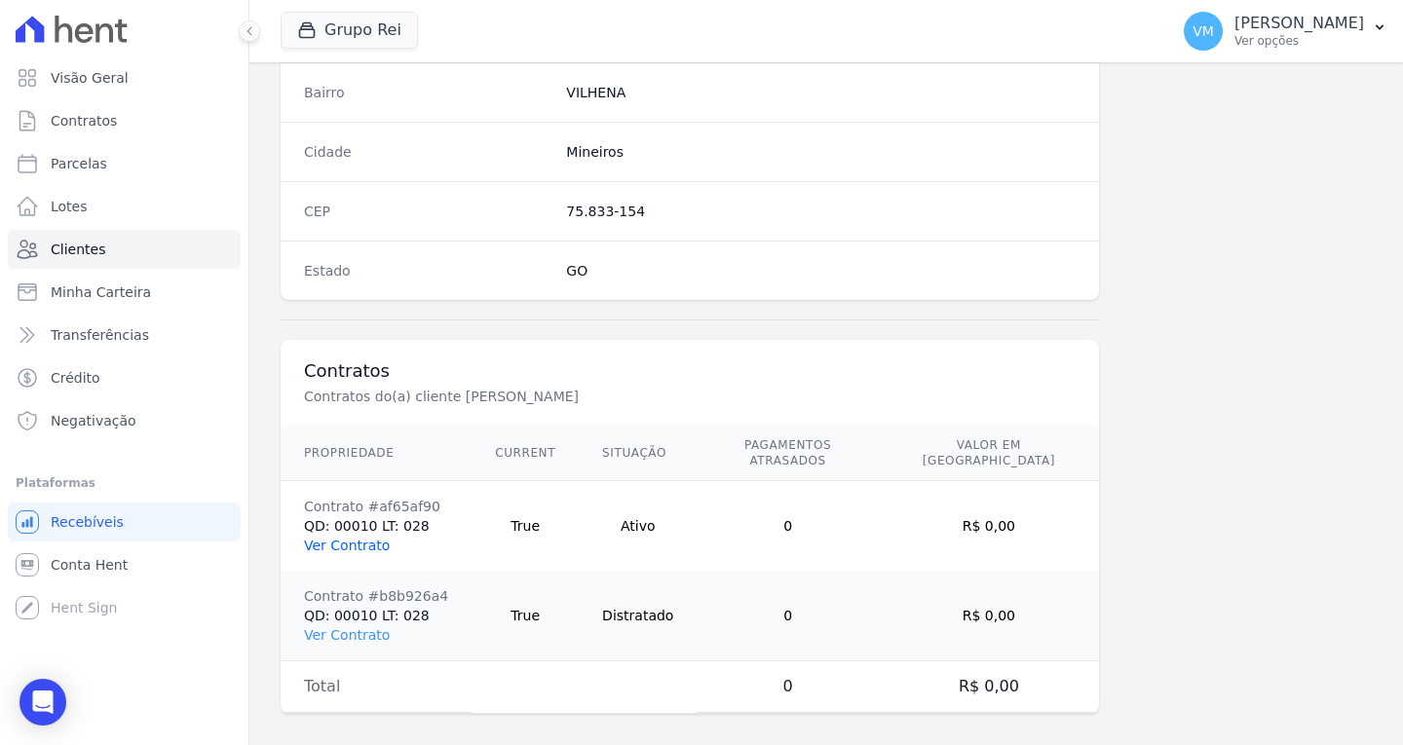
drag, startPoint x: 349, startPoint y: 530, endPoint x: 357, endPoint y: 522, distance: 11.0
click at [348, 538] on link "Ver Contrato" at bounding box center [347, 546] width 86 height 16
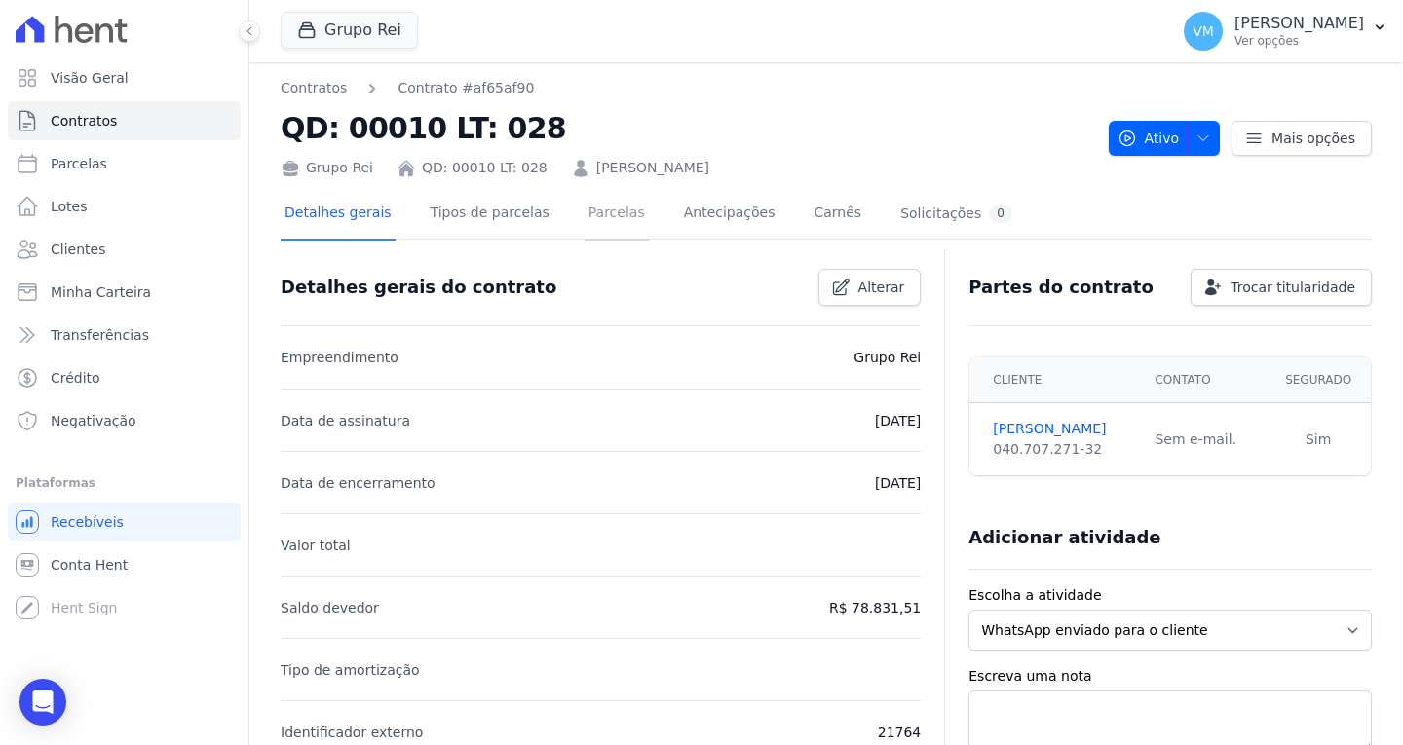
click at [585, 223] on link "Parcelas" at bounding box center [617, 215] width 64 height 52
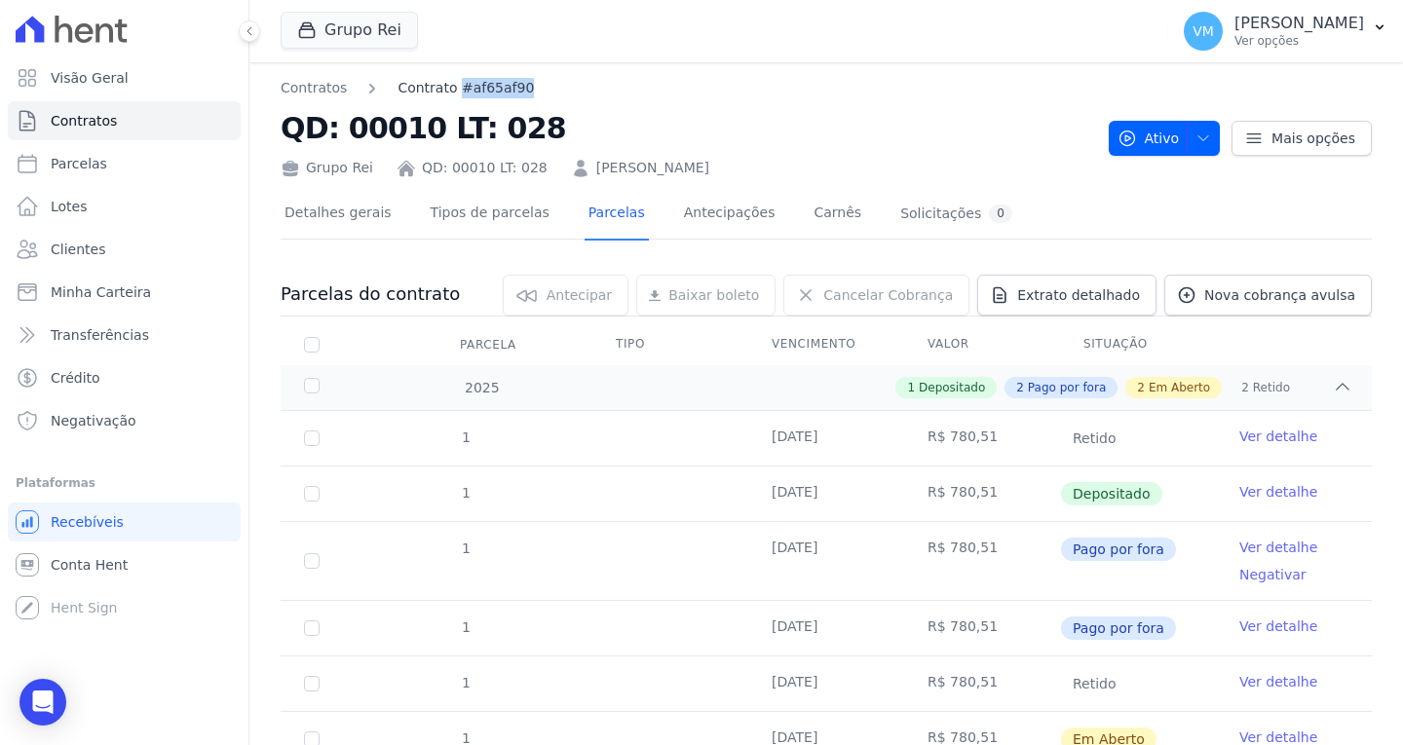
drag, startPoint x: 514, startPoint y: 86, endPoint x: 452, endPoint y: 95, distance: 62.2
click at [452, 95] on nav "Contratos Contrato #af65af90" at bounding box center [687, 88] width 813 height 20
copy link "#af65af90"
click at [35, 701] on icon "Open Intercom Messenger" at bounding box center [42, 702] width 22 height 25
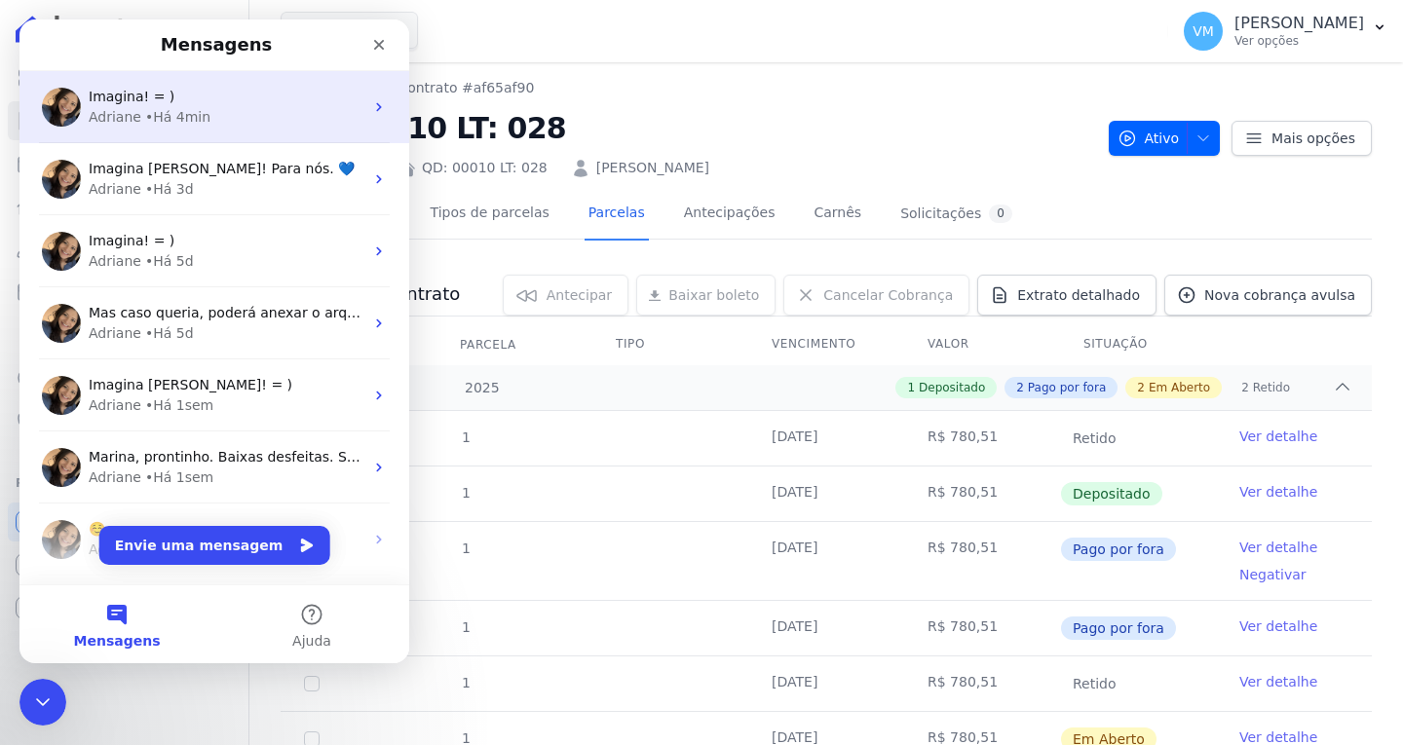
click at [210, 102] on div "Imagina! = )" at bounding box center [226, 97] width 275 height 20
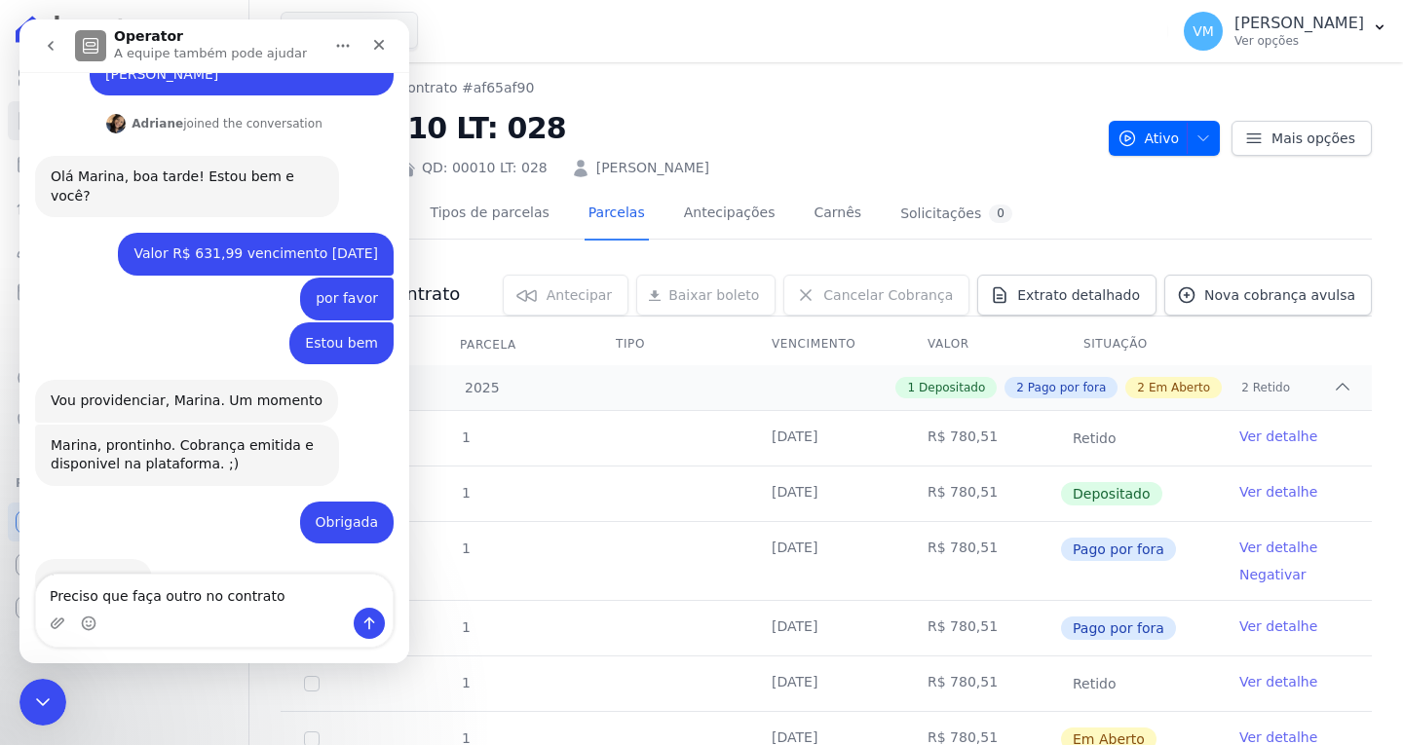
scroll to position [401, 0]
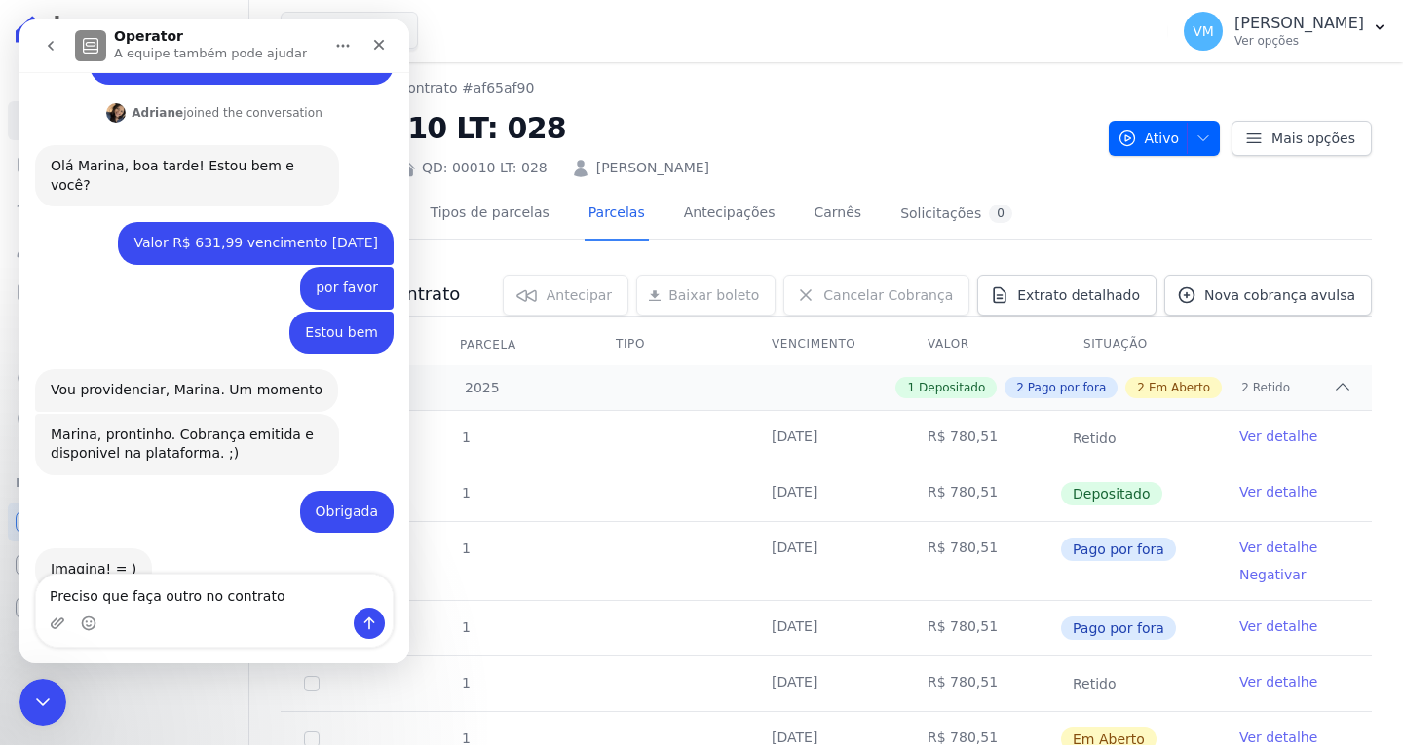
click at [302, 601] on textarea "Preciso que faça outro no contrato" at bounding box center [214, 591] width 357 height 33
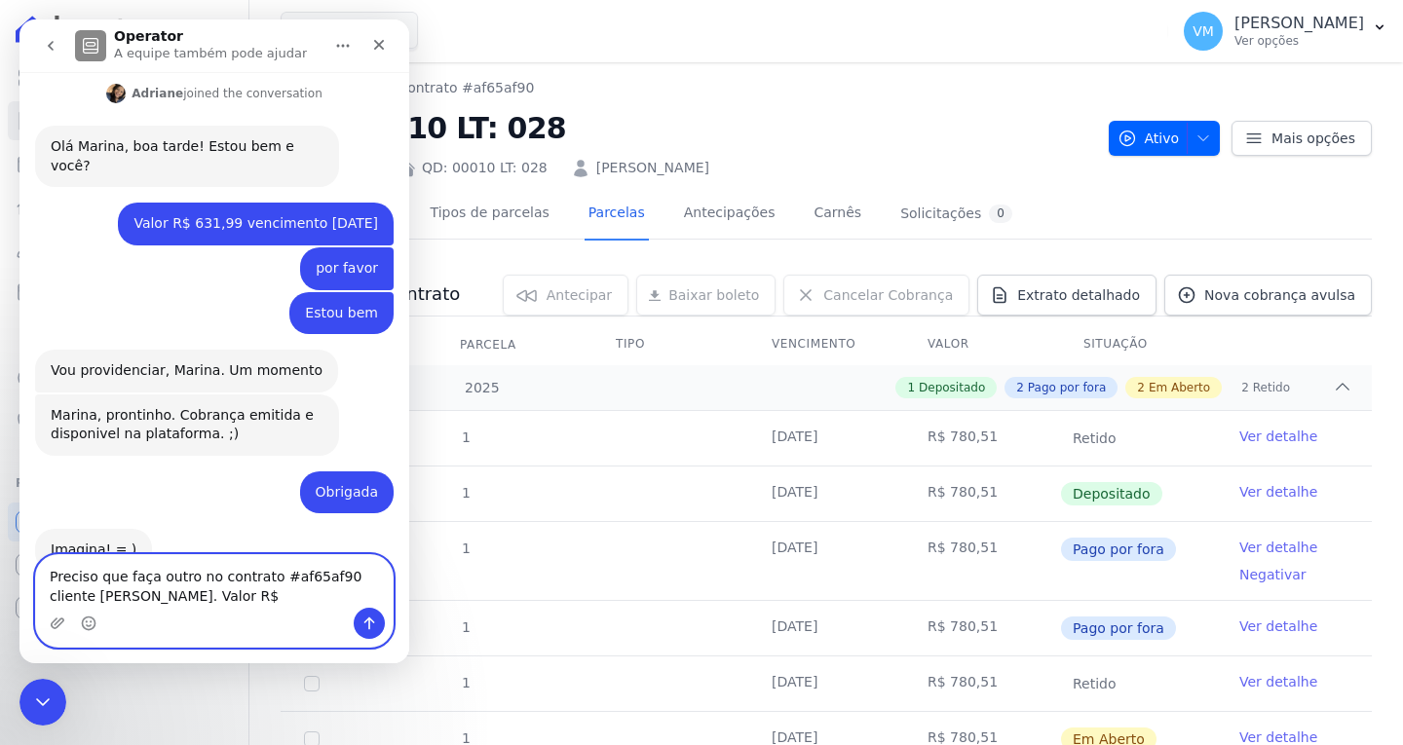
paste textarea "855,00"
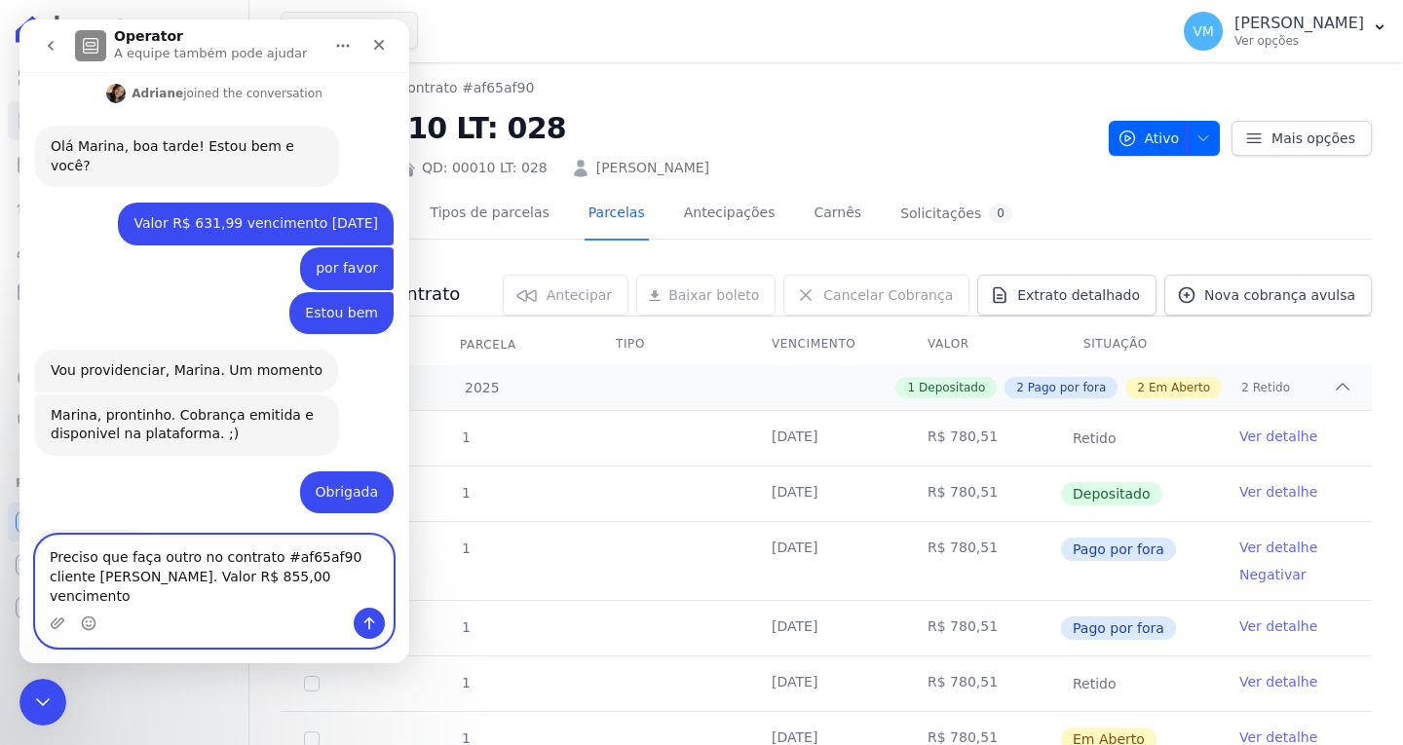
scroll to position [440, 0]
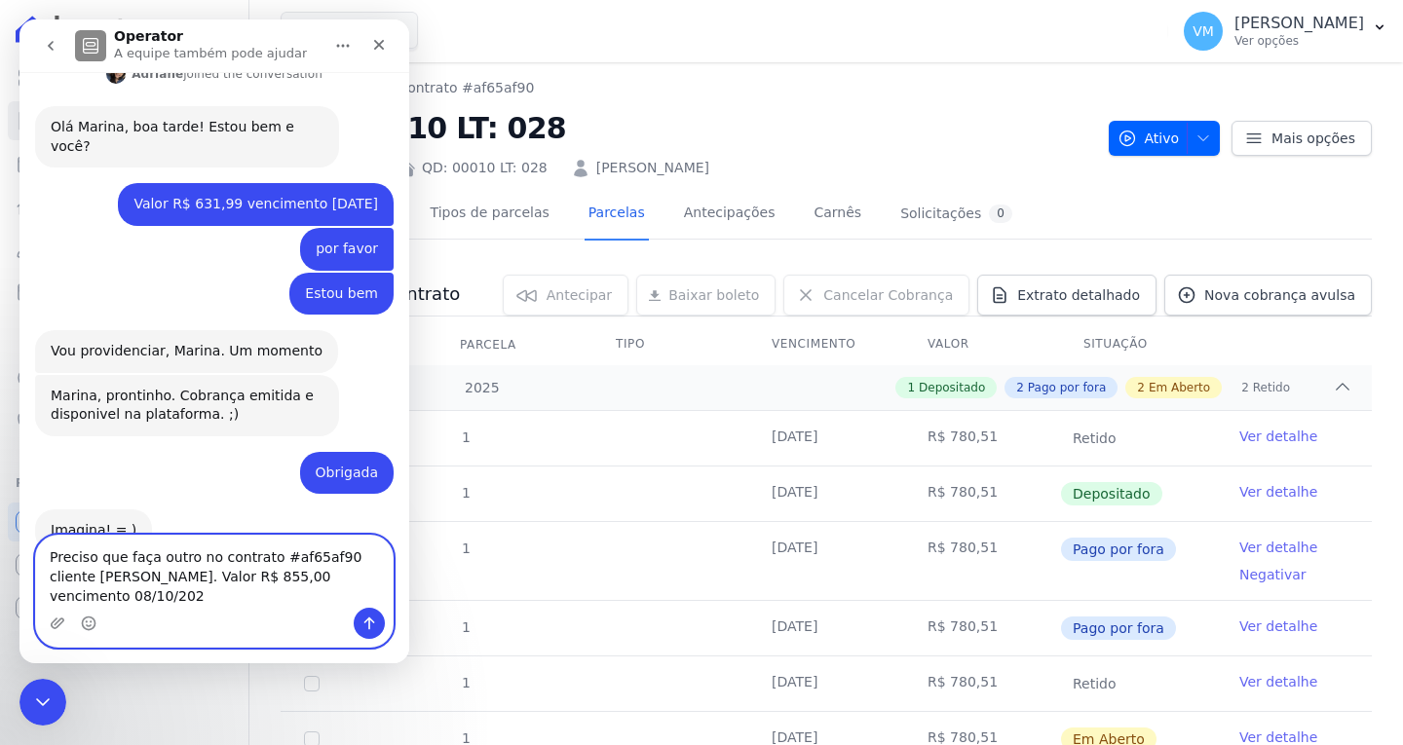
type textarea "Preciso que faça outro no contrato #af65af90 cliente [PERSON_NAME]. Valor R$ 85…"
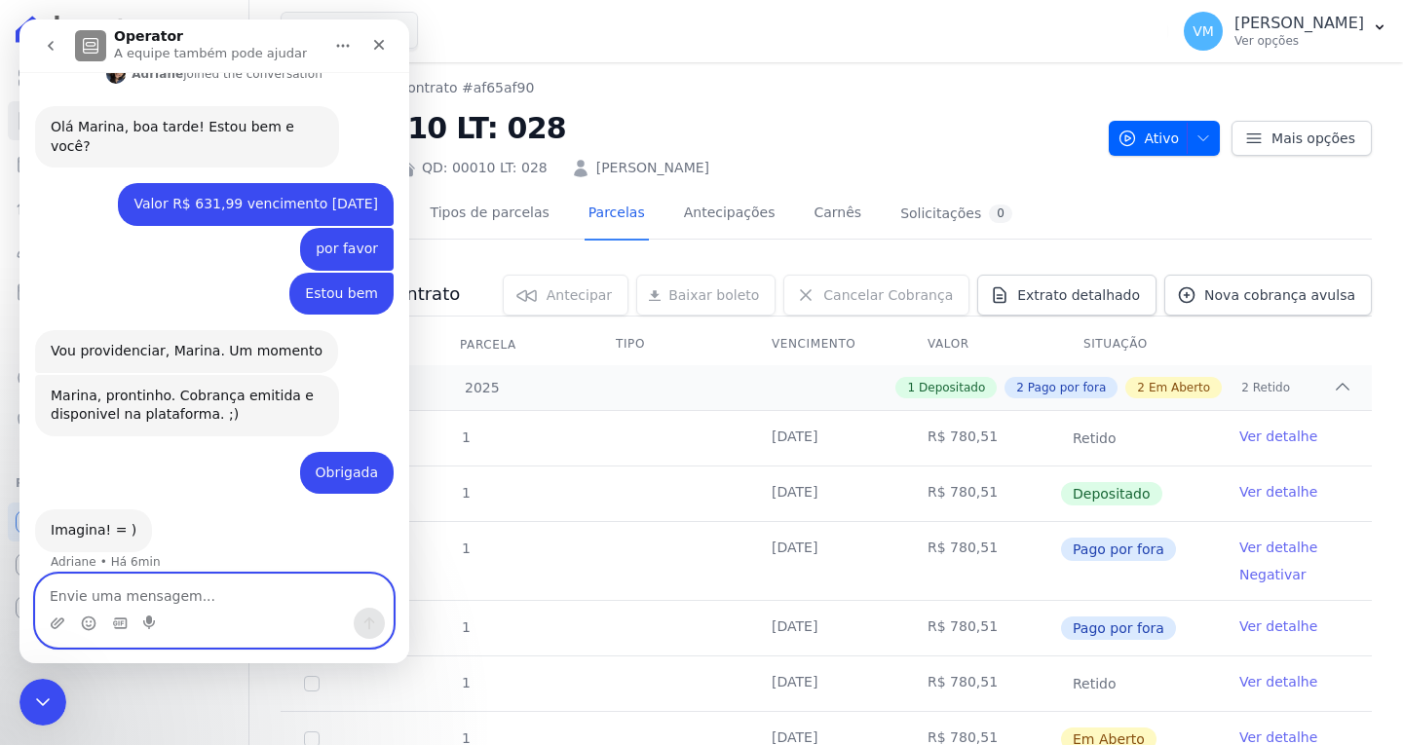
scroll to position [498, 0]
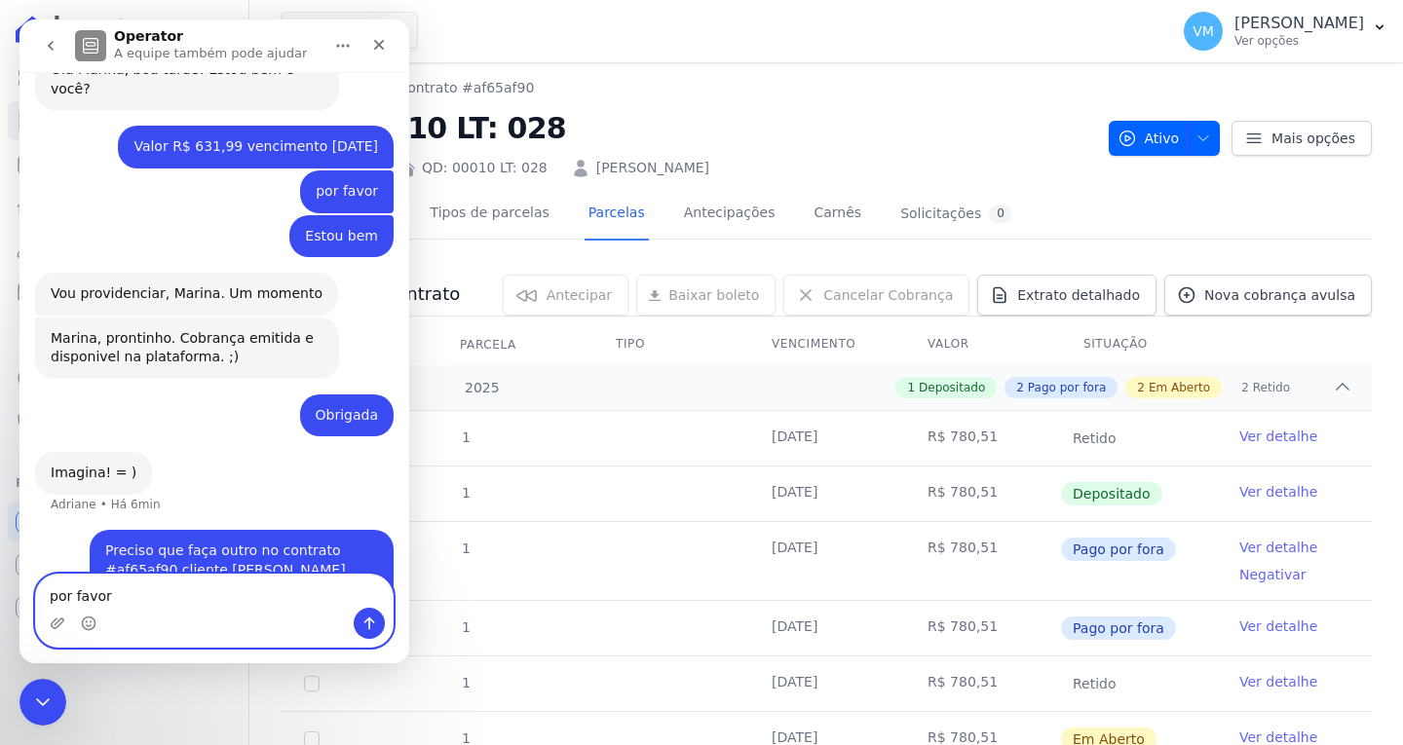
type textarea "por favor"
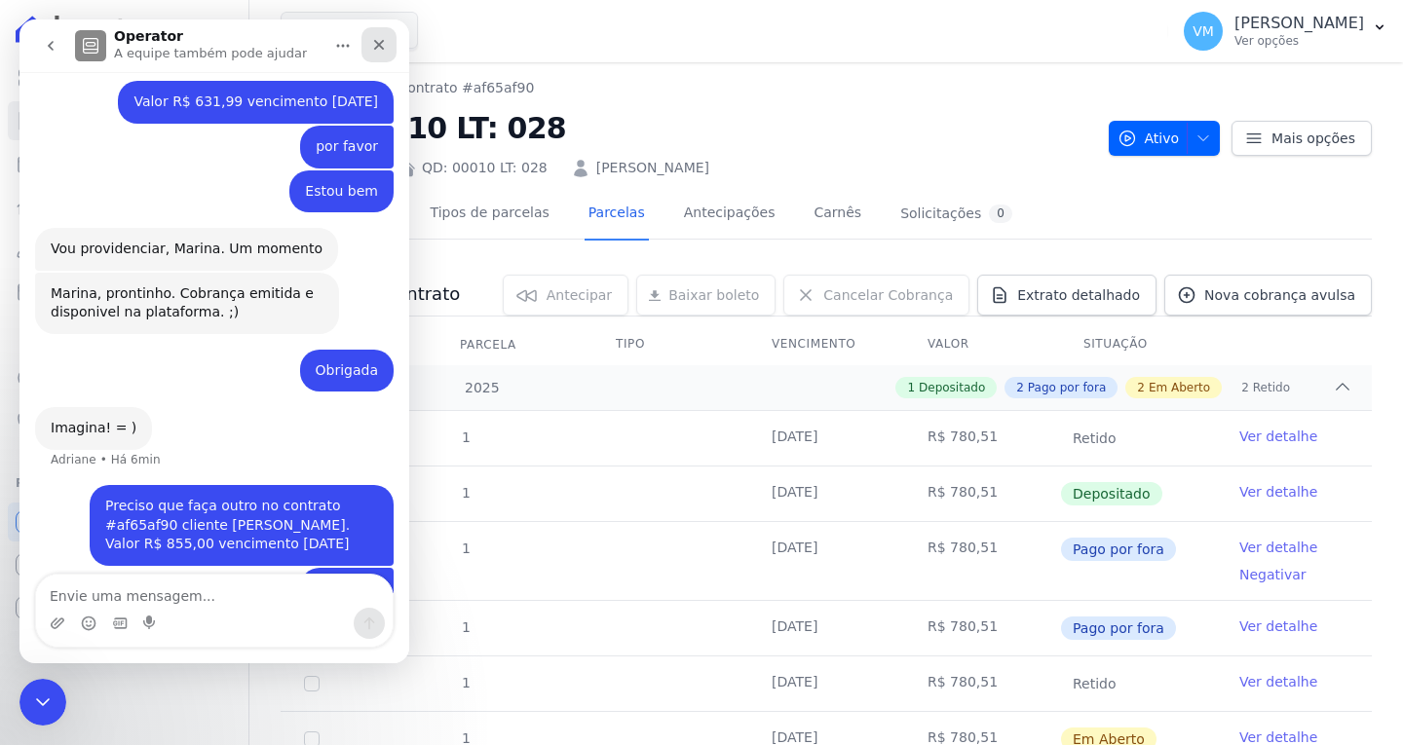
click at [382, 47] on icon "Fechar" at bounding box center [379, 45] width 16 height 16
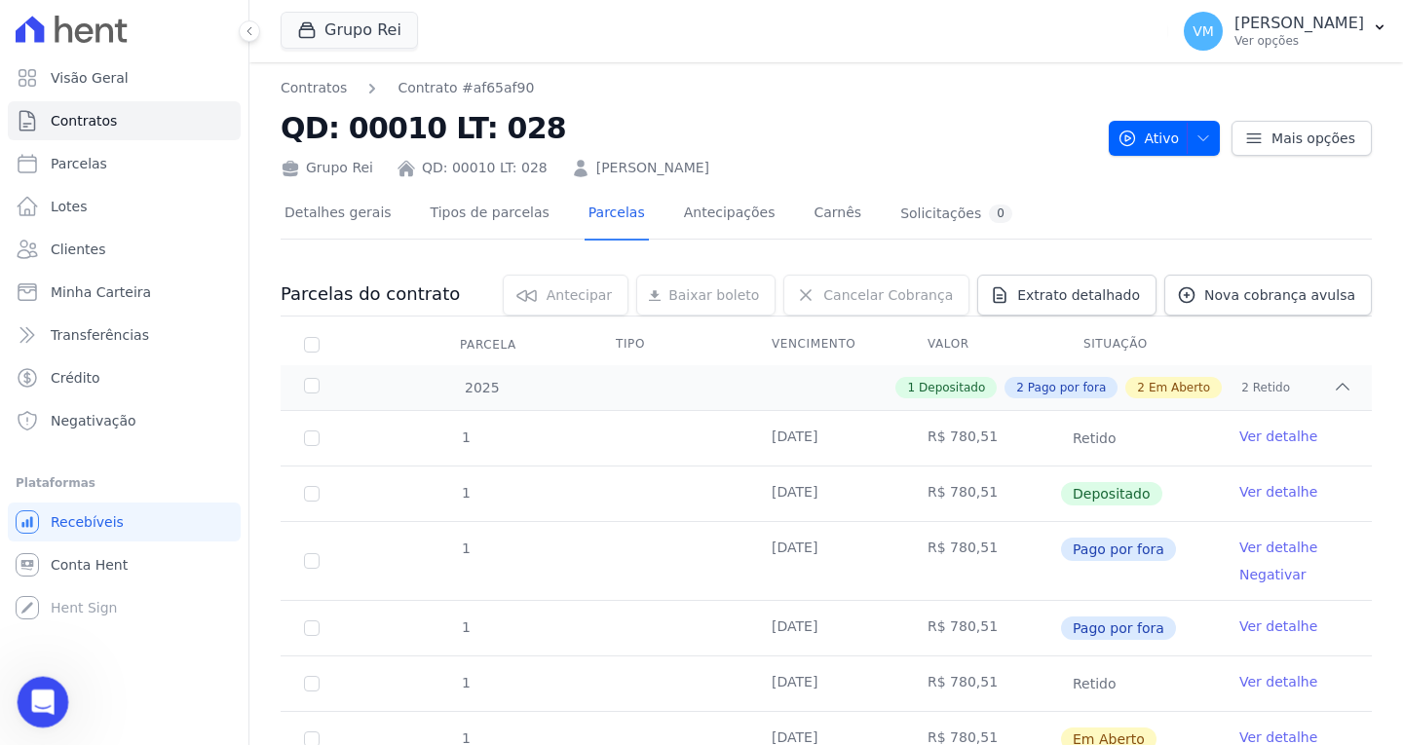
click at [39, 695] on icon "Abertura do Messenger da Intercom" at bounding box center [40, 700] width 32 height 32
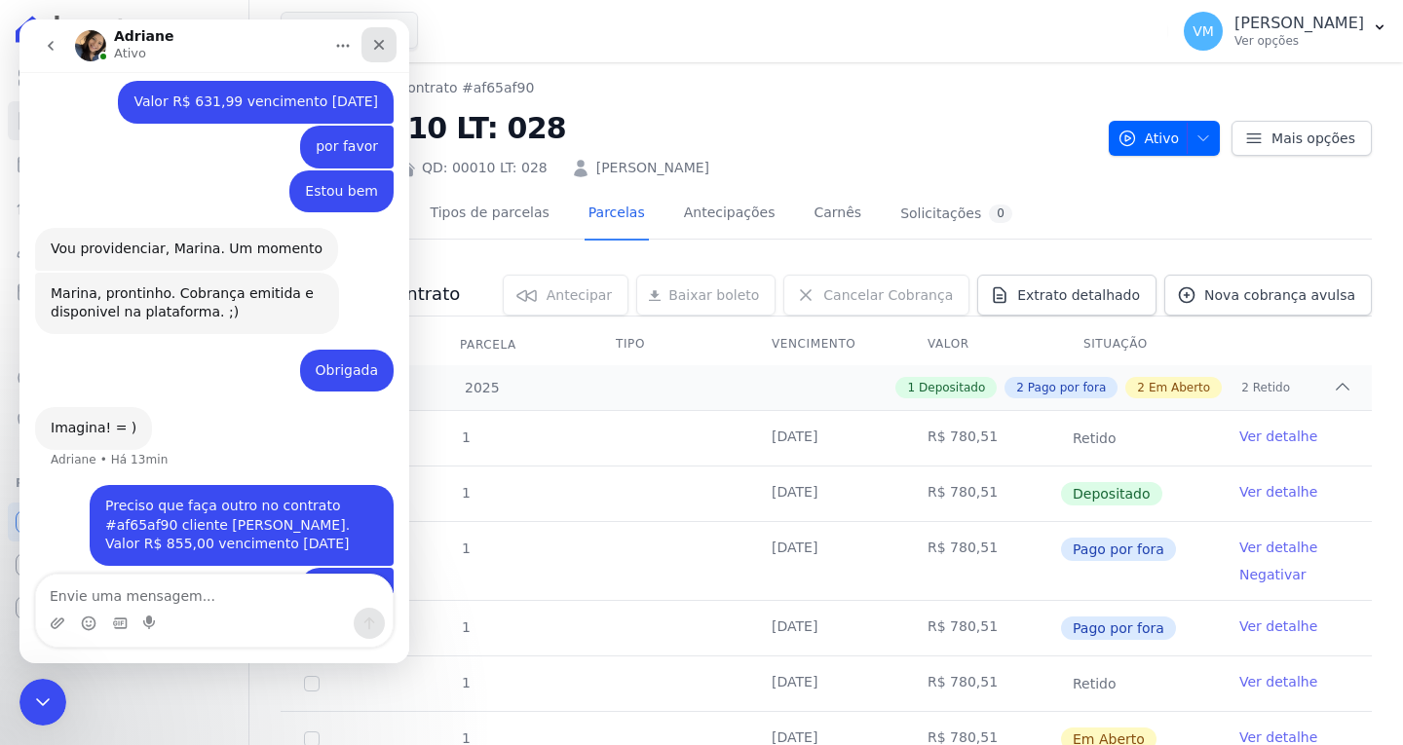
click at [383, 45] on icon "Fechar" at bounding box center [379, 45] width 16 height 16
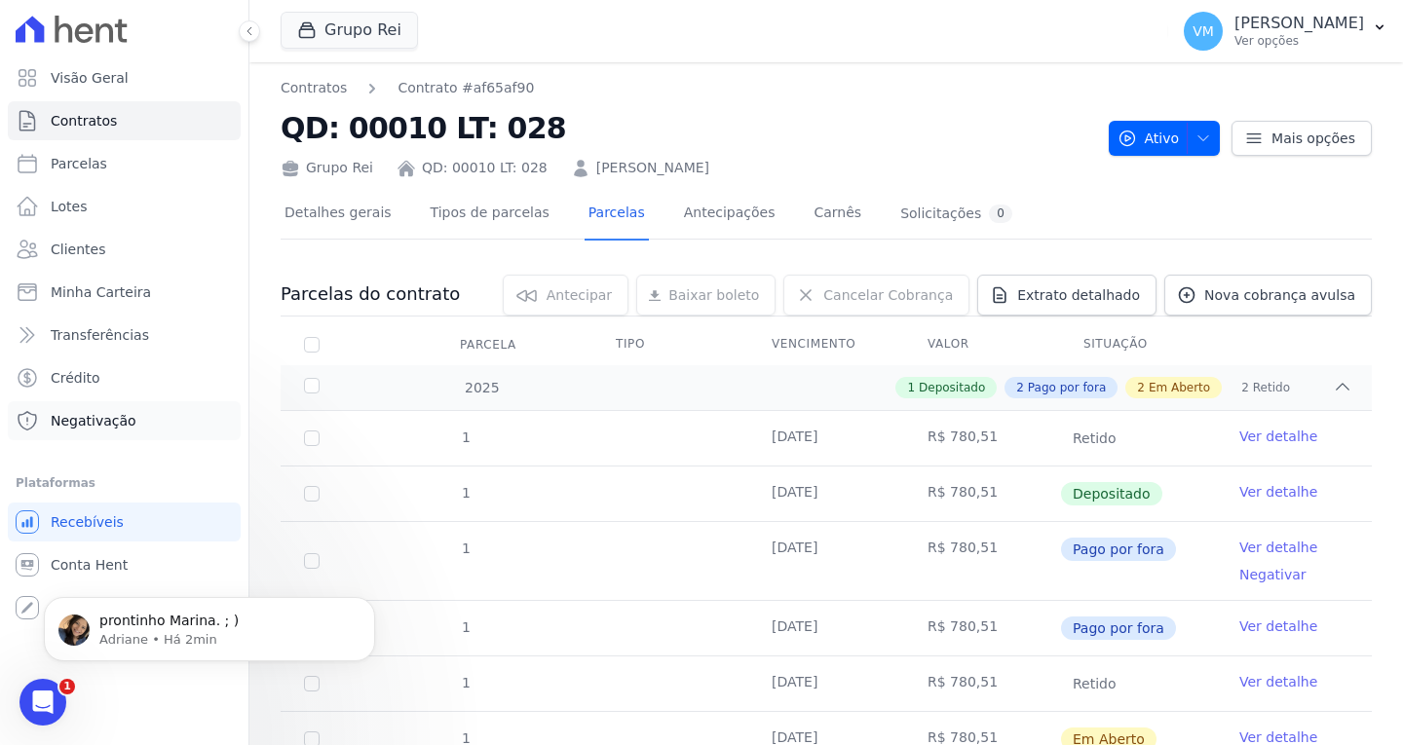
scroll to position [0, 0]
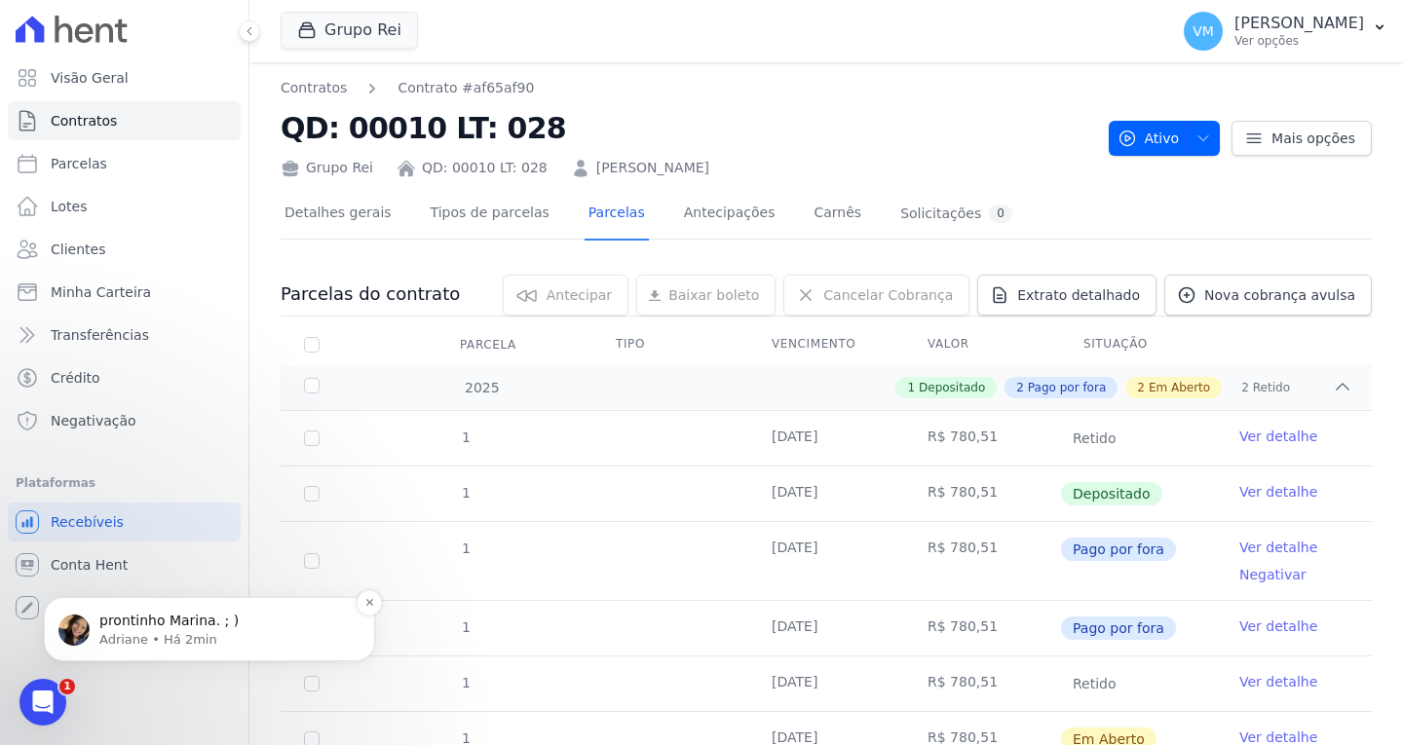
click at [158, 639] on p "Adriane • Há 2min" at bounding box center [224, 640] width 251 height 18
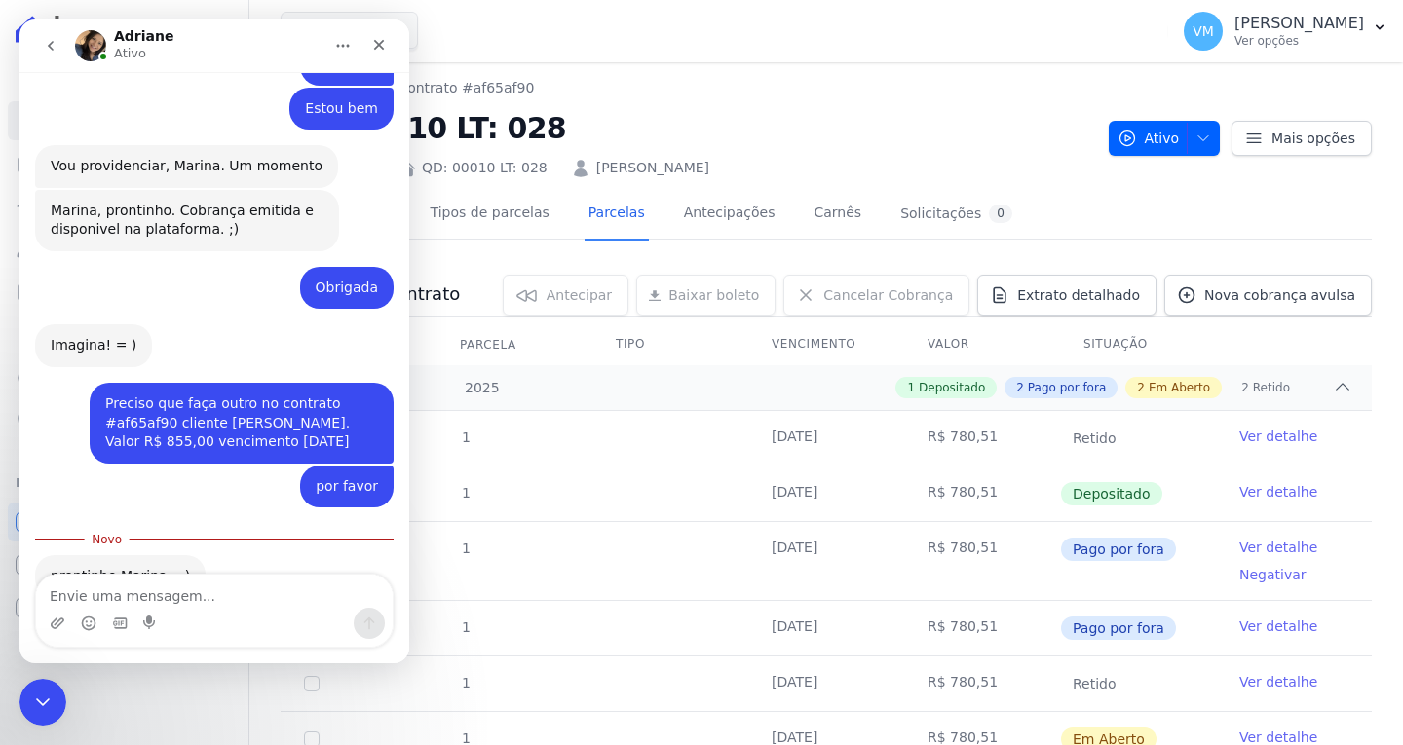
scroll to position [632, 0]
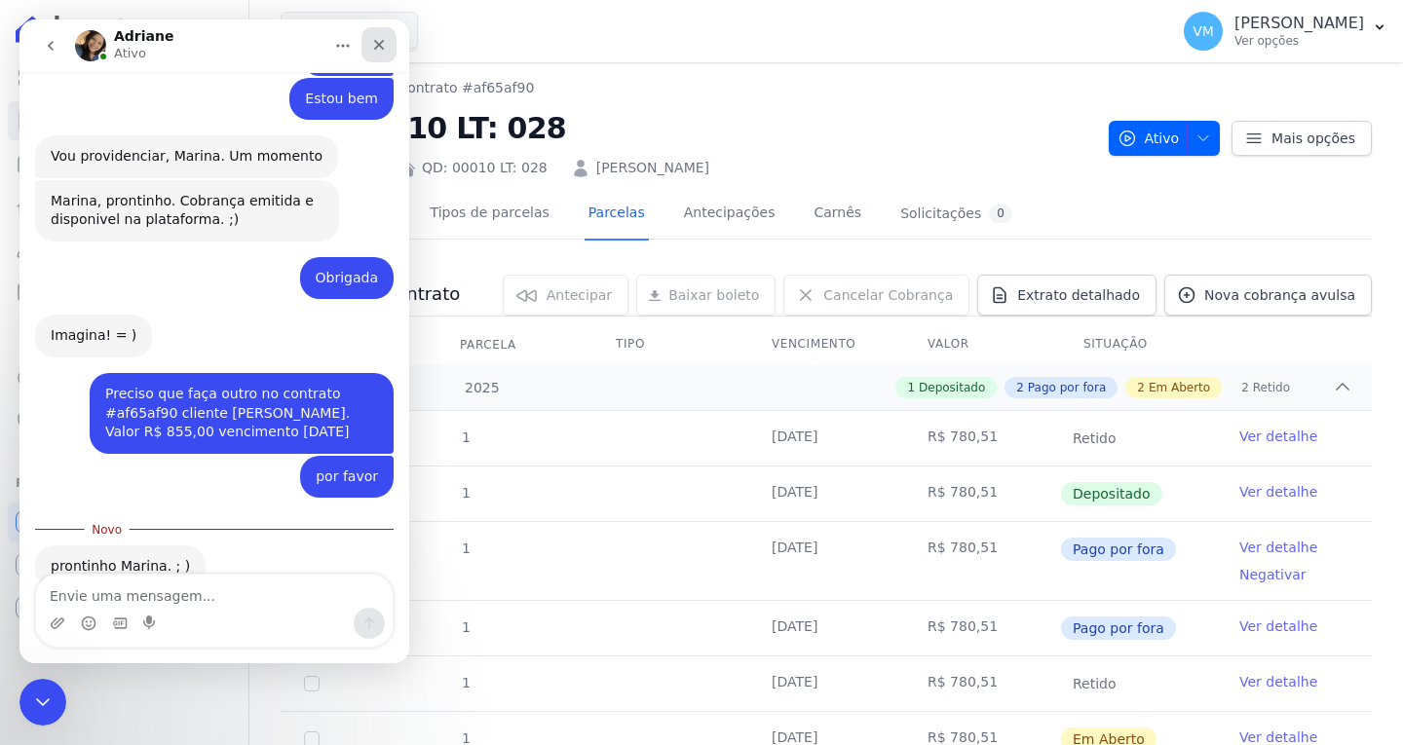
click at [375, 47] on icon "Fechar" at bounding box center [379, 45] width 16 height 16
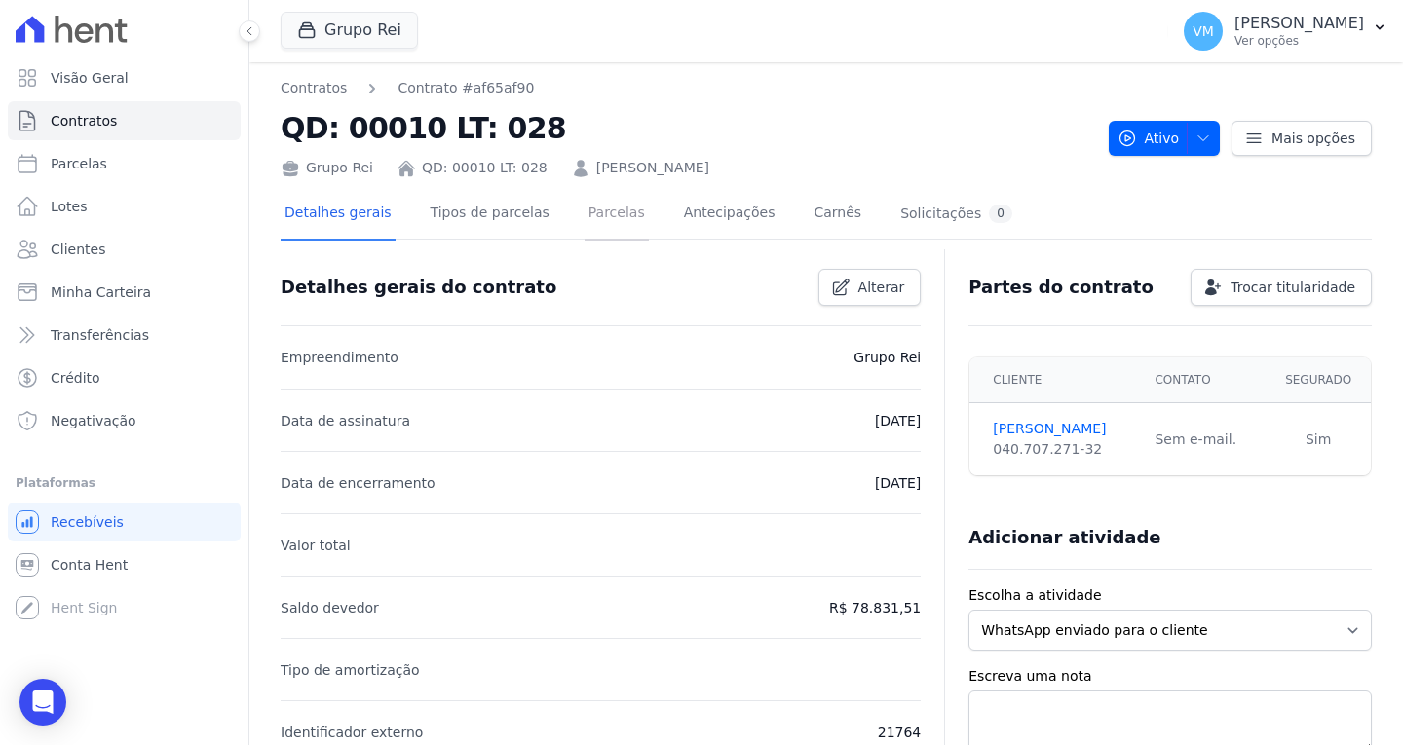
click at [587, 217] on link "Parcelas" at bounding box center [617, 215] width 64 height 52
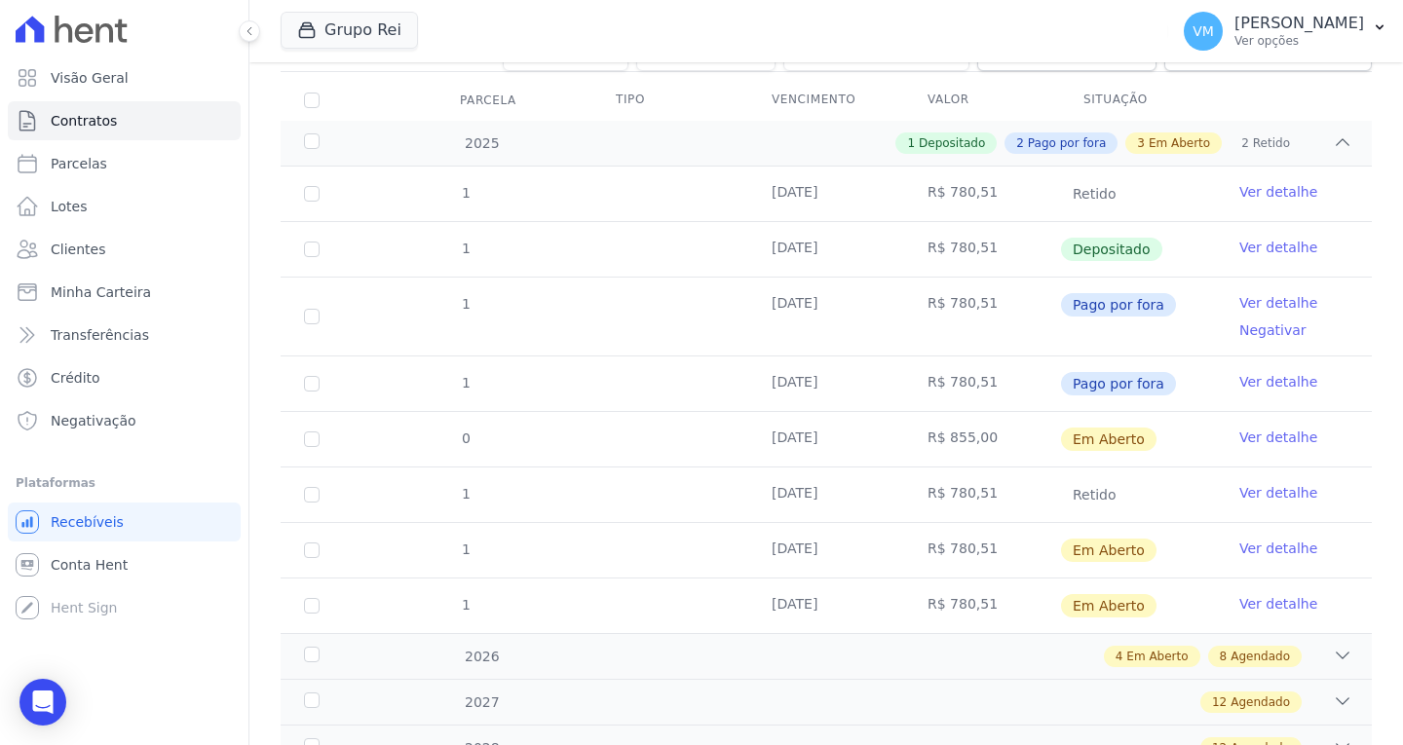
scroll to position [292, 0]
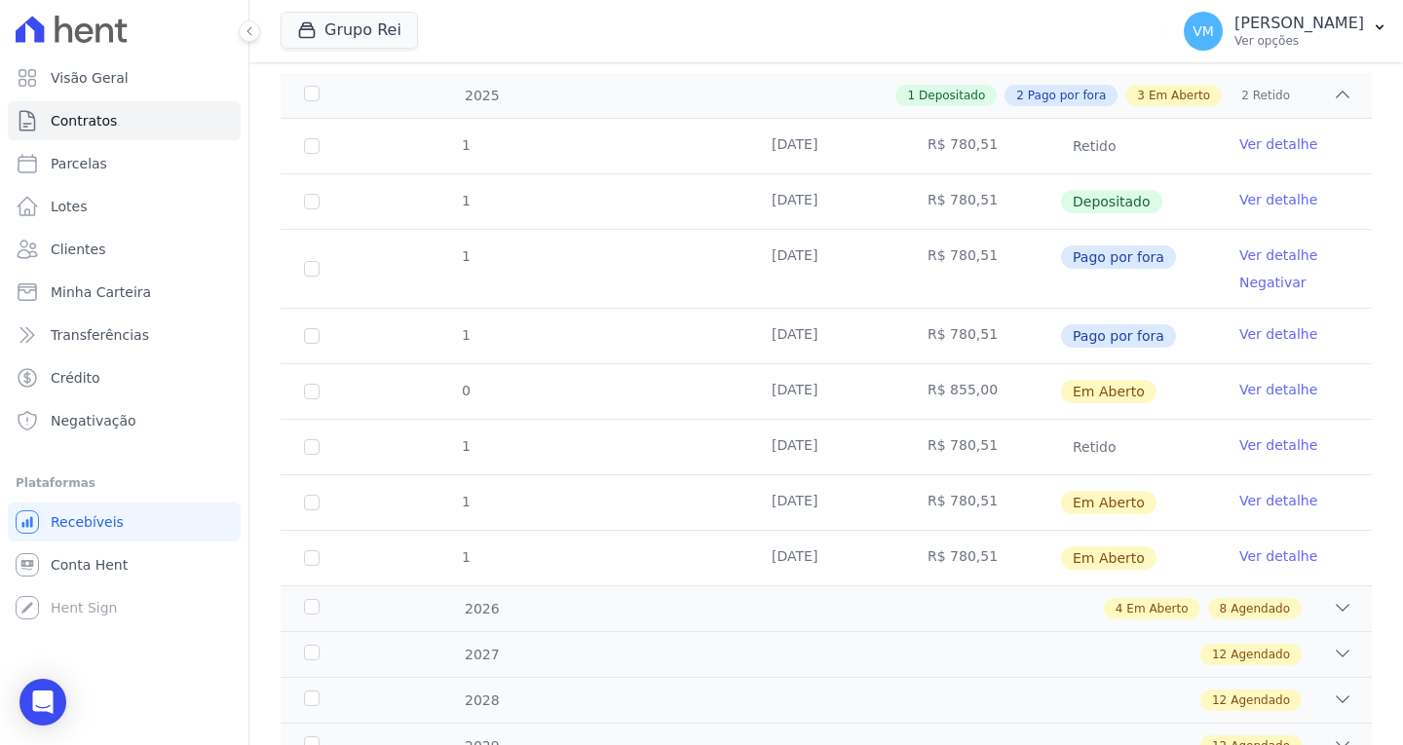
click at [320, 387] on td "0" at bounding box center [312, 391] width 62 height 55
click at [314, 388] on input "checkbox" at bounding box center [312, 392] width 16 height 16
checkbox input "true"
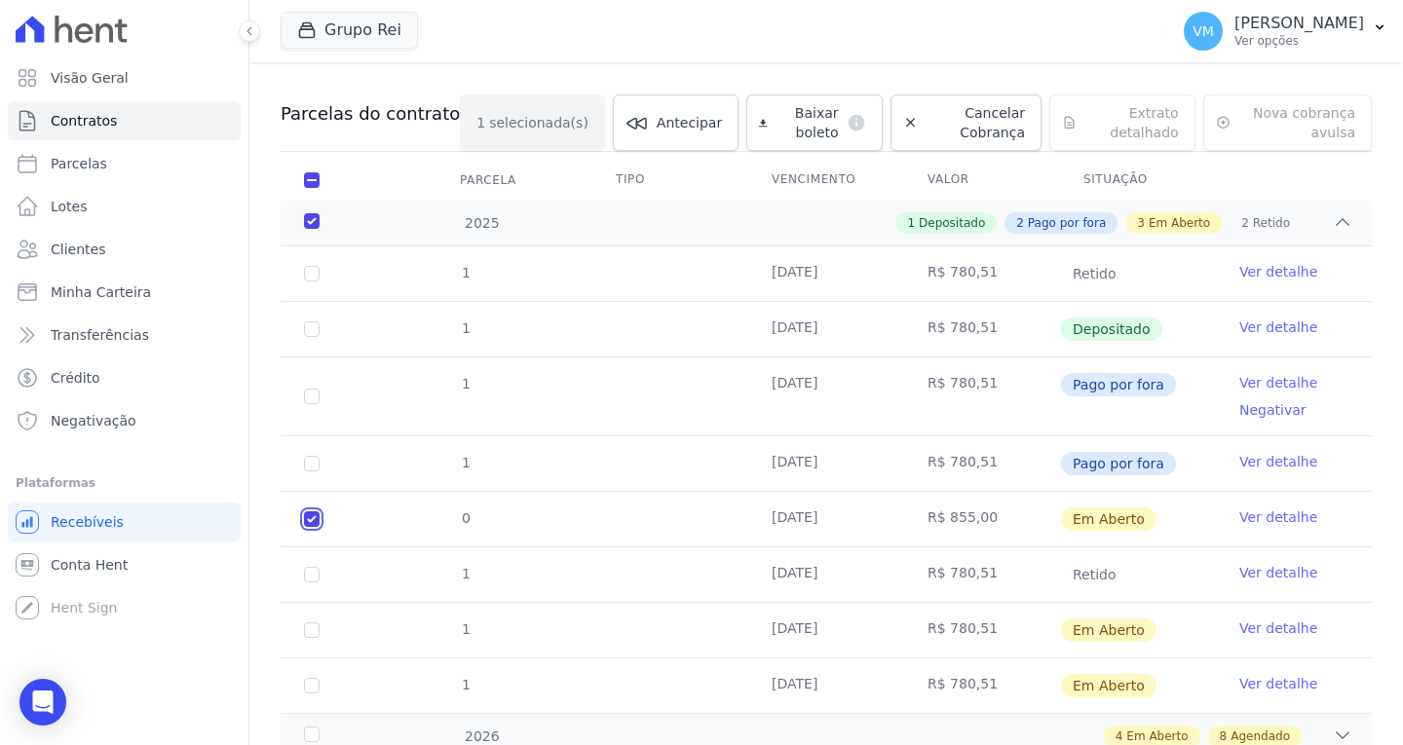
scroll to position [0, 0]
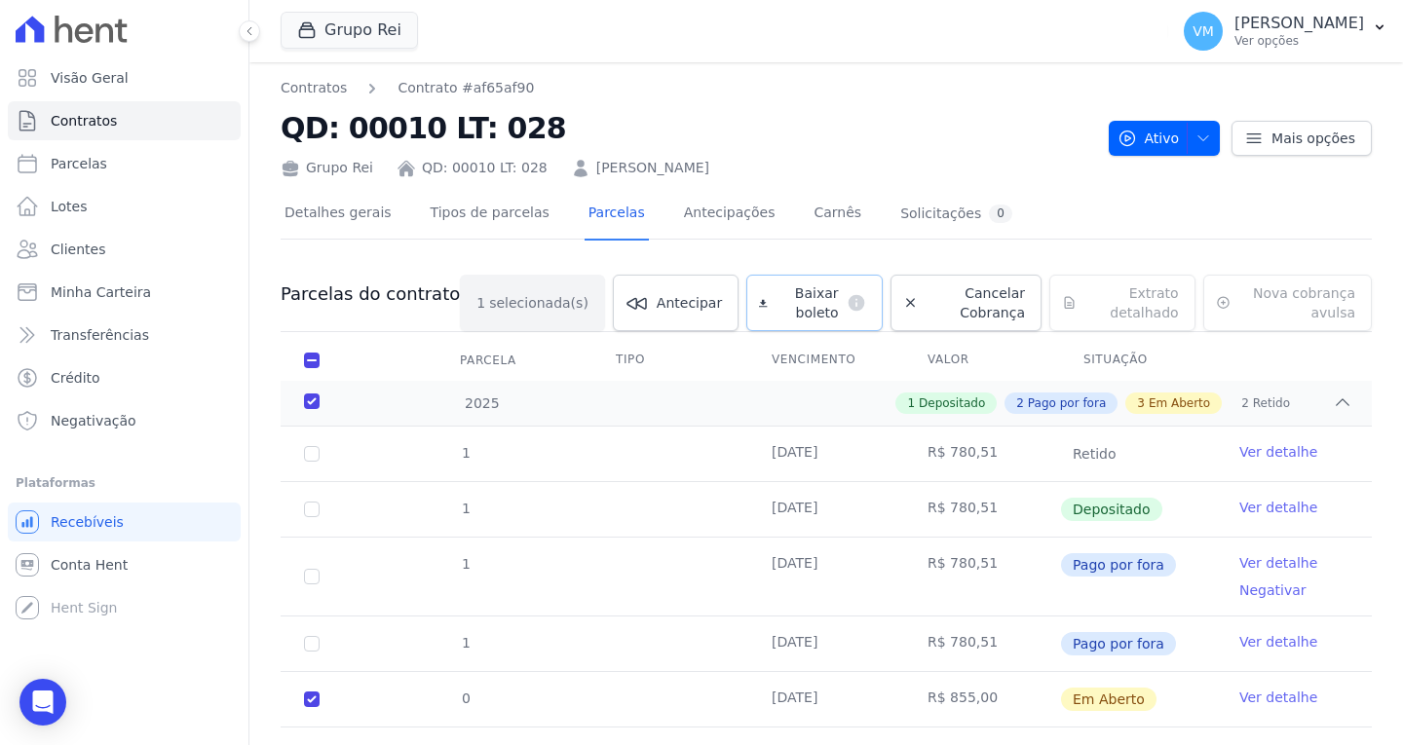
drag, startPoint x: 801, startPoint y: 312, endPoint x: 777, endPoint y: 321, distance: 25.9
click at [800, 313] on span "Baixar boleto" at bounding box center [807, 303] width 63 height 39
